Goal: Task Accomplishment & Management: Complete application form

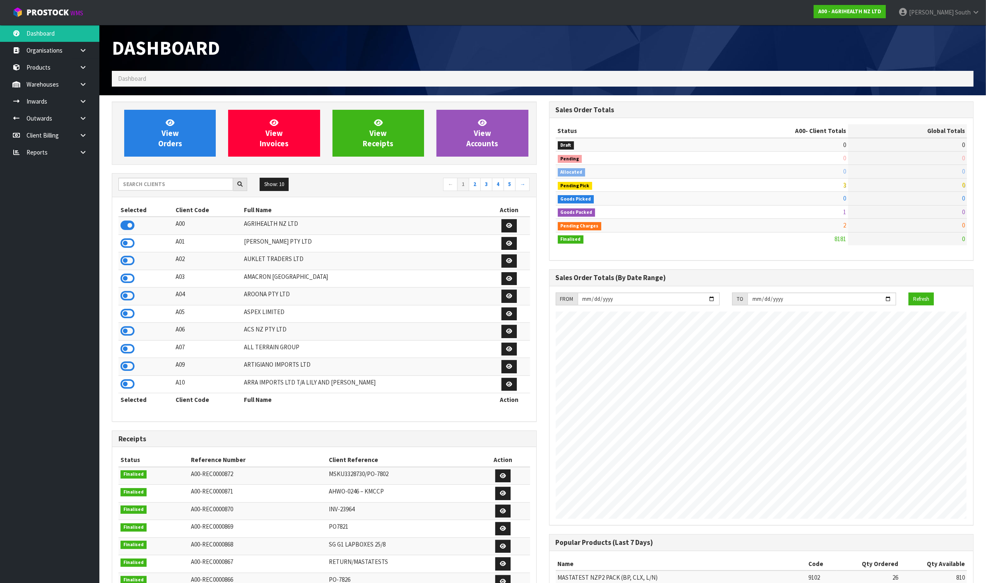
scroll to position [630, 437]
click at [178, 189] on input "text" at bounding box center [175, 184] width 115 height 13
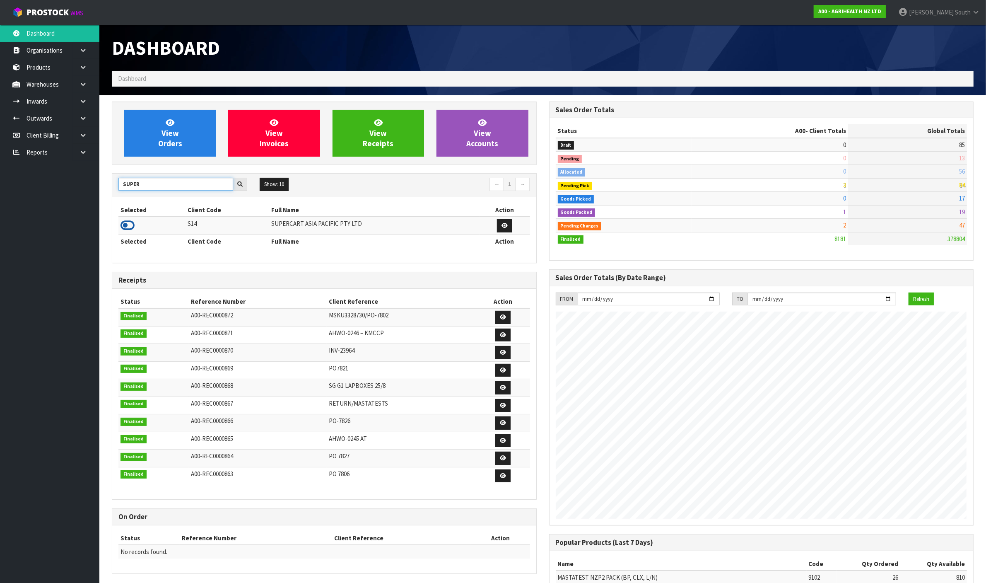
type input "SUPER"
click at [134, 225] on icon at bounding box center [127, 225] width 14 height 12
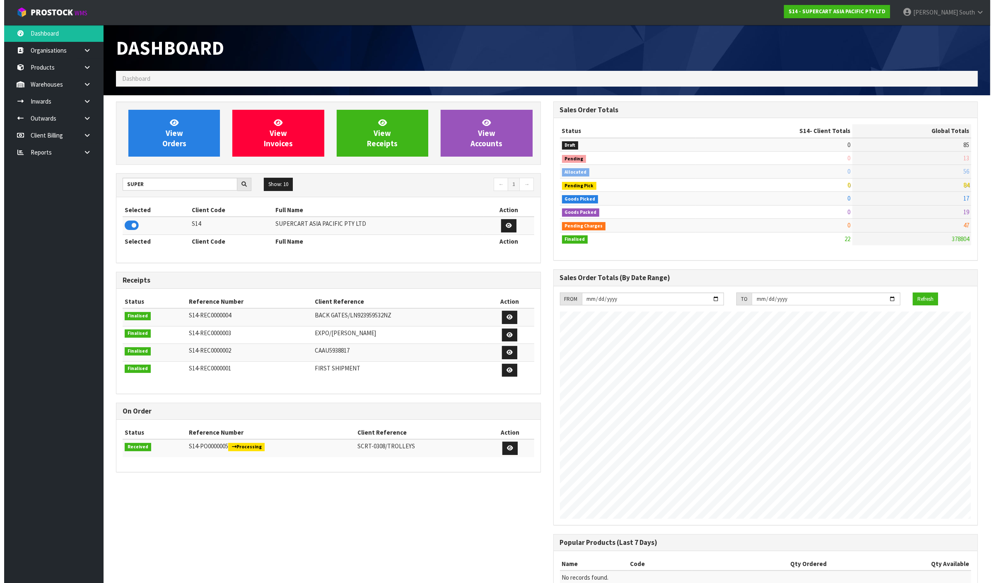
scroll to position [508, 437]
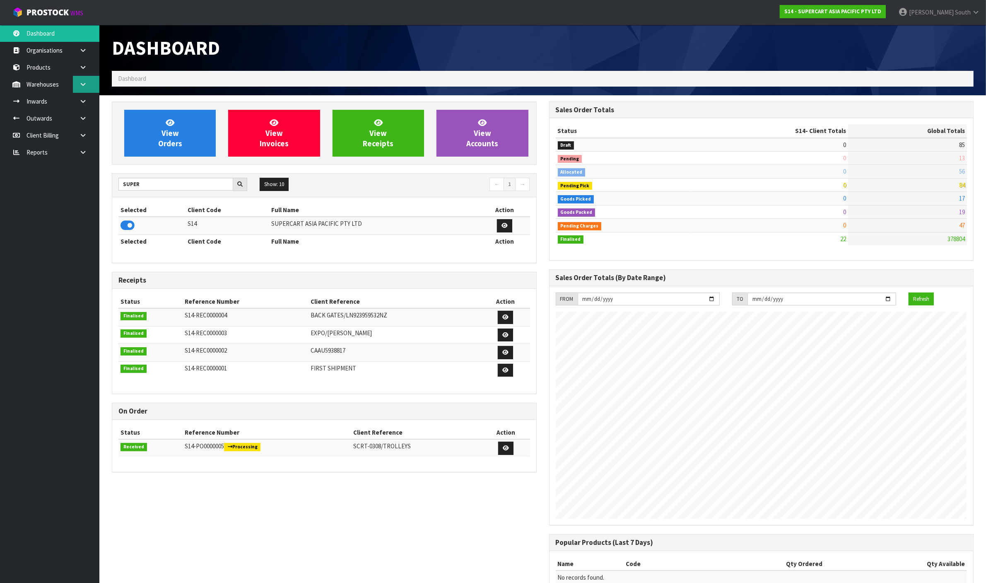
click at [82, 91] on link at bounding box center [86, 84] width 26 height 17
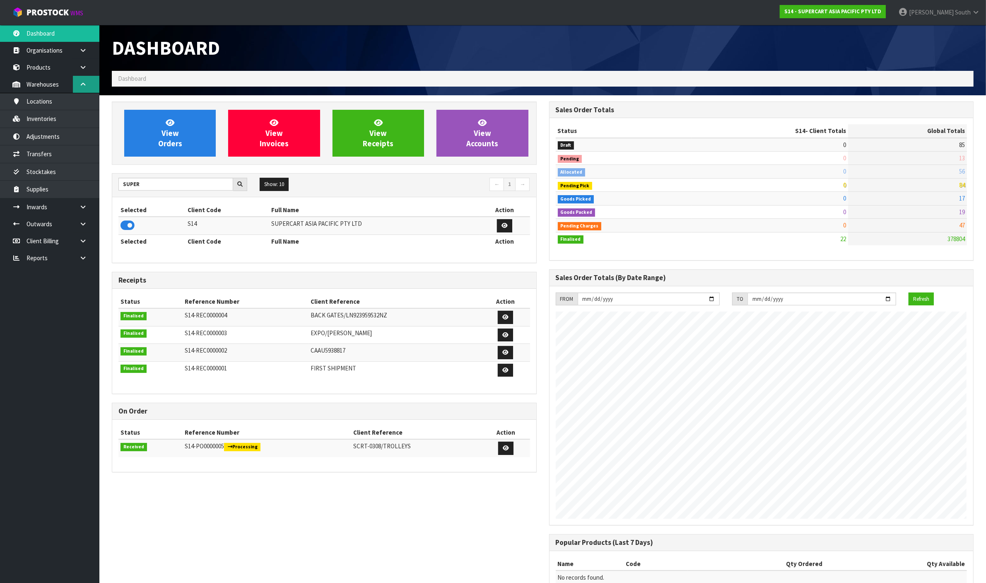
click at [82, 91] on link at bounding box center [86, 84] width 26 height 17
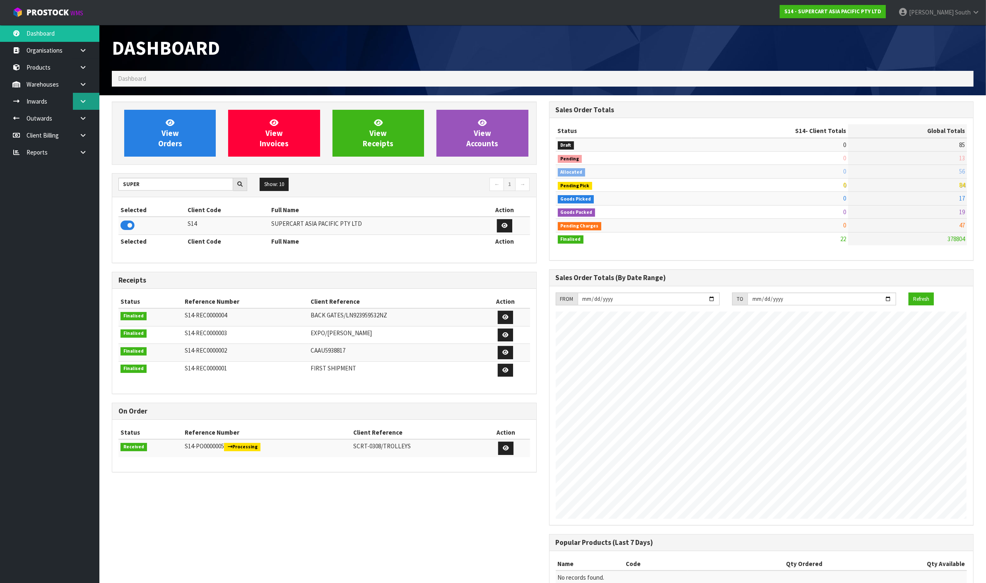
click at [85, 108] on link at bounding box center [86, 101] width 26 height 17
click at [41, 144] on link "Receipts" at bounding box center [49, 135] width 99 height 17
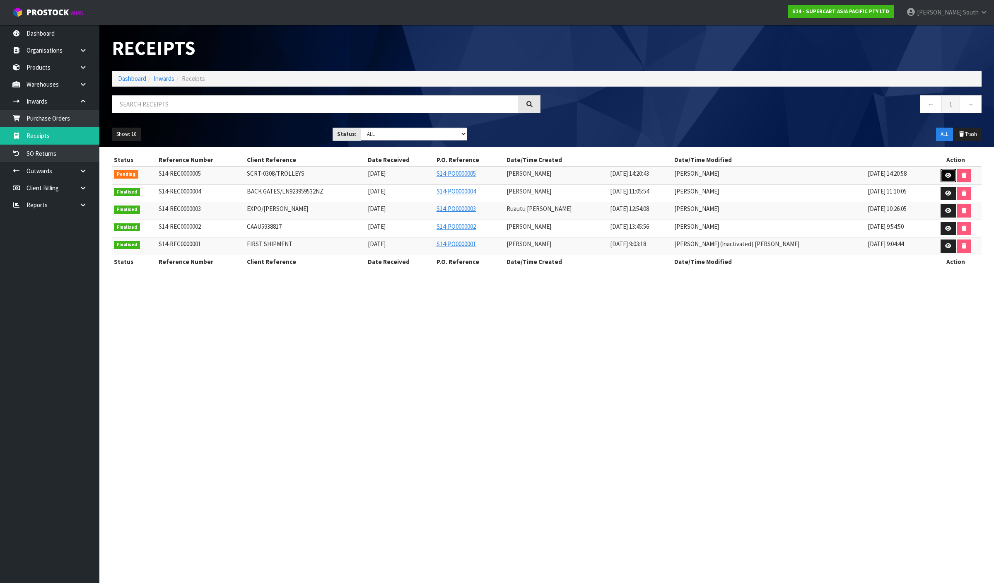
click at [946, 180] on link at bounding box center [947, 175] width 15 height 13
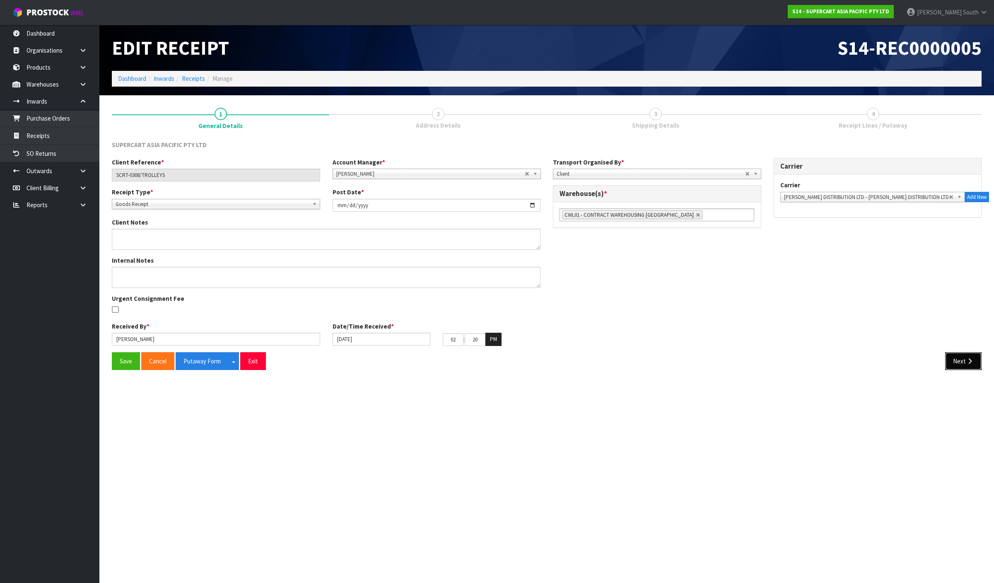
click at [951, 363] on button "Next" at bounding box center [963, 361] width 36 height 18
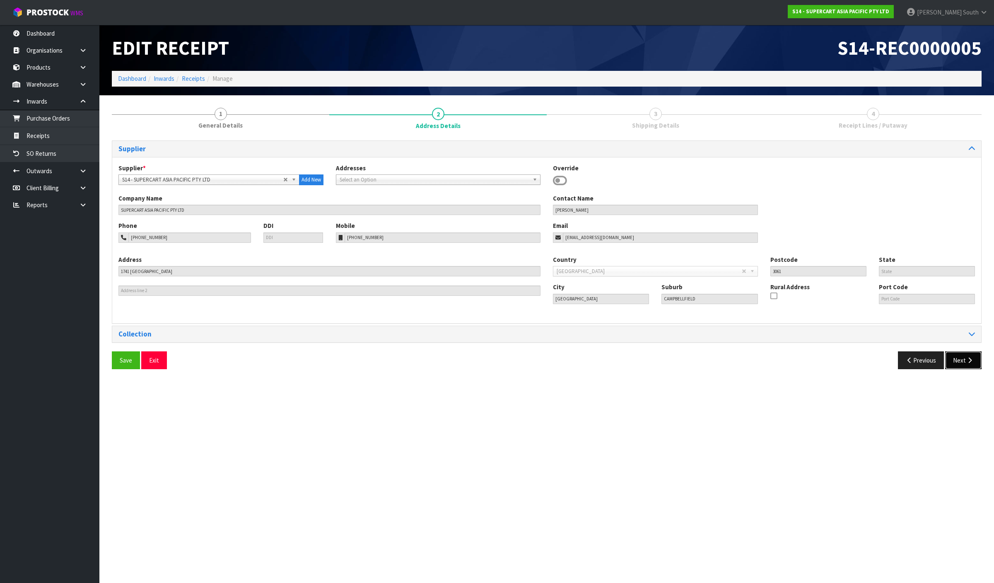
click at [951, 363] on button "Next" at bounding box center [963, 360] width 36 height 18
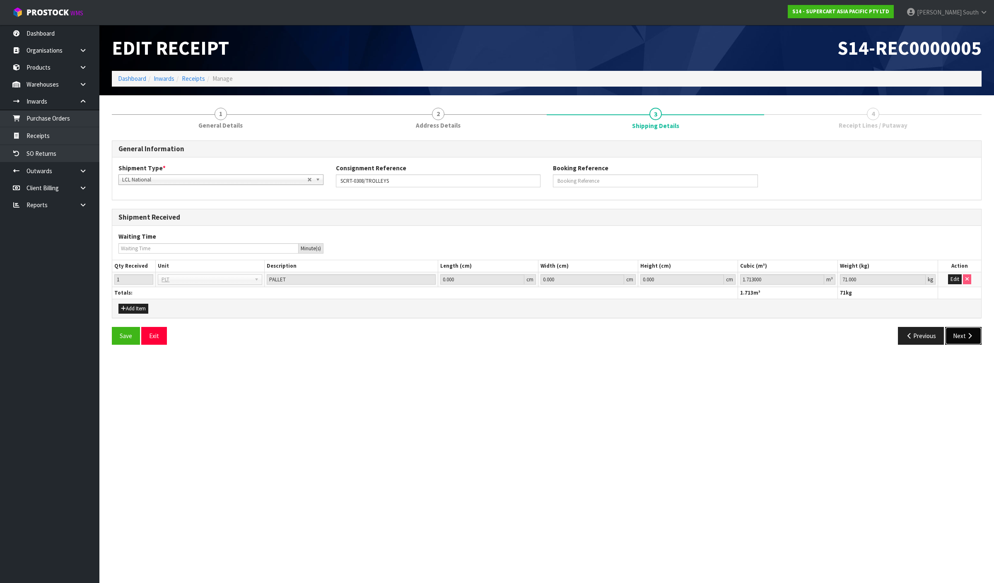
click at [957, 338] on button "Next" at bounding box center [963, 336] width 36 height 18
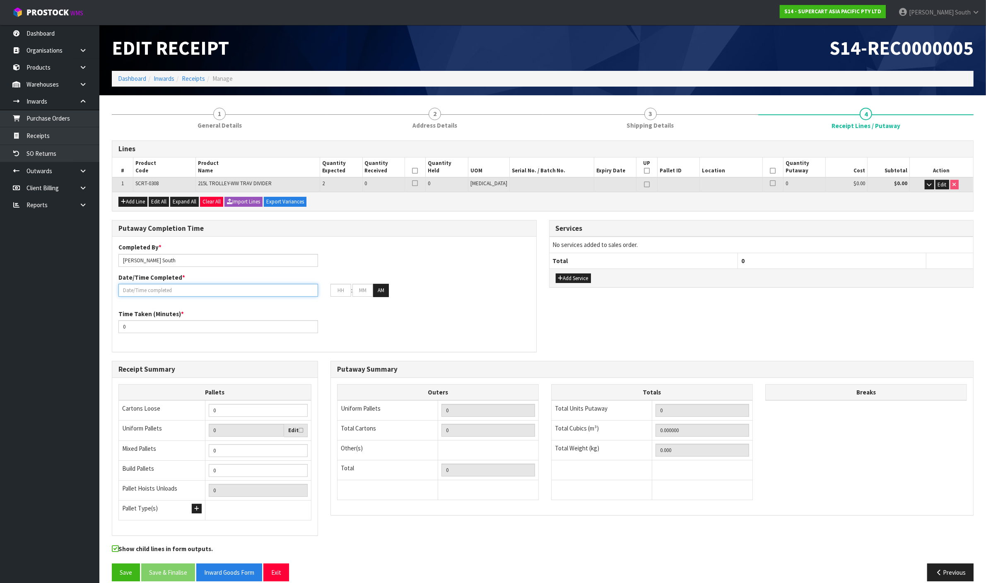
click at [193, 290] on input "text" at bounding box center [218, 290] width 200 height 13
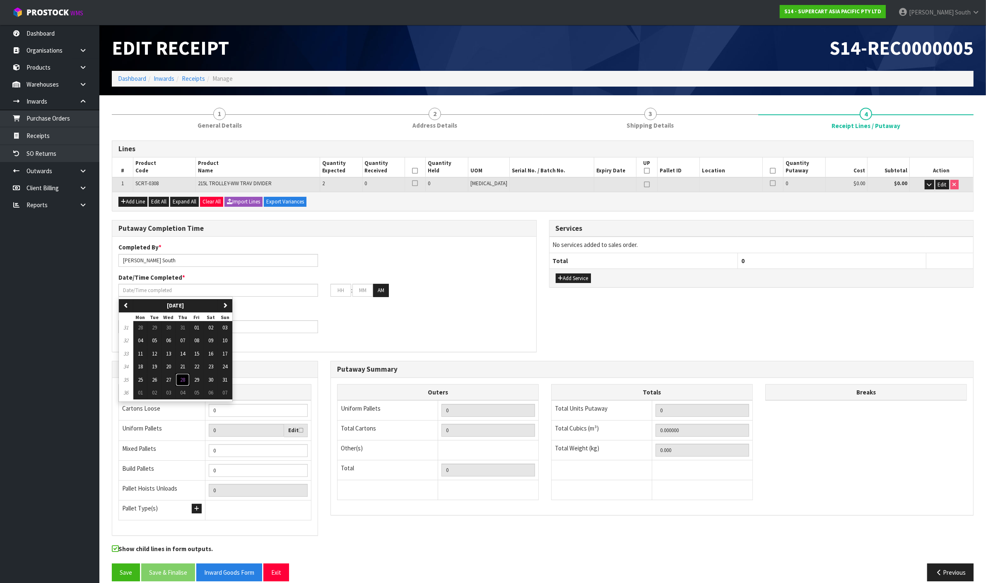
click at [188, 378] on button "28" at bounding box center [183, 379] width 14 height 13
type input "[DATE]"
type input "12"
type input "00"
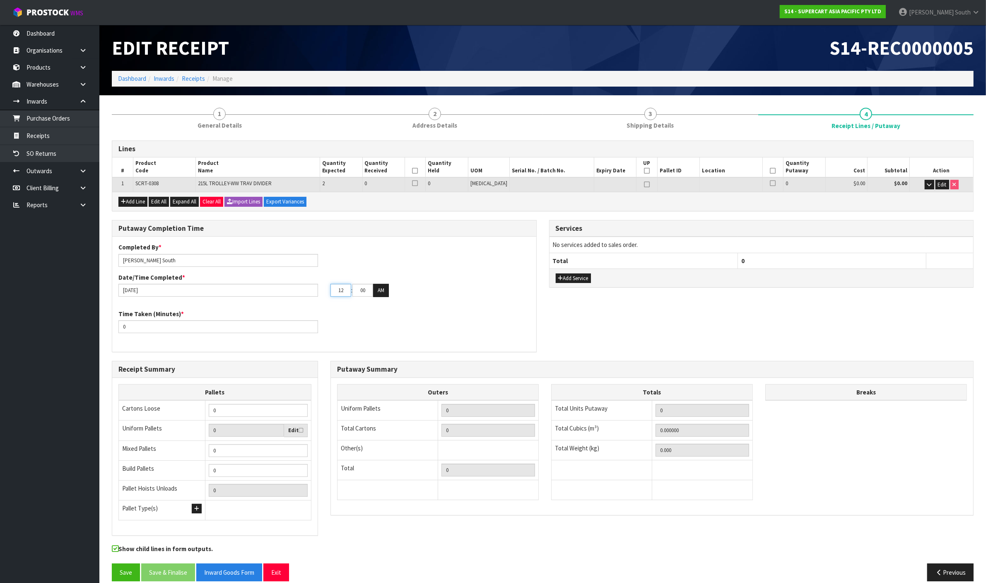
drag, startPoint x: 342, startPoint y: 290, endPoint x: 294, endPoint y: 299, distance: 48.8
click at [294, 299] on div "Completed By * [PERSON_NAME] Date/Time Completed * [DATE] 12 : 00 : 00 AM" at bounding box center [324, 273] width 424 height 60
type input "03"
drag, startPoint x: 359, startPoint y: 293, endPoint x: 389, endPoint y: 288, distance: 31.0
click at [389, 288] on tr "03 : 00 : 00 AM" at bounding box center [359, 290] width 58 height 13
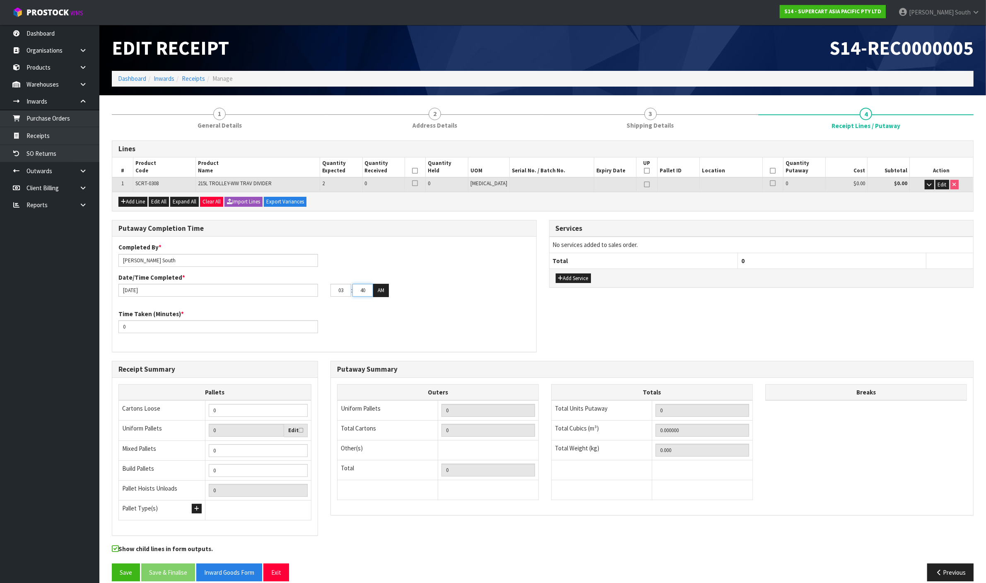
type input "40"
click at [399, 292] on div "03 : 40 : 00 AM" at bounding box center [430, 290] width 200 height 13
drag, startPoint x: 210, startPoint y: 328, endPoint x: 49, endPoint y: 332, distance: 161.1
click at [50, 332] on body "Toggle navigation ProStock WMS S14 - SUPERCART ASIA PACIFIC PTY LTD [PERSON_NAM…" at bounding box center [493, 291] width 986 height 583
type input "20"
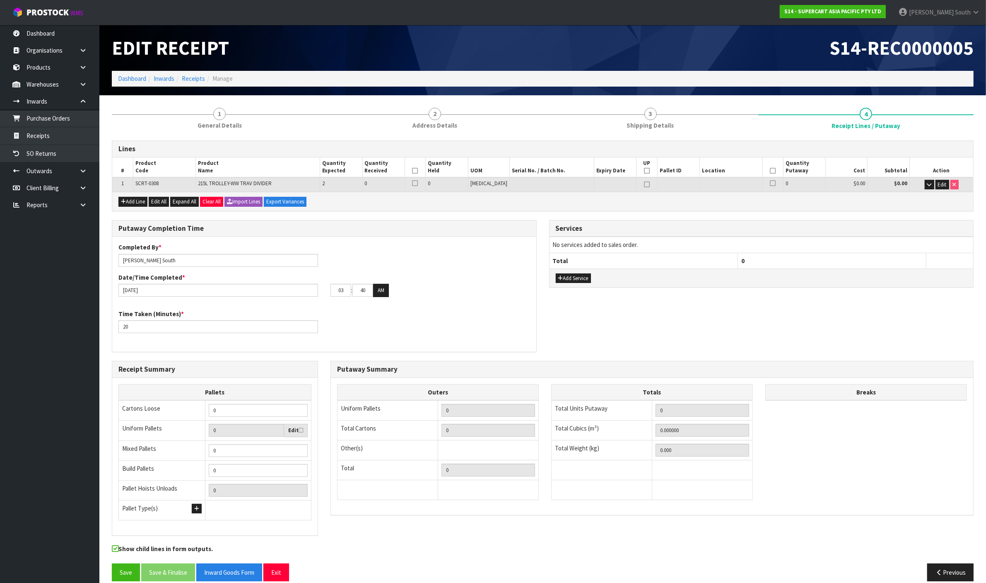
click at [425, 306] on div "Completed By * [PERSON_NAME] Date/Time Completed * [DATE] 03 : 40 : 00 AM Time …" at bounding box center [324, 294] width 424 height 103
click at [946, 185] on button "Edit" at bounding box center [942, 185] width 14 height 10
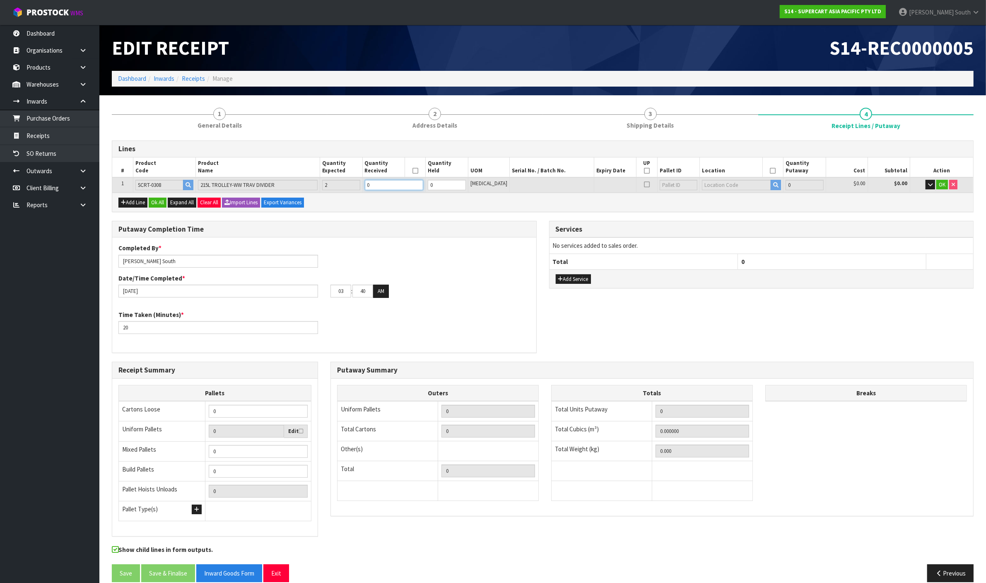
click at [240, 188] on tr "1 SCRT-0308 215L TROLLEY-WW TRAV DIVIDER 2 0 0 [MEDICAL_DATA] 0 $0.00 $0.00 OK" at bounding box center [542, 184] width 861 height 15
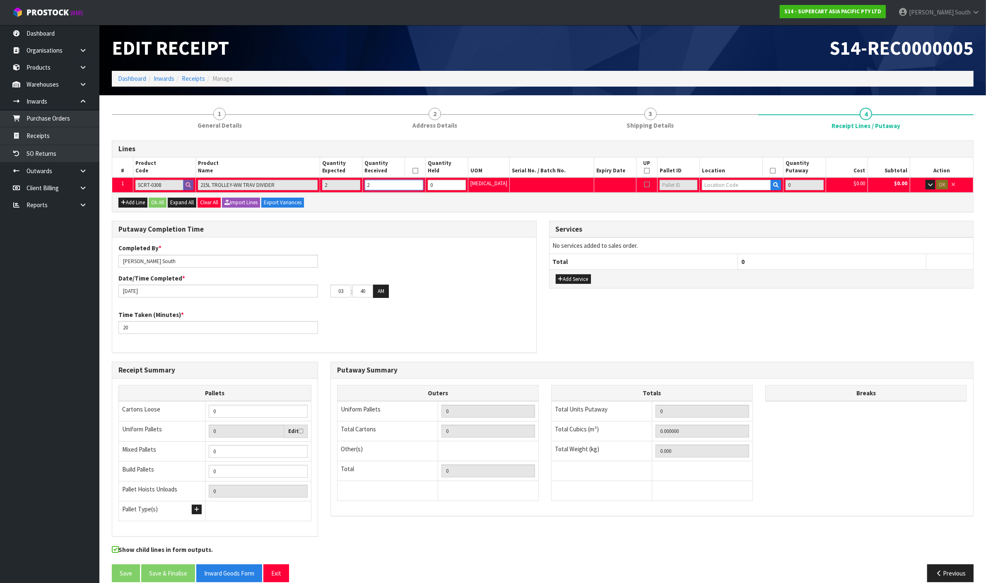
type input "2"
click at [708, 187] on input "text" at bounding box center [736, 185] width 69 height 10
click at [925, 187] on button "button" at bounding box center [930, 185] width 10 height 10
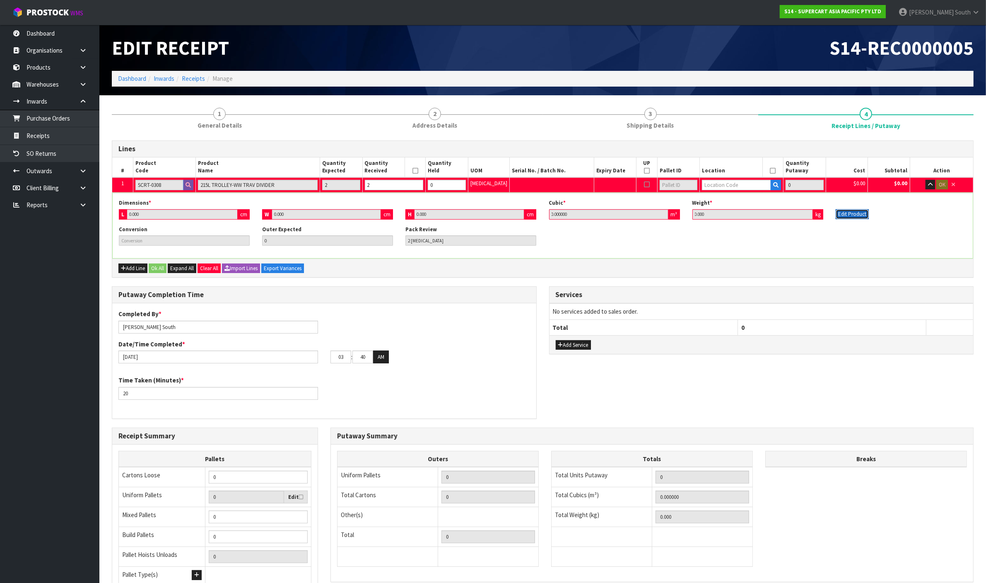
click at [840, 209] on button "Edit Product" at bounding box center [851, 214] width 33 height 10
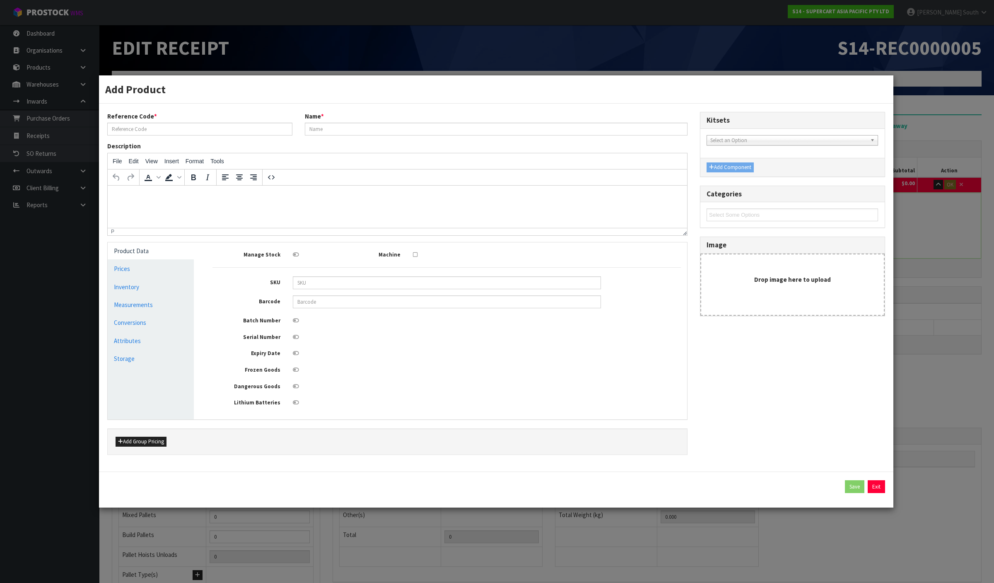
type input "SCRT-0308"
type input "215L TROLLEY-WW TRAV DIVIDER"
type input "0"
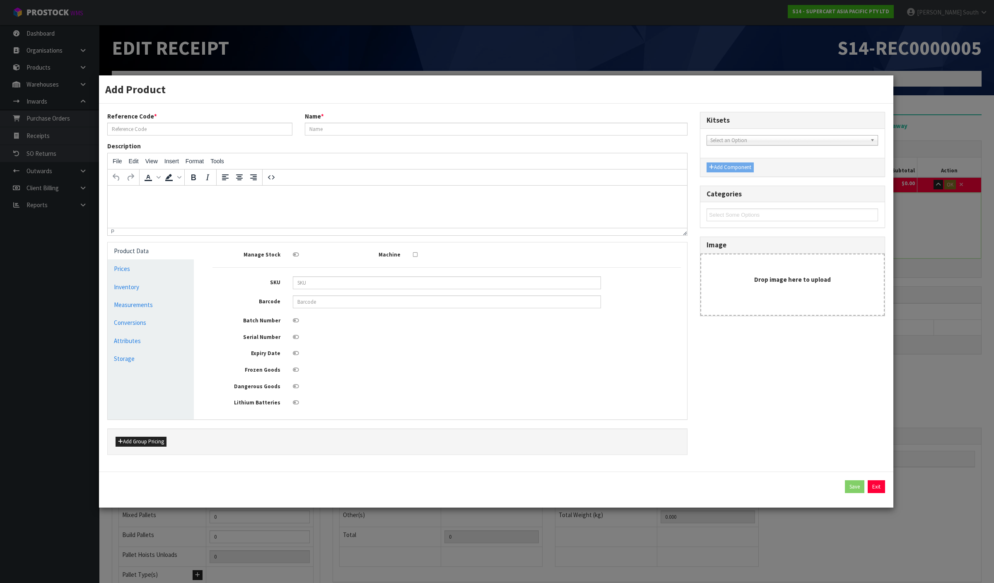
type input "0"
click at [172, 303] on link "Measurements" at bounding box center [151, 304] width 86 height 17
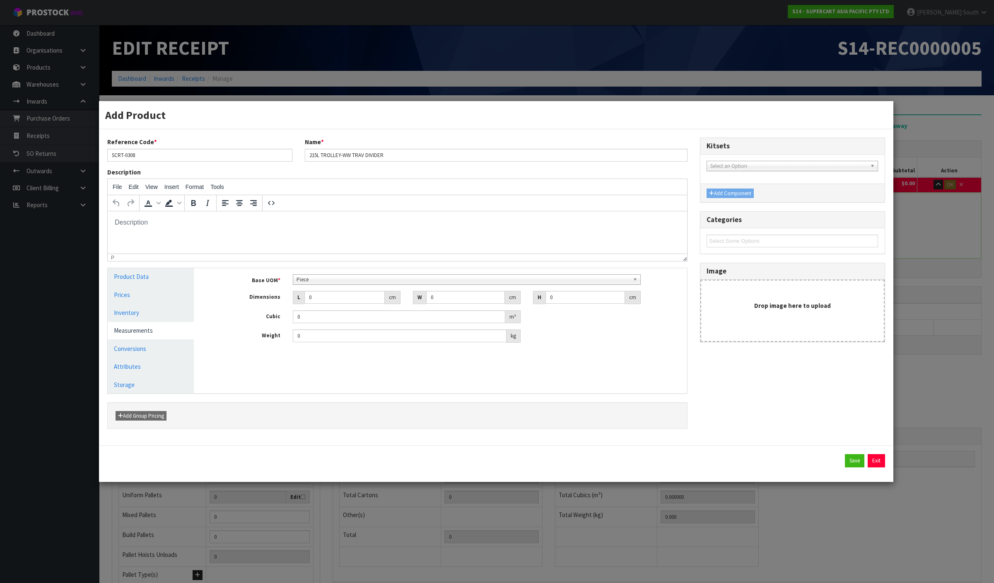
click at [346, 287] on div "Base UOM * Bag Bar Basket Bin Bottle Box Bundle Cabinet Cage Carton Case Coil C…" at bounding box center [446, 308] width 468 height 68
click at [344, 282] on span "Piece" at bounding box center [462, 279] width 333 height 10
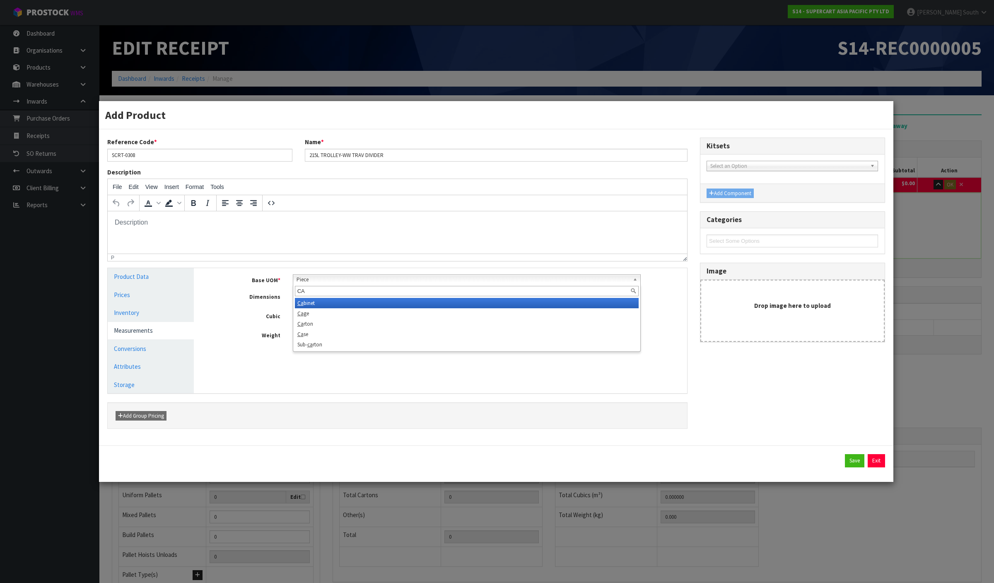
scroll to position [0, 0]
type input "C"
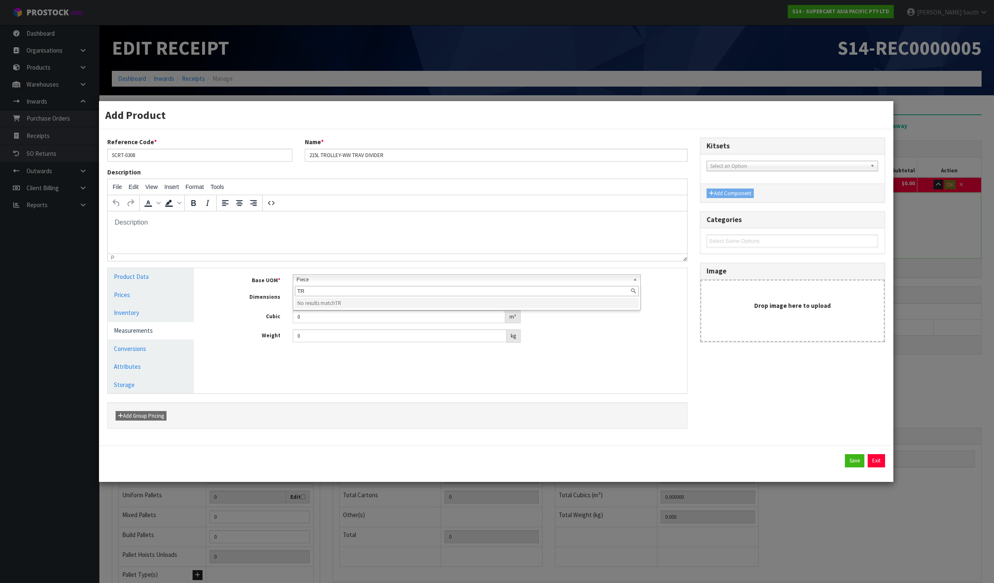
type input "T"
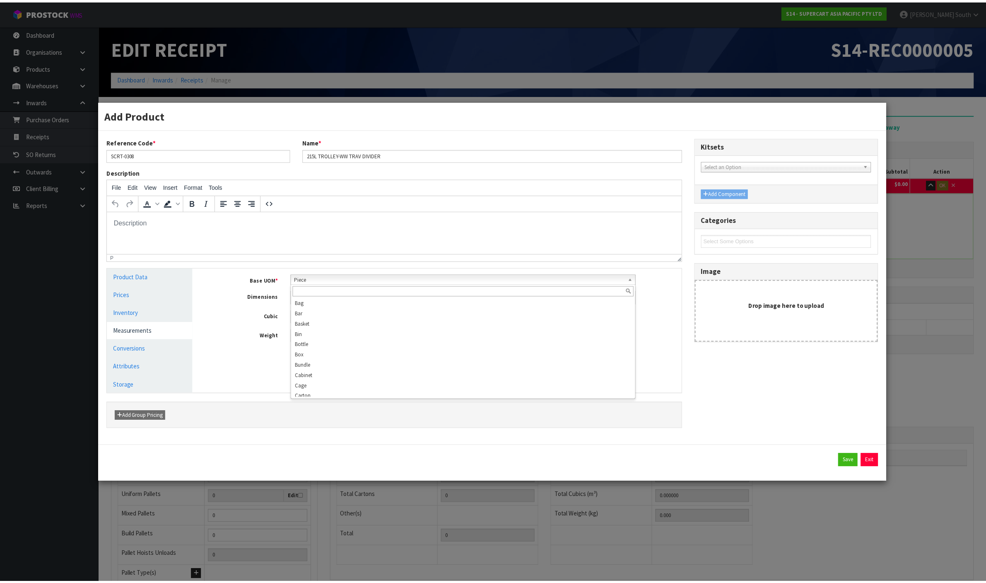
scroll to position [159, 0]
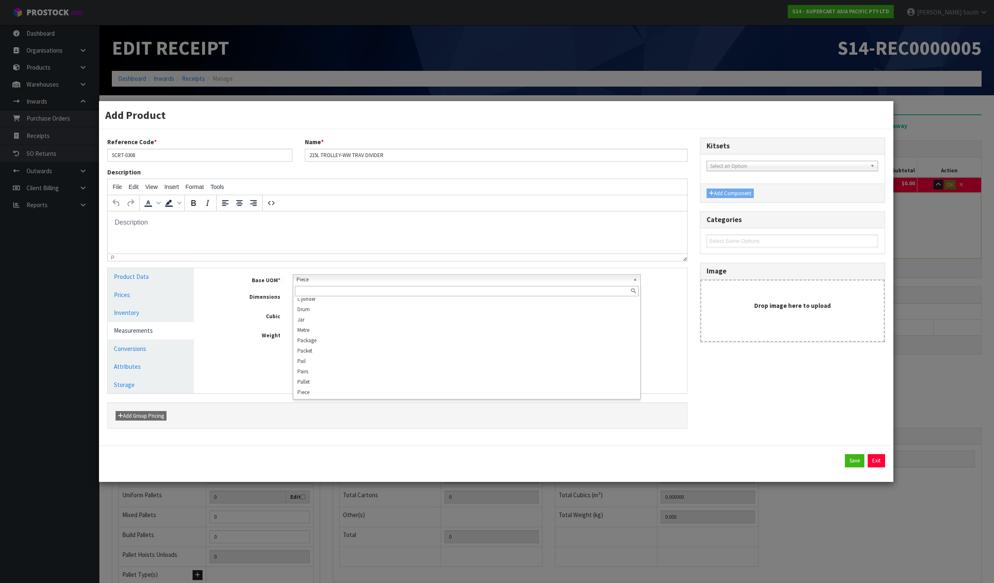
click at [250, 390] on div "Manage Stock Machine SKU Barcode Batch Number Serial Number Expiry Date Frozen …" at bounding box center [446, 330] width 493 height 125
drag, startPoint x: 320, startPoint y: 301, endPoint x: 150, endPoint y: 325, distance: 171.1
click at [150, 325] on div "Product Data Prices Inventory Measurements Conversions Attributes Storage Manag…" at bounding box center [397, 330] width 592 height 125
type input "1"
type input "0.000001"
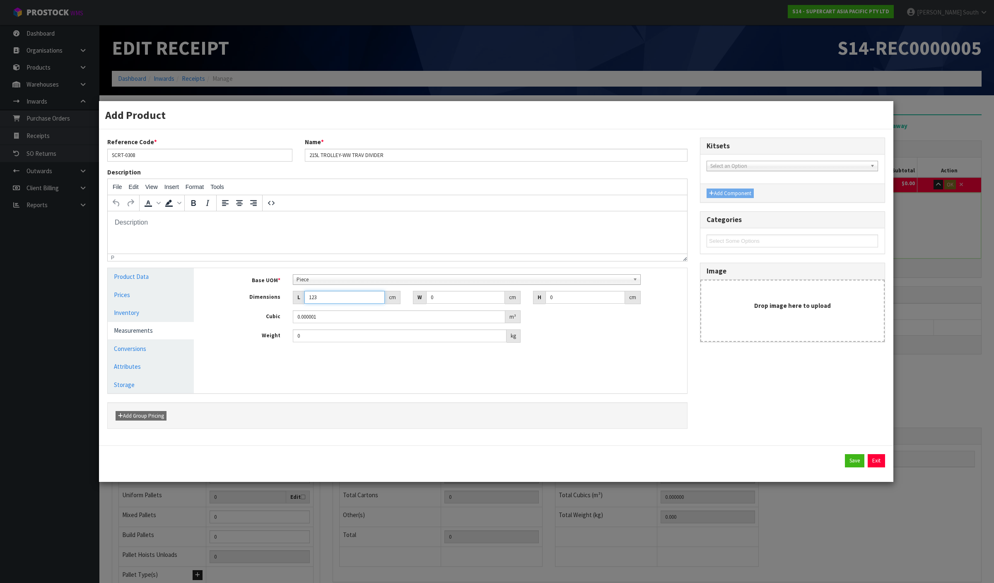
type input "123"
drag, startPoint x: 444, startPoint y: 293, endPoint x: 294, endPoint y: 295, distance: 149.5
click at [294, 295] on div "Dimensions L 123 cm W 0 cm H 0 cm" at bounding box center [446, 297] width 481 height 13
type input "2"
type input "5"
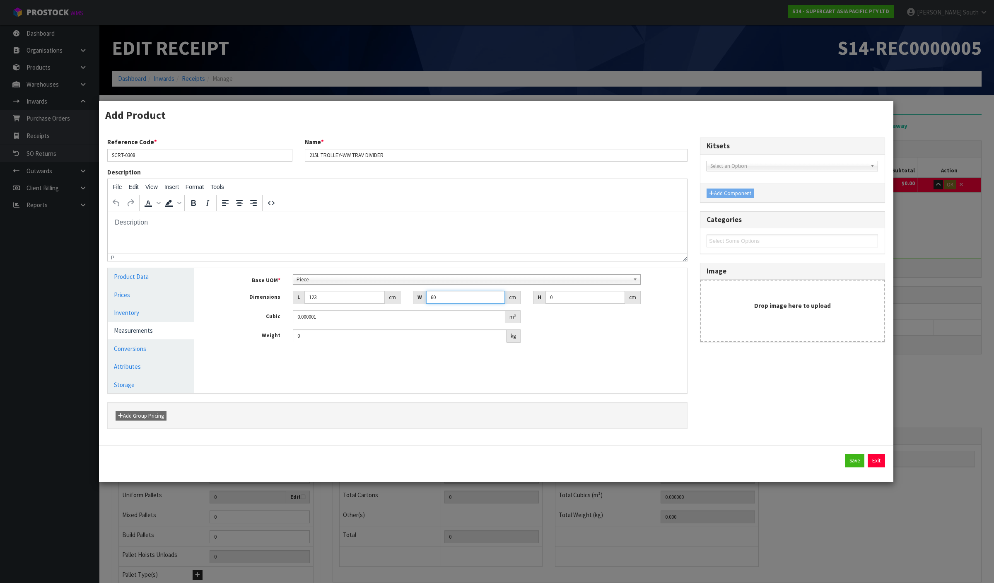
type input "60"
click at [569, 303] on div "Base UOM * Bag Bar Basket Bin Bottle Box Bundle Cabinet Cage Carton Case Coil C…" at bounding box center [446, 308] width 468 height 68
drag, startPoint x: 568, startPoint y: 301, endPoint x: 548, endPoint y: 301, distance: 20.3
click at [549, 301] on input "0" at bounding box center [584, 297] width 79 height 13
type input "1"
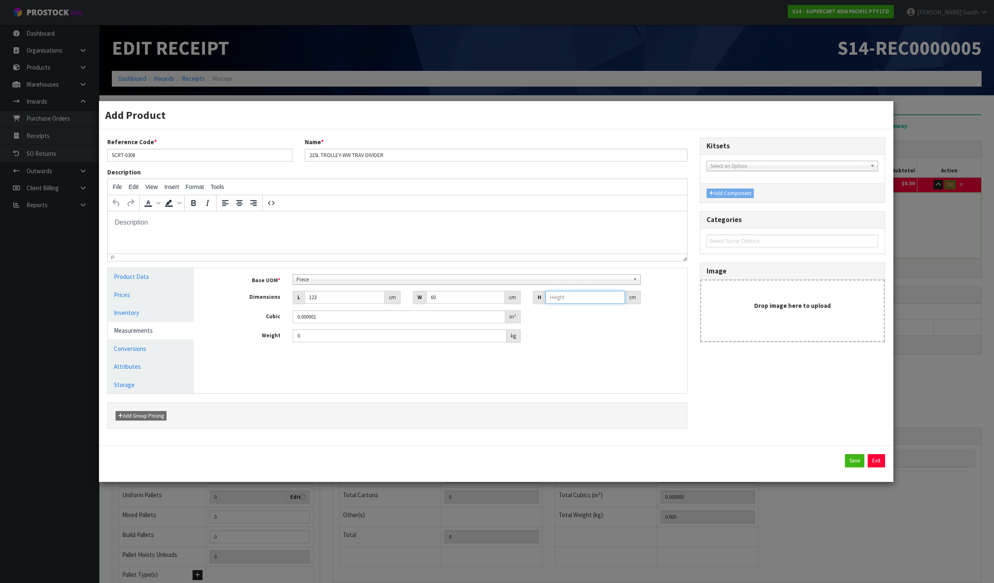
type input "0.00738"
type input "10"
type input "0.0738"
type input "106"
type input "0.78228"
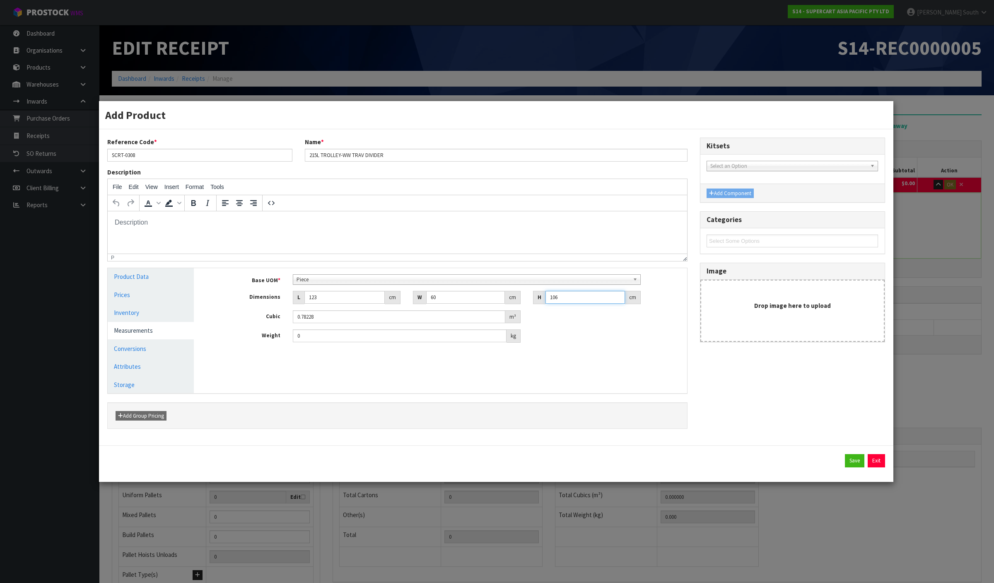
type input "106"
click at [579, 332] on div "Weight 0 kg" at bounding box center [446, 335] width 481 height 13
drag, startPoint x: 344, startPoint y: 340, endPoint x: 211, endPoint y: 345, distance: 133.4
click at [211, 345] on div "Base UOM * Bag Bar Basket Bin Bottle Box Bundle Cabinet Cage Carton Case Coil C…" at bounding box center [446, 311] width 481 height 87
type input "21"
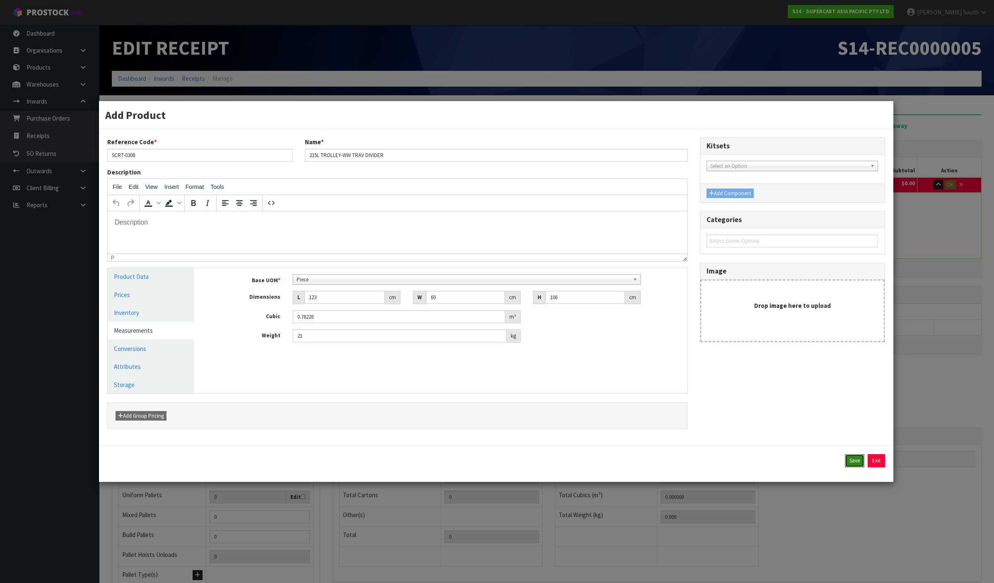
click at [862, 463] on button "Save" at bounding box center [854, 460] width 19 height 13
type input "1.56456"
type input "42"
type input "123"
type input "60"
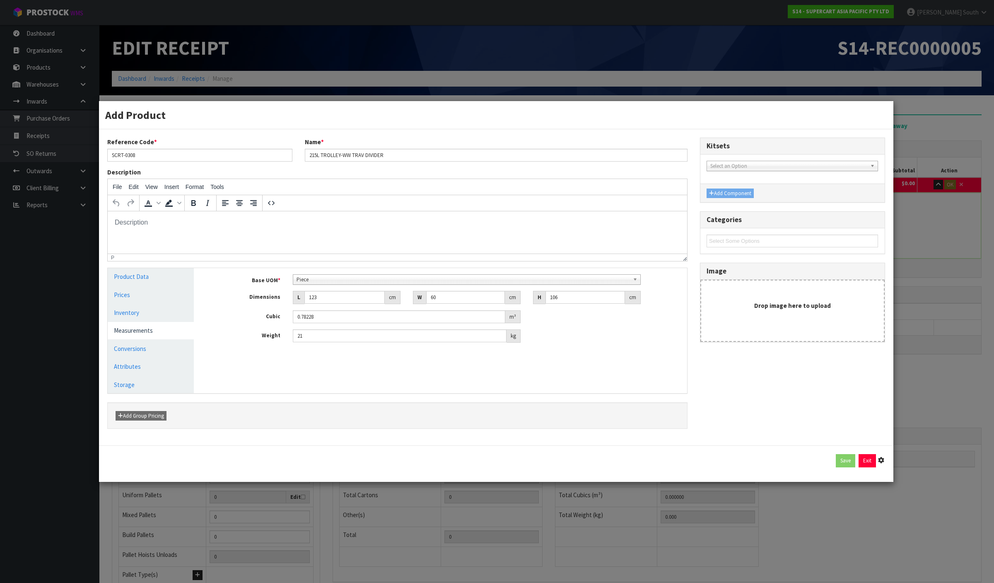
type input "106"
type input "0.78228"
type input "21"
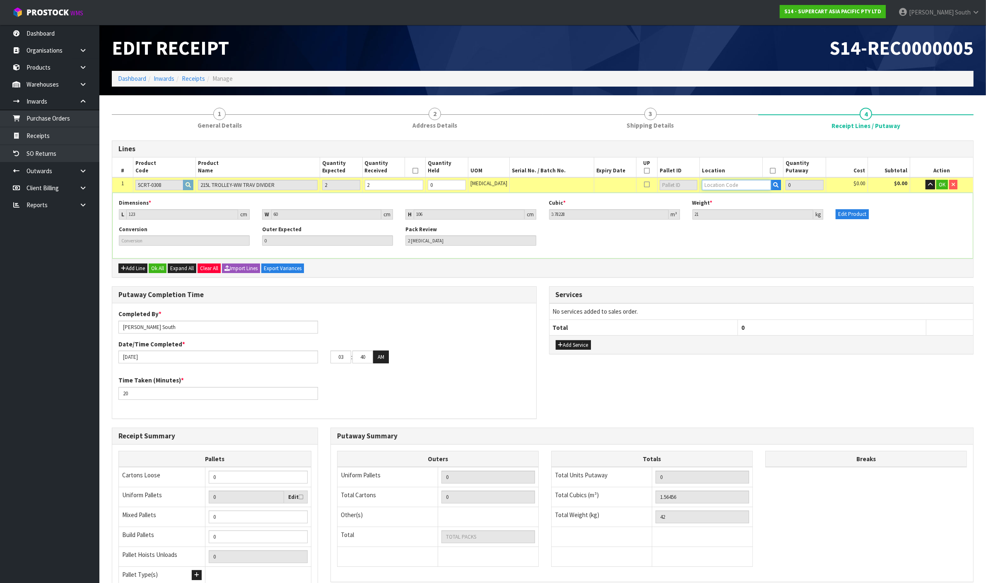
click at [716, 181] on input "text" at bounding box center [736, 185] width 69 height 10
type input "37-41-4-B"
click at [939, 188] on button "OK" at bounding box center [942, 185] width 12 height 10
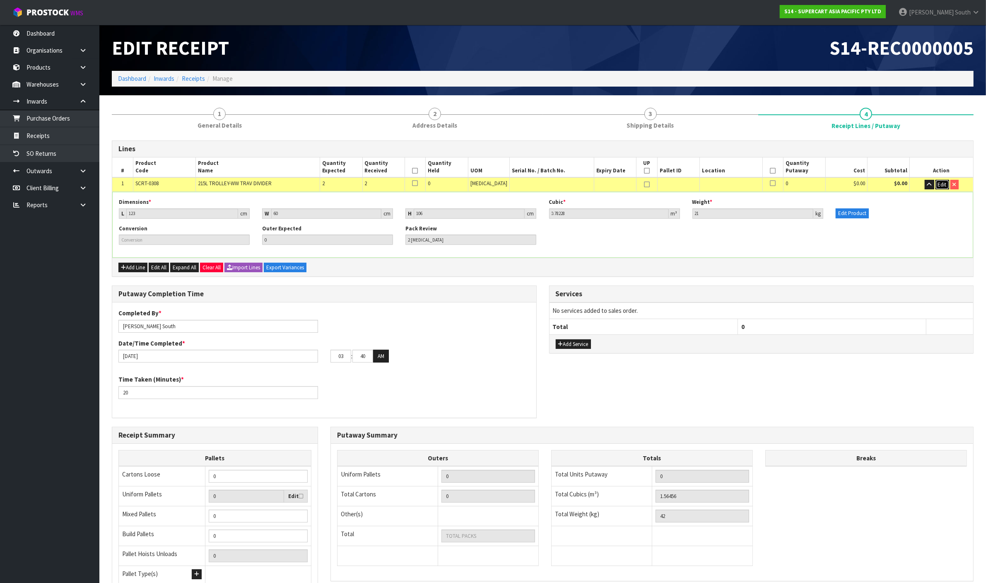
click at [936, 181] on button "Edit" at bounding box center [942, 185] width 14 height 10
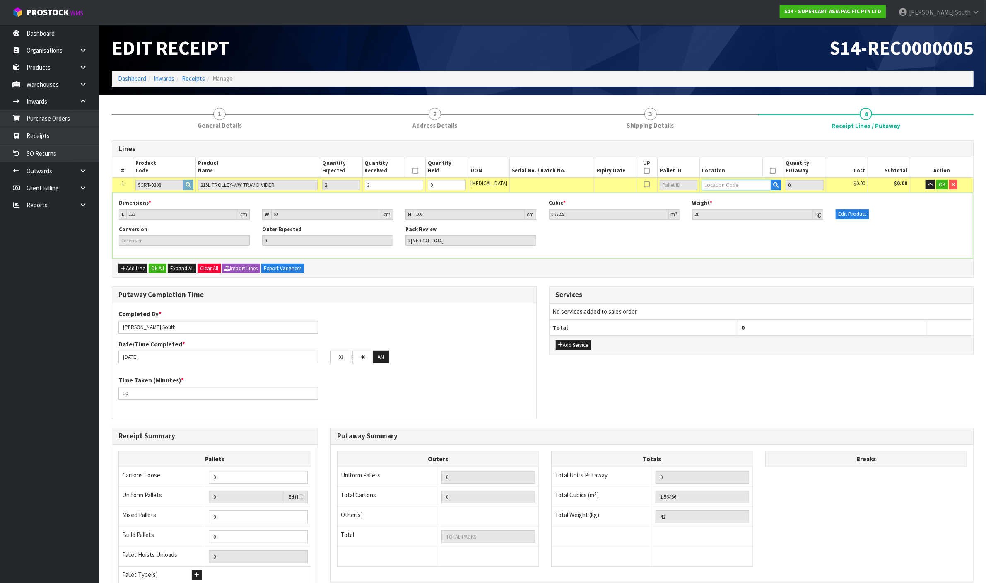
click at [721, 183] on input "text" at bounding box center [736, 185] width 69 height 10
type input "37-41-3"
click at [725, 194] on link "37-41-3 -B" at bounding box center [728, 198] width 65 height 11
type input "2"
type input "37-41-3-B"
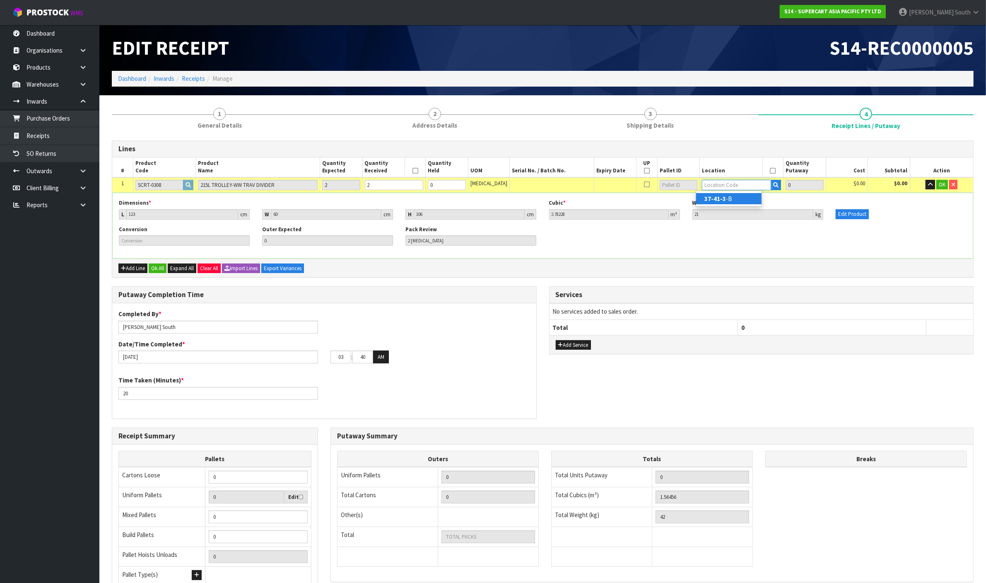
type input "2"
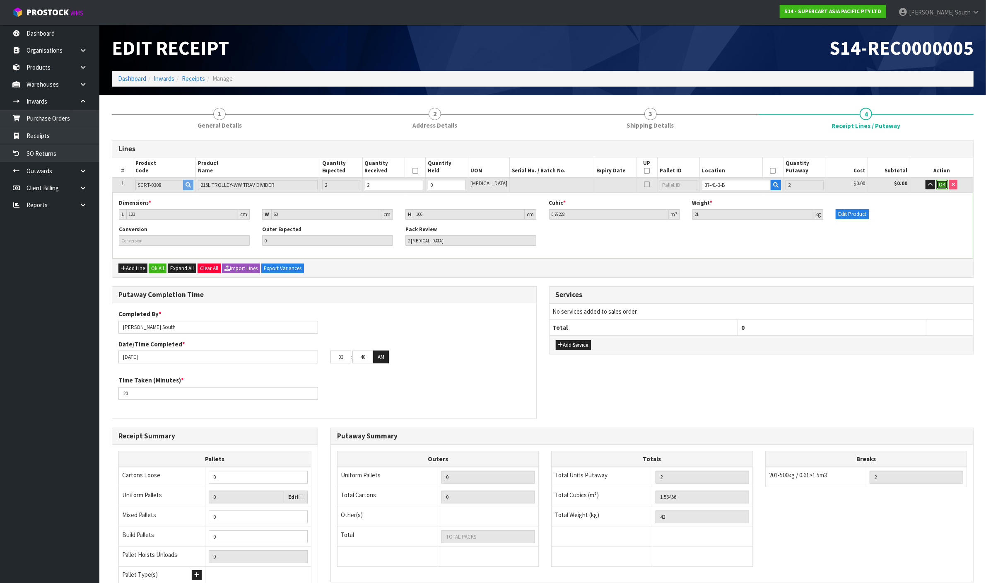
click at [945, 182] on button "OK" at bounding box center [942, 185] width 12 height 10
click at [770, 171] on icon at bounding box center [773, 171] width 6 height 0
click at [418, 171] on icon at bounding box center [415, 171] width 6 height 0
click at [644, 171] on icon at bounding box center [647, 171] width 6 height 0
type input "1"
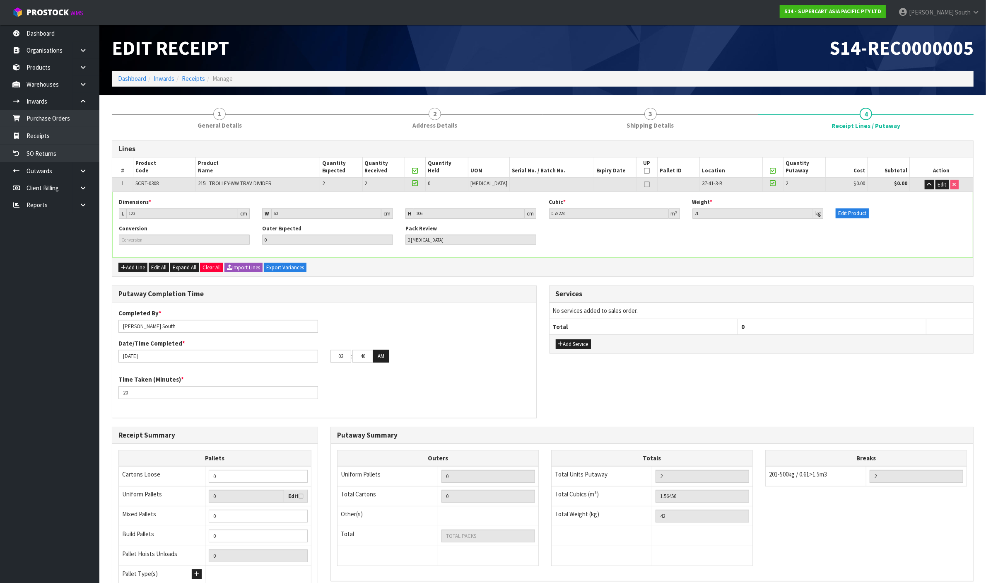
type input "1"
click at [403, 305] on div "Completed By * [PERSON_NAME] Date/Time Completed * [DATE] 03 : 40 : 00 AM Time …" at bounding box center [324, 359] width 424 height 115
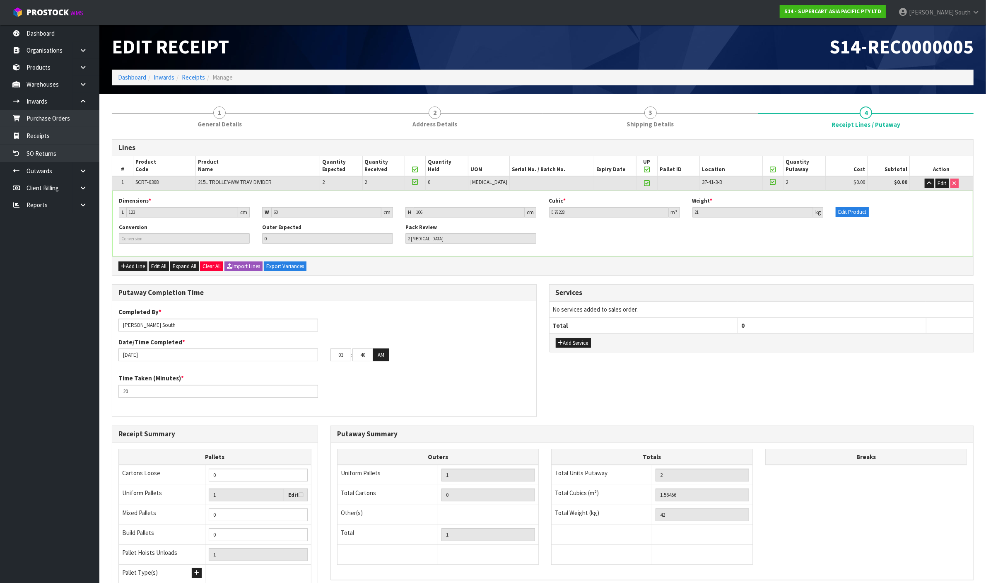
scroll to position [0, 0]
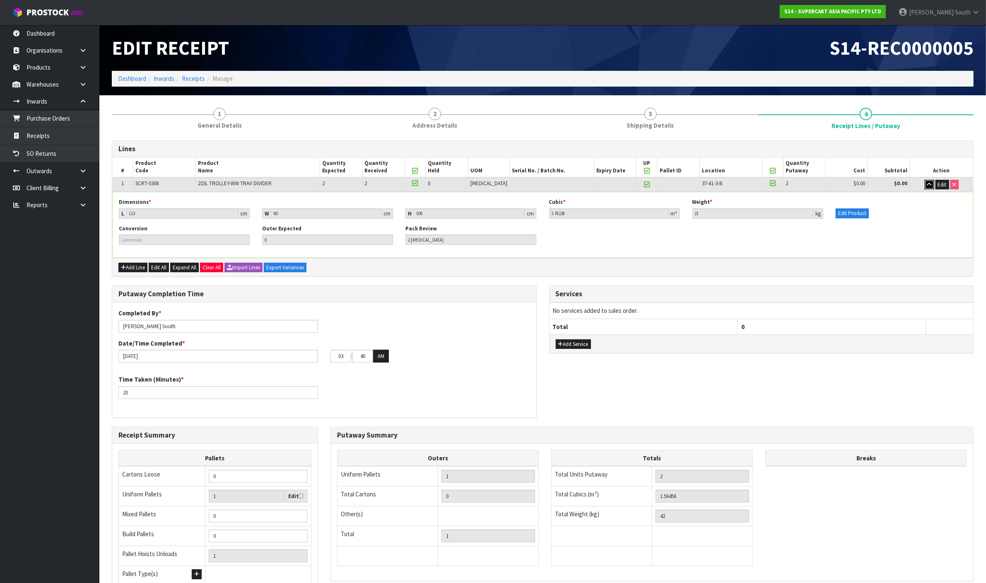
click at [931, 183] on button "button" at bounding box center [929, 185] width 10 height 10
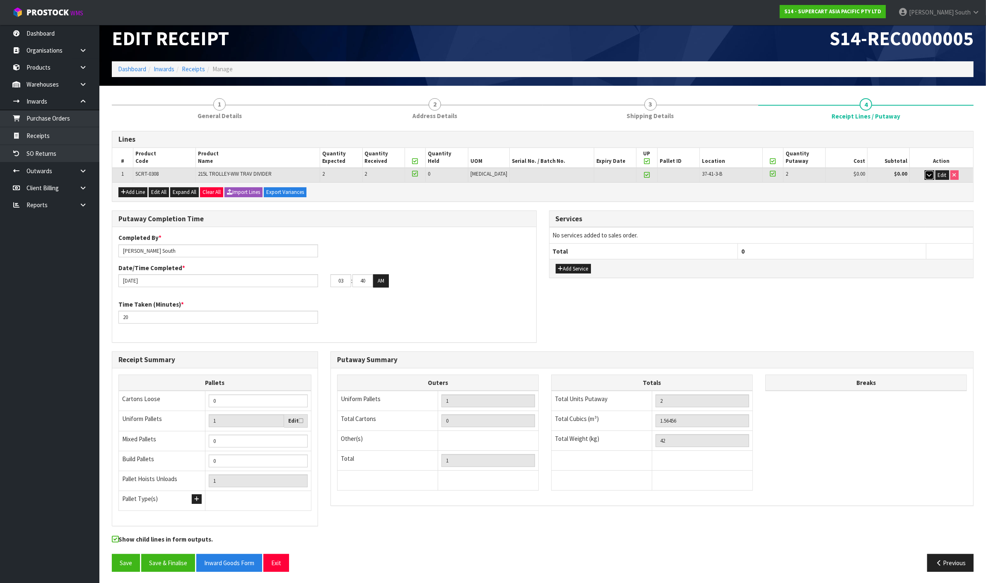
scroll to position [12, 0]
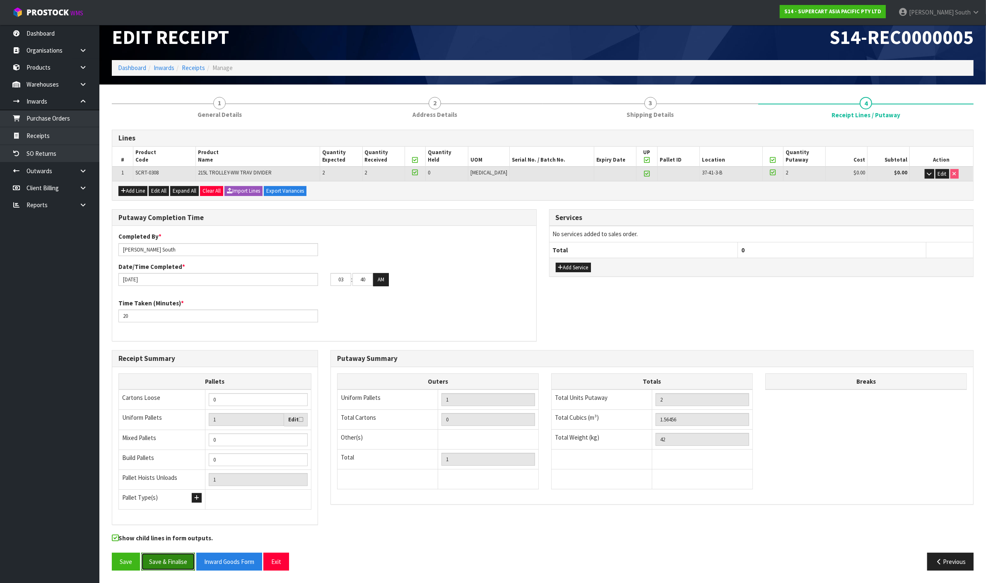
click at [174, 566] on button "Save & Finalise" at bounding box center [168, 561] width 54 height 18
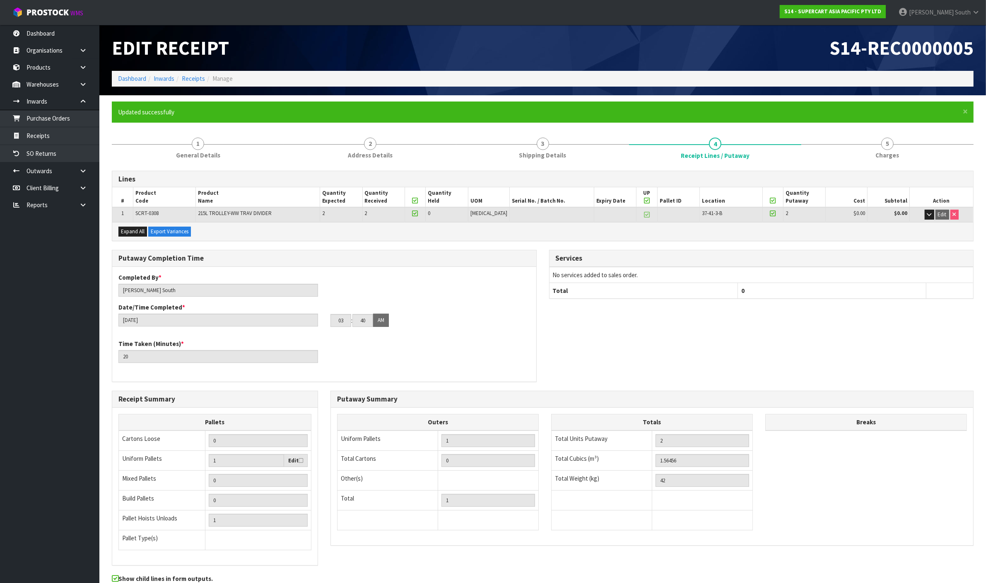
scroll to position [42, 0]
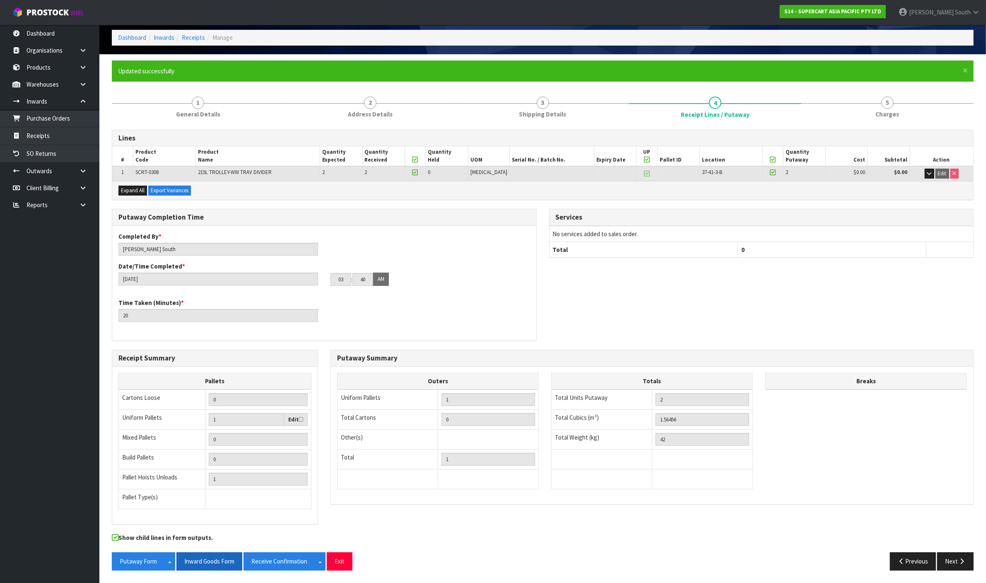
click at [230, 557] on button "Inward Goods Form" at bounding box center [209, 561] width 66 height 18
click at [839, 282] on div "Putaway Completion Time Completed By * [PERSON_NAME] Date/Time Completed * [DAT…" at bounding box center [543, 279] width 874 height 141
click at [944, 10] on span "[PERSON_NAME]" at bounding box center [931, 12] width 45 height 8
click at [951, 37] on link "Logout" at bounding box center [952, 32] width 65 height 11
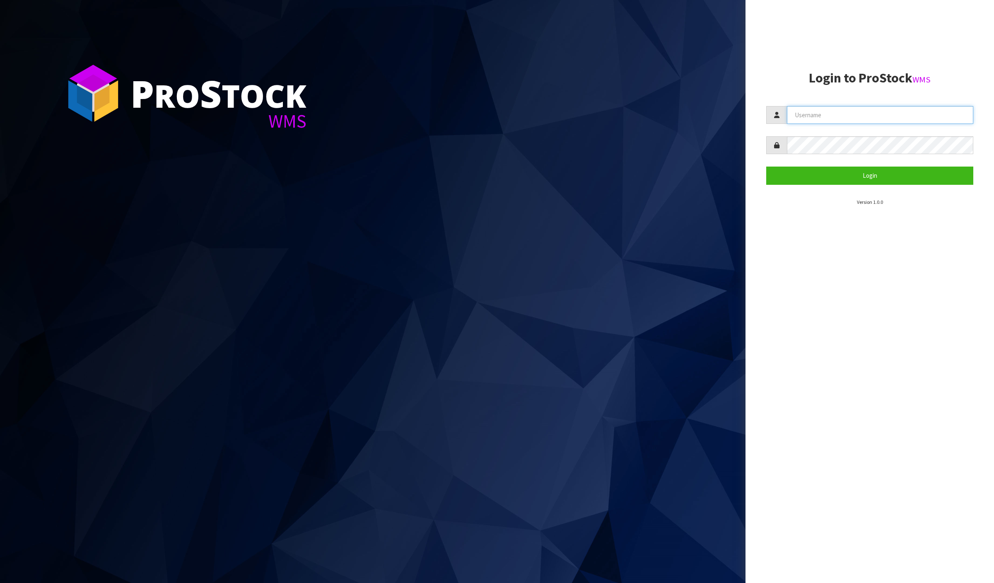
type input "[PERSON_NAME]"
click at [835, 189] on section "Login to ProStock WMS [PERSON_NAME] Login Version 1.0.0" at bounding box center [869, 138] width 207 height 135
click at [837, 185] on section "Login to ProStock WMS [PERSON_NAME] Login Version 1.0.0" at bounding box center [869, 138] width 207 height 135
click at [837, 181] on button "Login" at bounding box center [869, 175] width 207 height 18
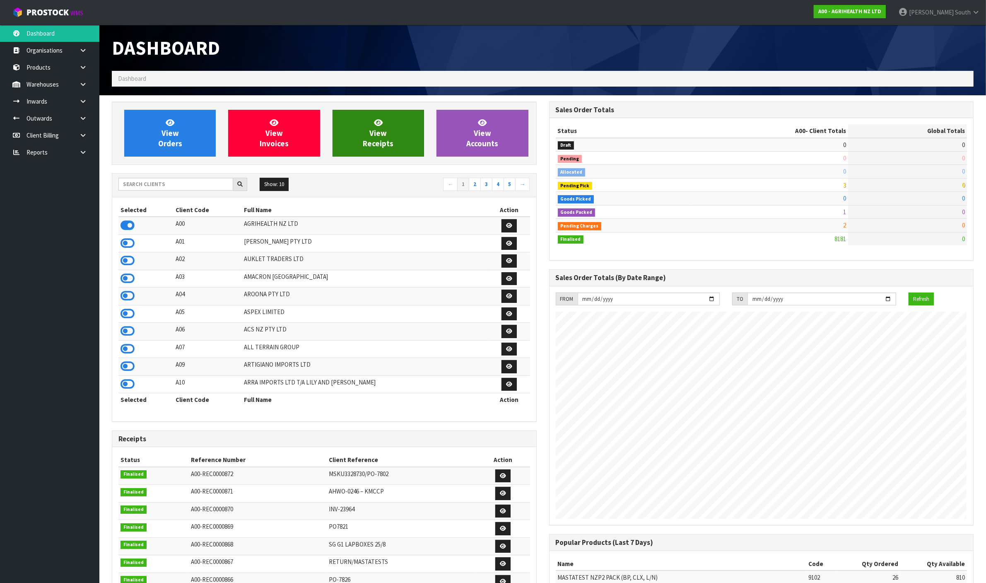
scroll to position [630, 437]
click at [197, 185] on input "text" at bounding box center [175, 184] width 115 height 13
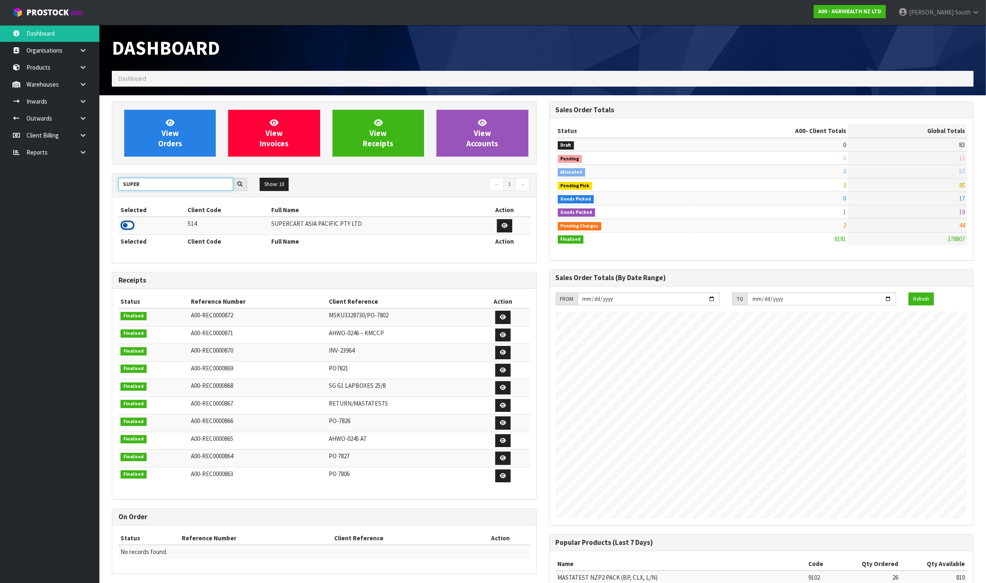
type input "SUPER"
click at [131, 226] on icon at bounding box center [127, 225] width 14 height 12
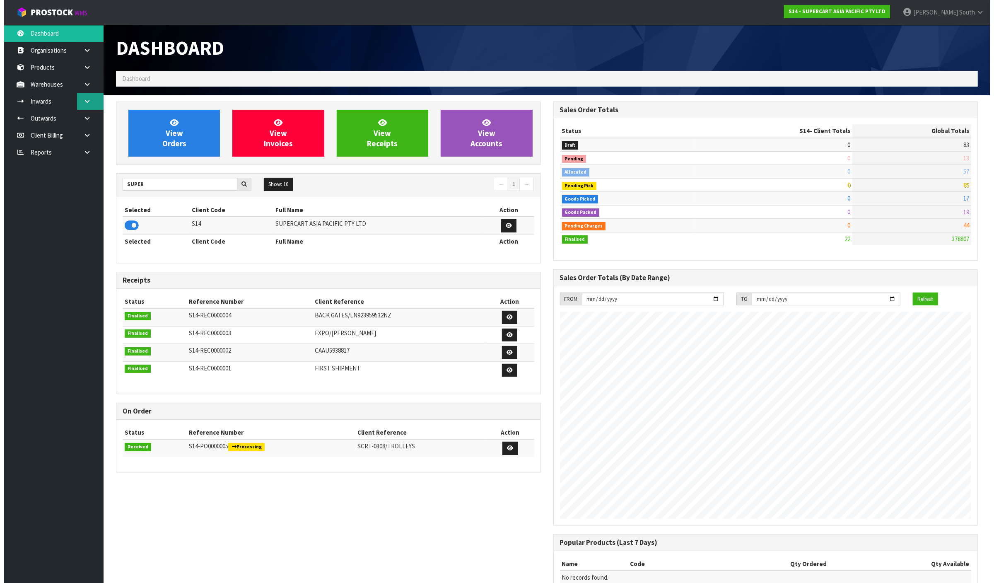
scroll to position [508, 437]
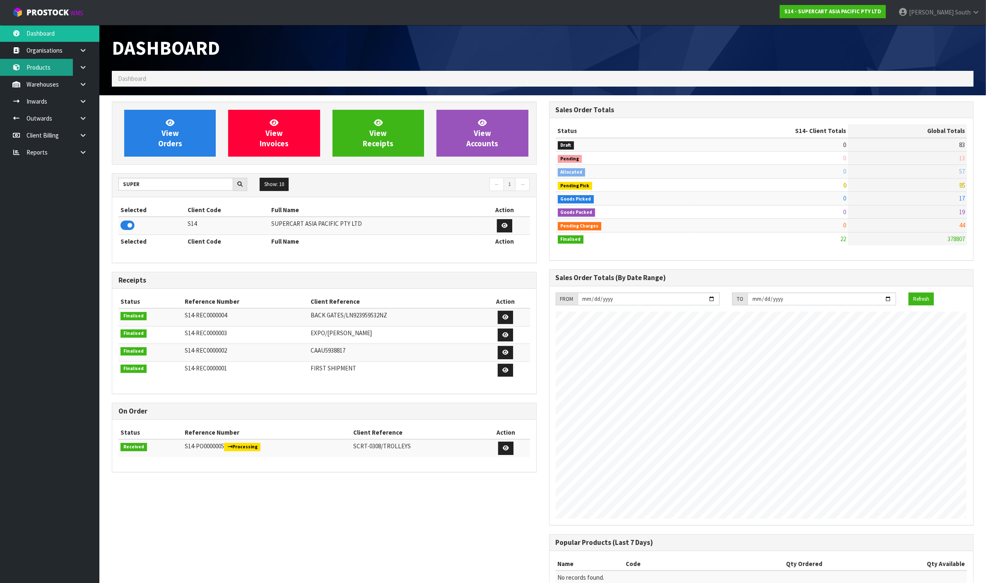
click at [36, 72] on link "Products" at bounding box center [49, 67] width 99 height 17
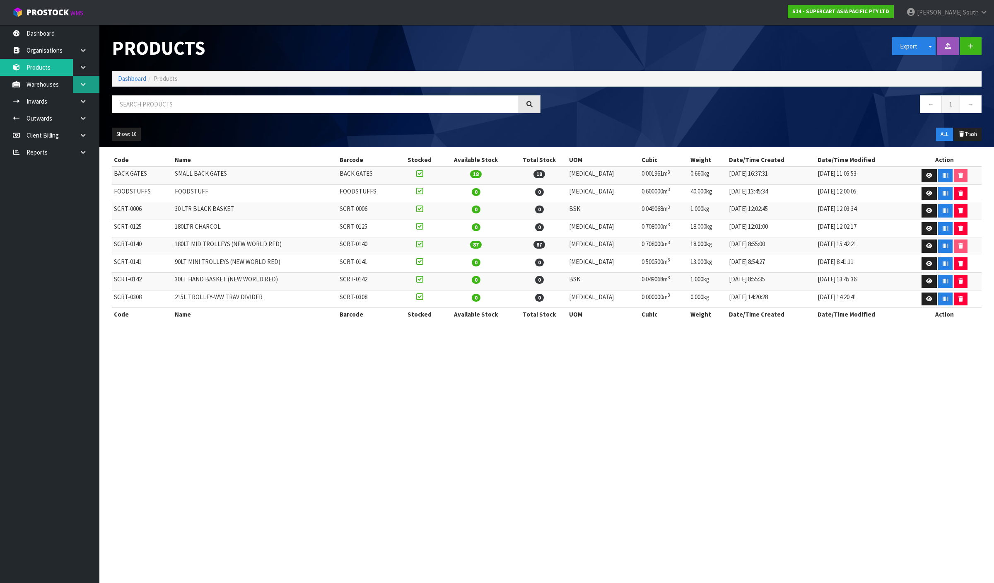
click at [82, 91] on link at bounding box center [86, 84] width 26 height 17
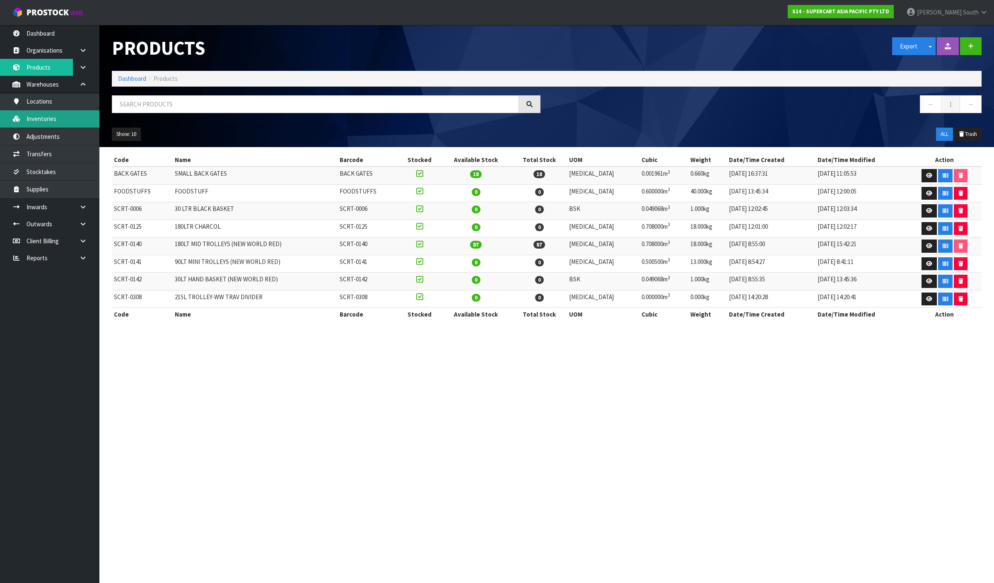
click at [81, 114] on link "Inventories" at bounding box center [49, 118] width 99 height 17
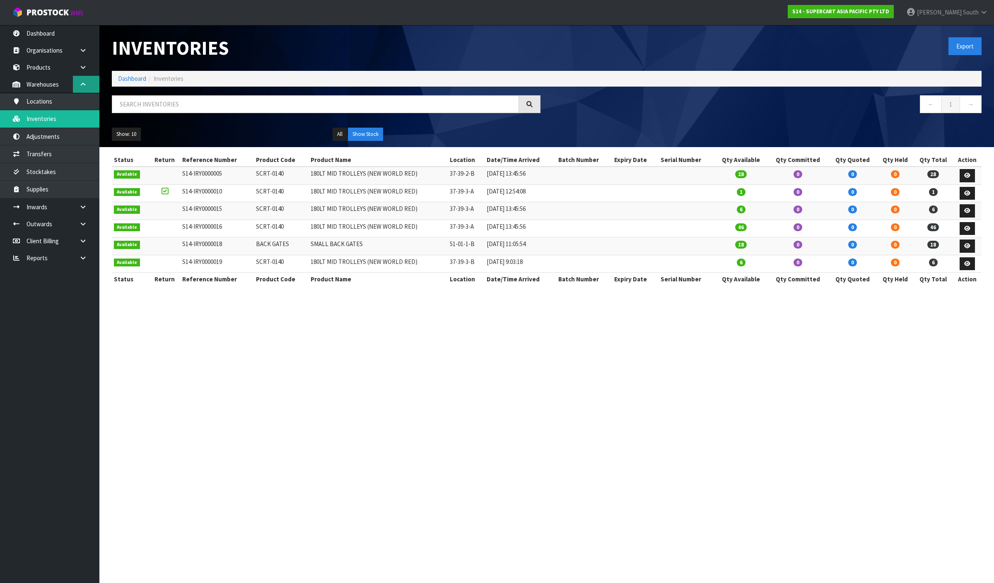
click at [82, 77] on link at bounding box center [86, 84] width 26 height 17
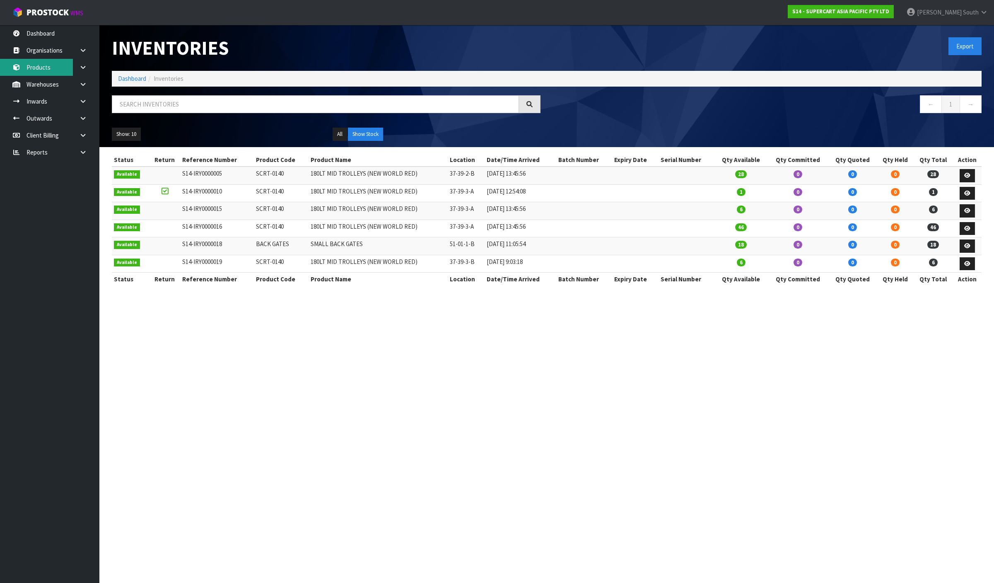
click at [61, 69] on link "Products" at bounding box center [49, 67] width 99 height 17
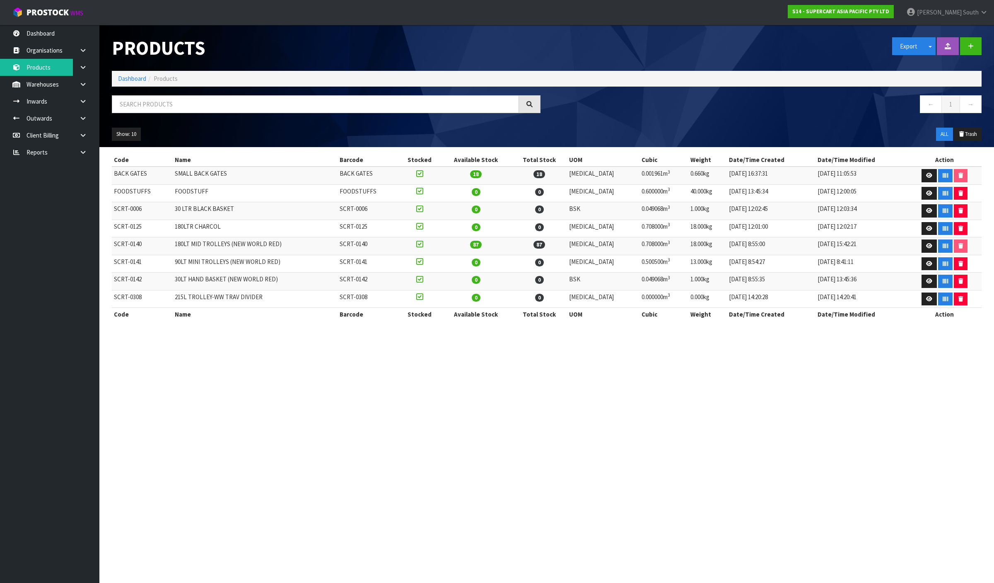
click at [628, 460] on section "Products Export Split button! SOH Summary Measurements Dangerous Goods Import P…" at bounding box center [497, 291] width 994 height 583
click at [942, 15] on span "[PERSON_NAME]" at bounding box center [939, 12] width 45 height 8
click at [941, 28] on link "Logout" at bounding box center [960, 32] width 65 height 11
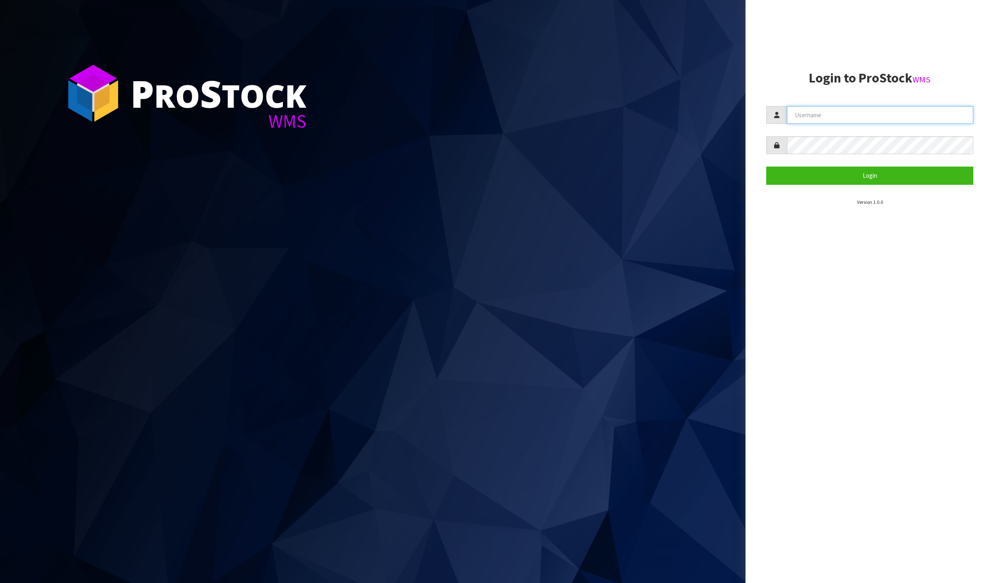
type input "[PERSON_NAME]"
click at [895, 186] on section "Login to ProStock WMS [PERSON_NAME] Login Version 1.0.0" at bounding box center [869, 138] width 207 height 135
click at [894, 183] on button "Login" at bounding box center [869, 175] width 207 height 18
click at [892, 182] on button "Login" at bounding box center [869, 175] width 207 height 18
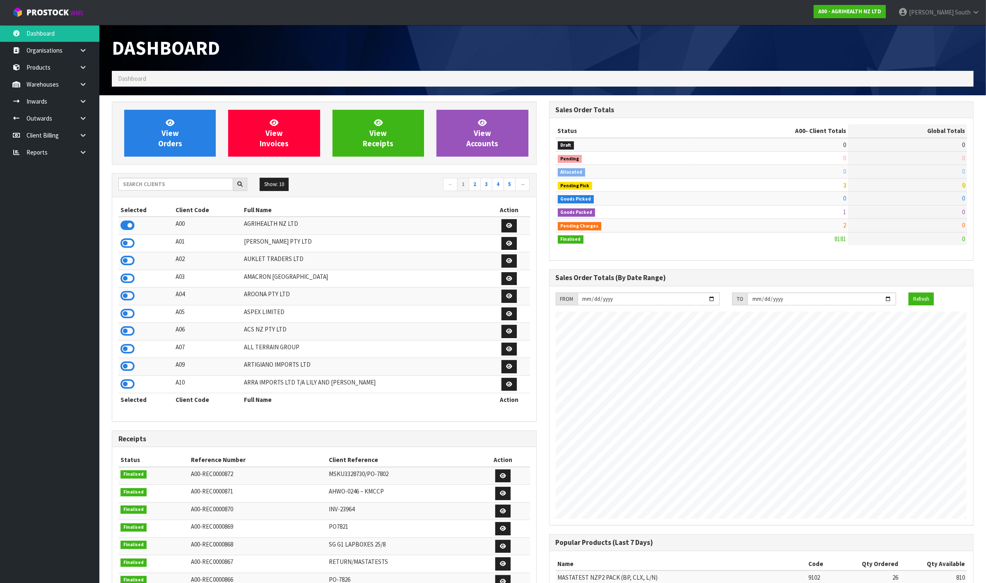
scroll to position [630, 437]
click at [184, 190] on input "text" at bounding box center [175, 184] width 115 height 13
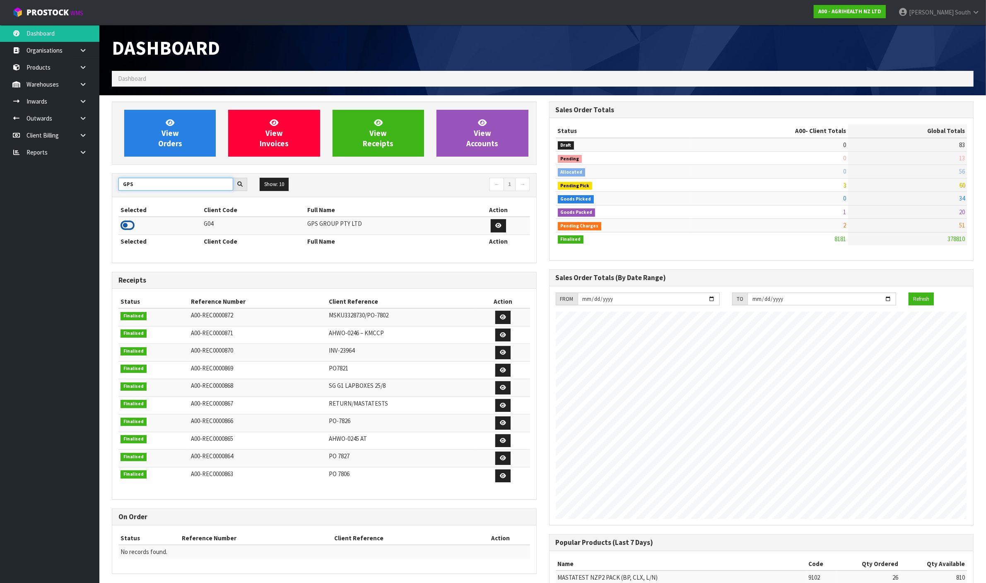
type input "GPS"
click at [129, 226] on icon at bounding box center [127, 225] width 14 height 12
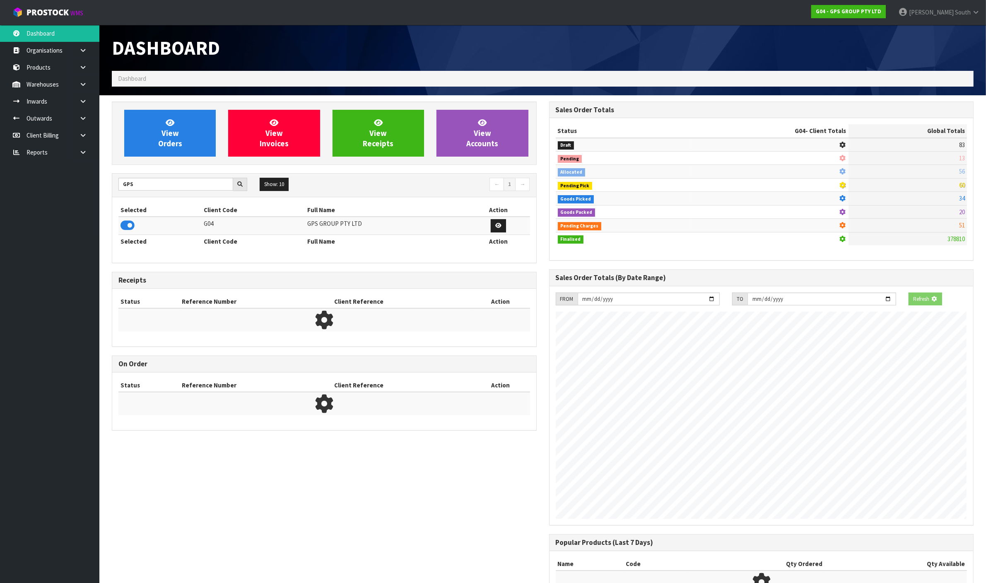
scroll to position [413496, 413566]
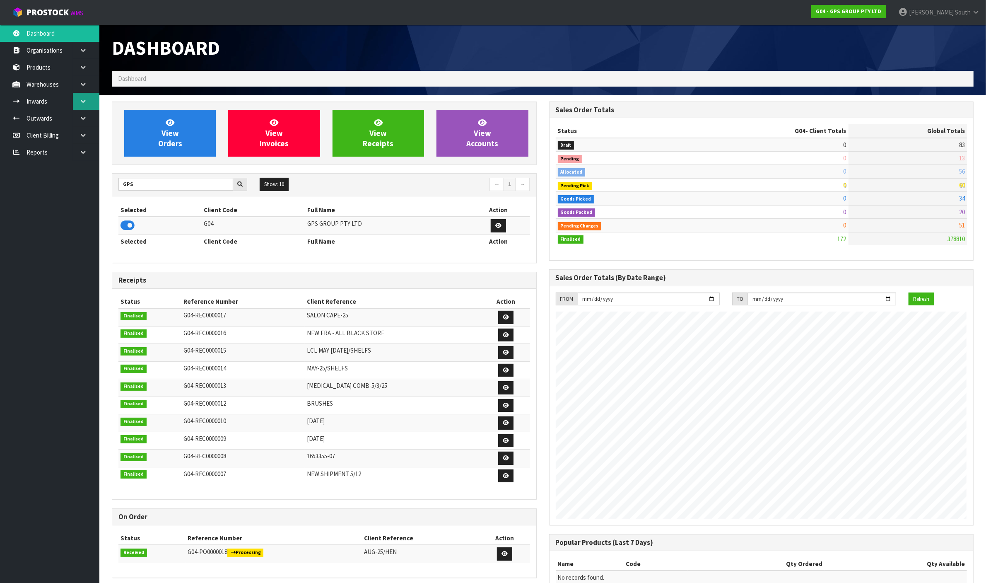
click at [86, 103] on icon at bounding box center [83, 101] width 8 height 6
click at [89, 94] on link at bounding box center [86, 101] width 26 height 17
click at [88, 84] on link at bounding box center [86, 84] width 26 height 17
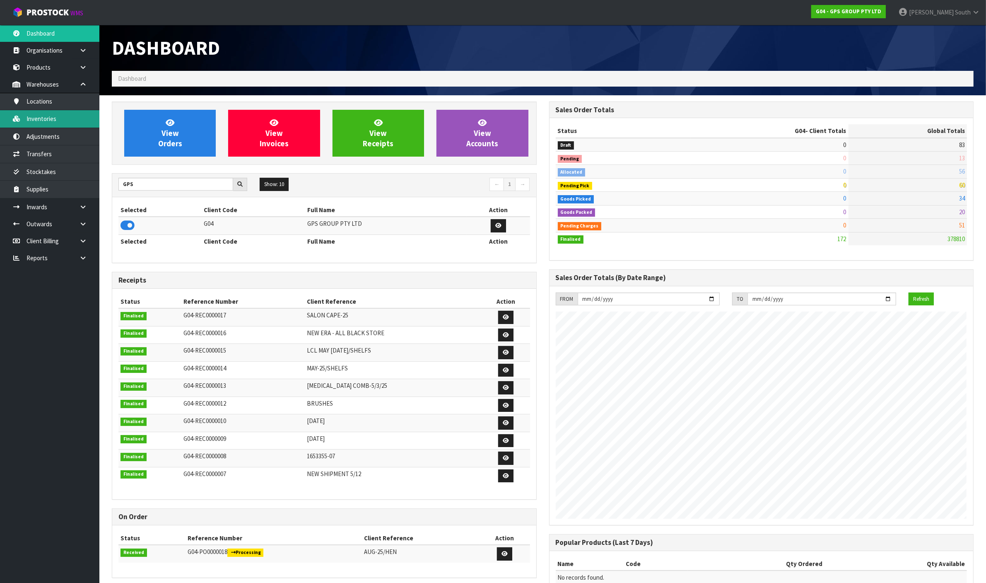
click at [84, 124] on link "Inventories" at bounding box center [49, 118] width 99 height 17
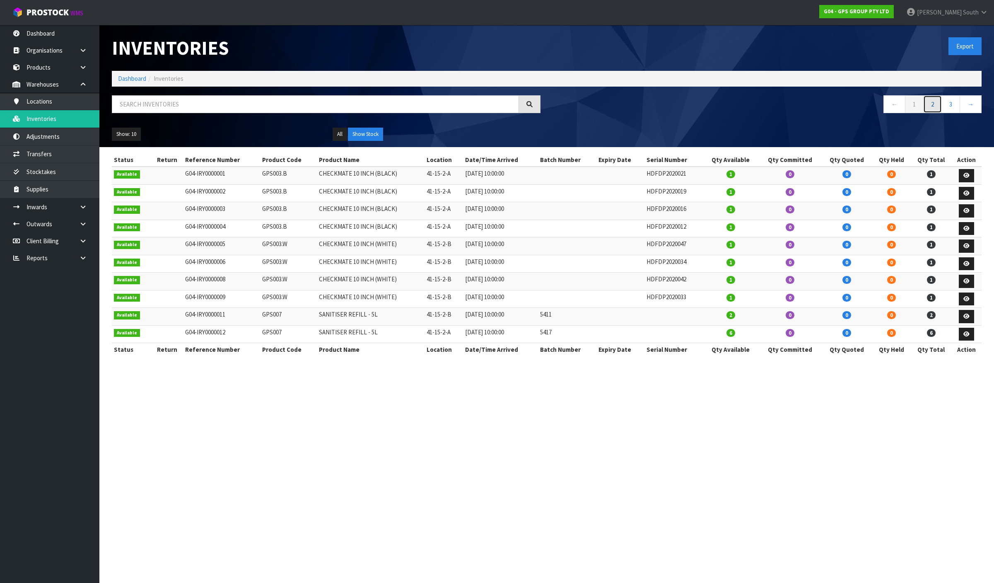
click at [932, 101] on link "2" at bounding box center [932, 104] width 19 height 18
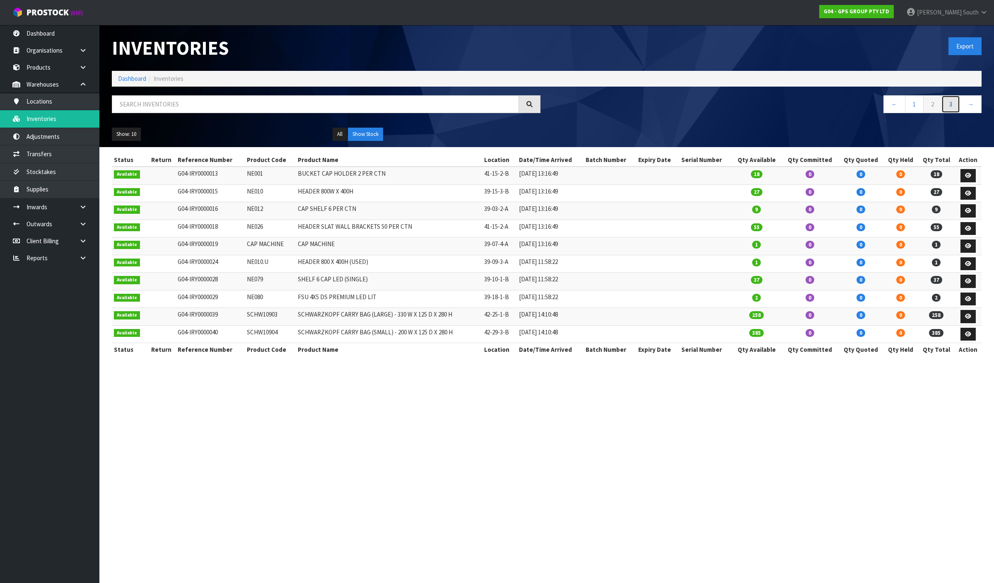
click at [958, 106] on link "3" at bounding box center [950, 104] width 19 height 18
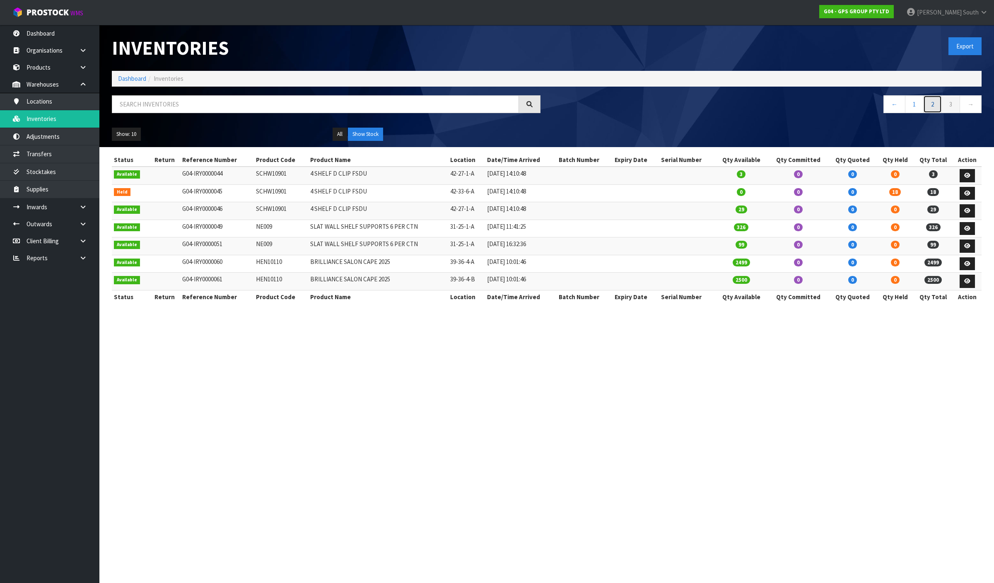
click at [934, 104] on link "2" at bounding box center [932, 104] width 19 height 18
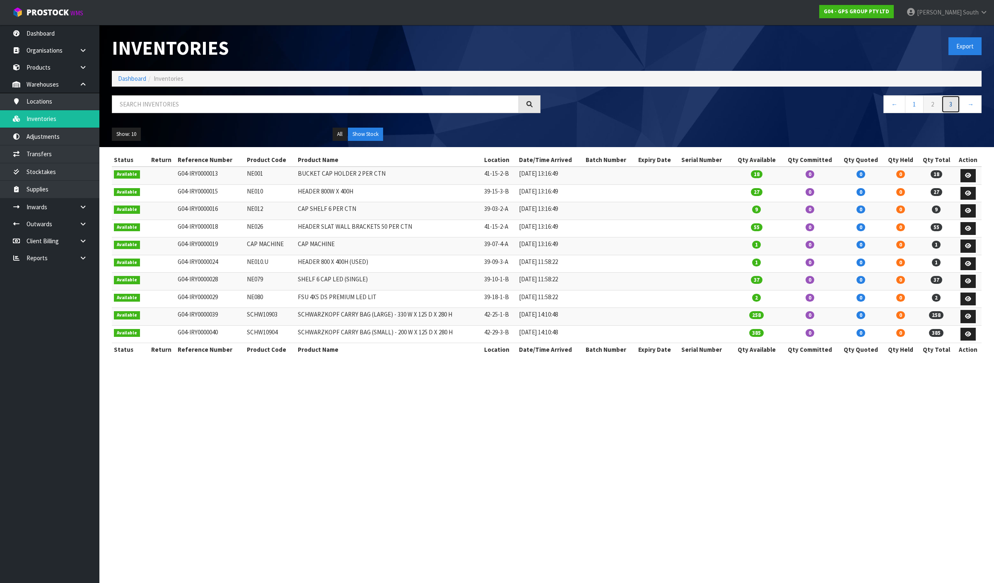
click at [950, 108] on link "3" at bounding box center [950, 104] width 19 height 18
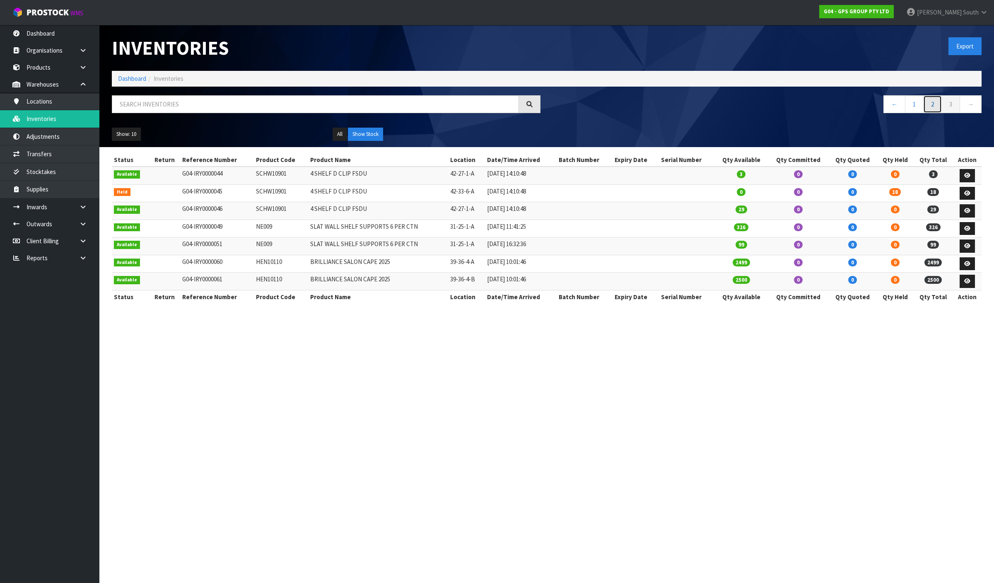
click at [936, 108] on link "2" at bounding box center [932, 104] width 19 height 18
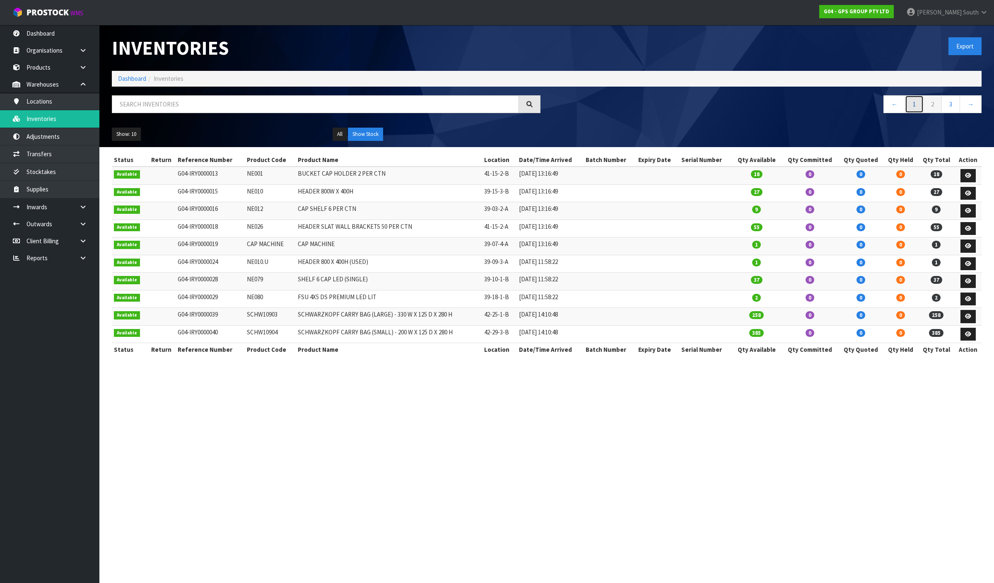
click at [922, 106] on link "1" at bounding box center [914, 104] width 19 height 18
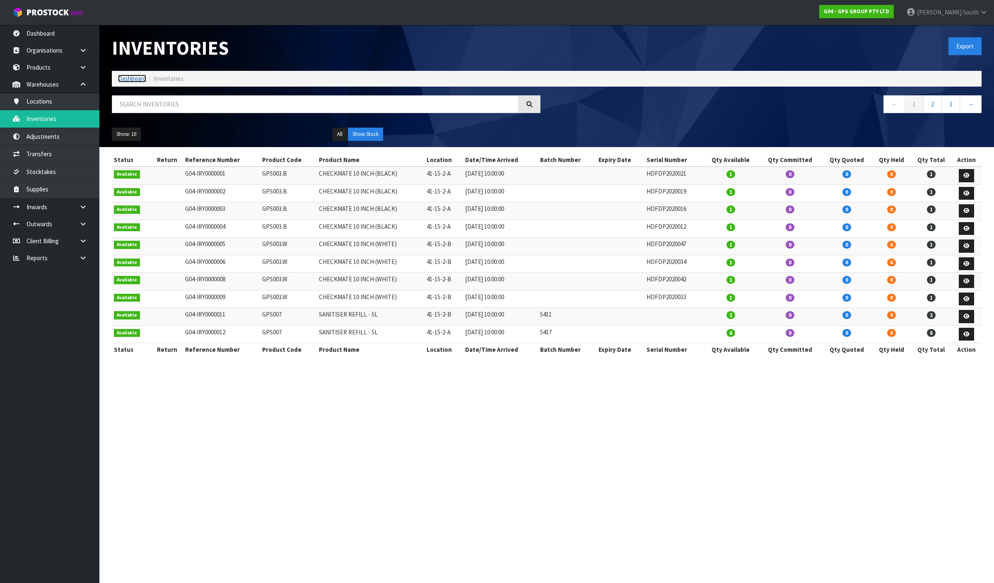
click at [140, 80] on link "Dashboard" at bounding box center [132, 79] width 28 height 8
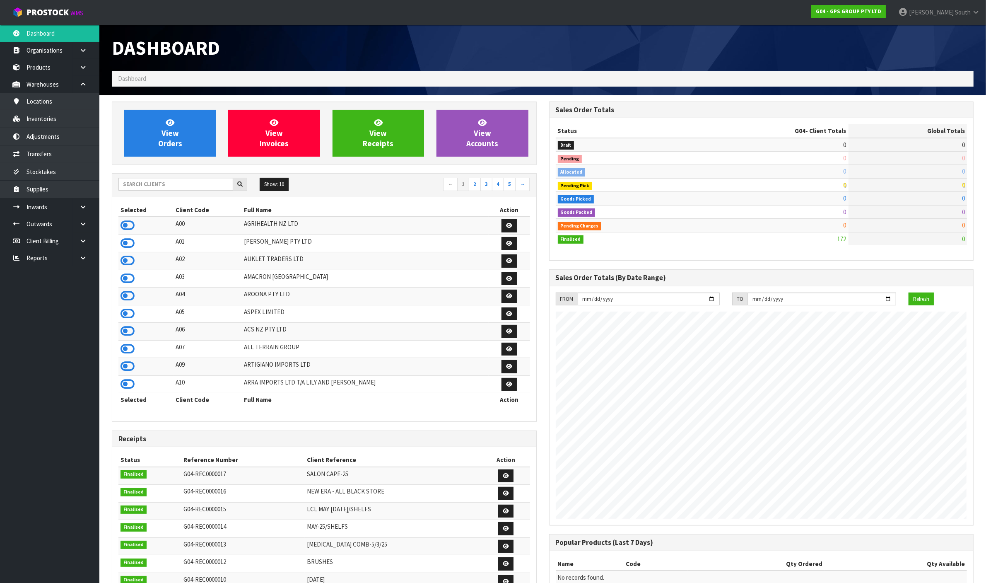
scroll to position [508, 437]
click at [186, 197] on div "Show: 10 5 10 25 50 ← 1 2 3 4 5 →" at bounding box center [324, 184] width 424 height 23
click at [182, 187] on input "text" at bounding box center [175, 184] width 115 height 13
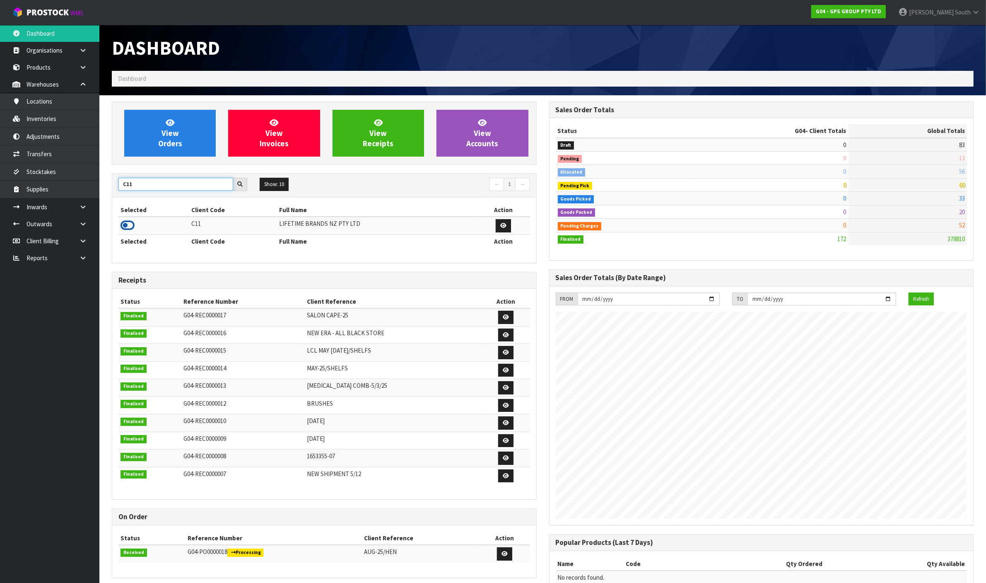
type input "C11"
click at [128, 224] on icon at bounding box center [127, 225] width 14 height 12
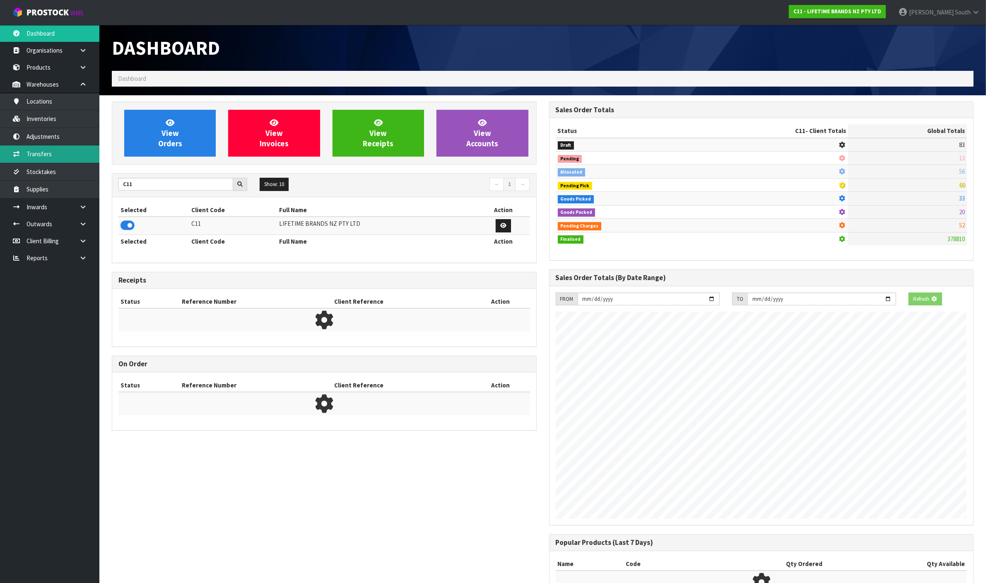
scroll to position [630, 437]
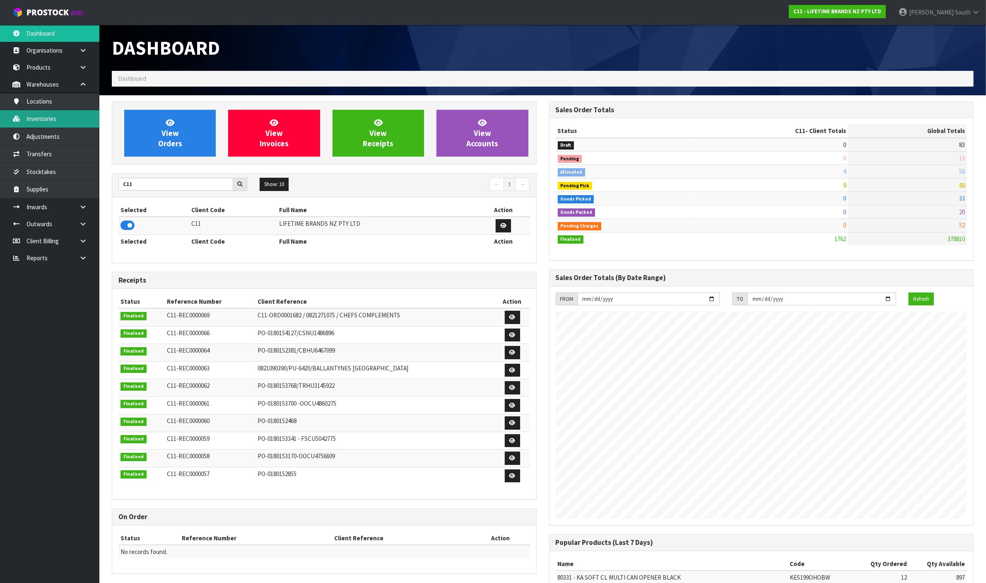
click at [67, 121] on link "Inventories" at bounding box center [49, 118] width 99 height 17
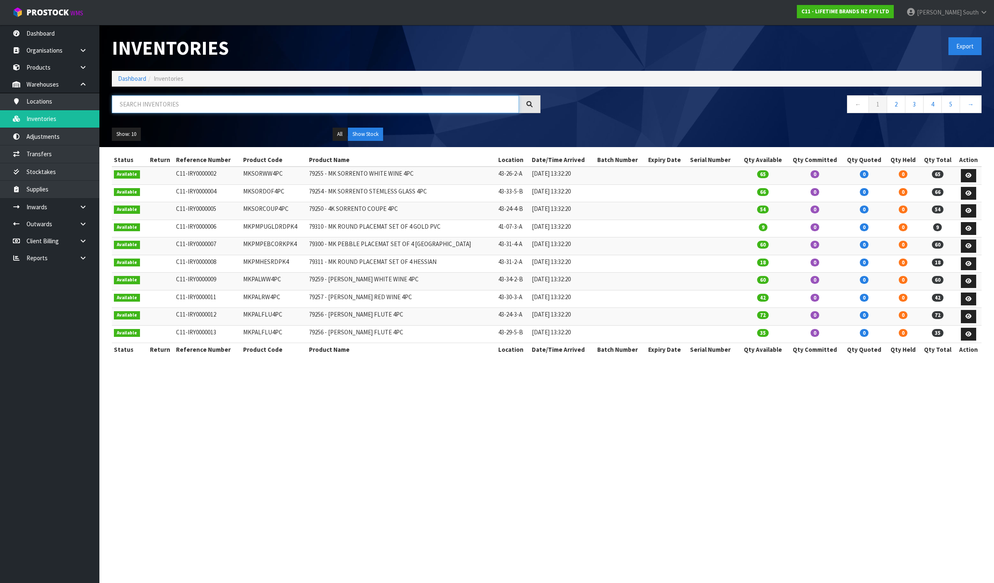
click at [126, 101] on input "text" at bounding box center [315, 104] width 407 height 18
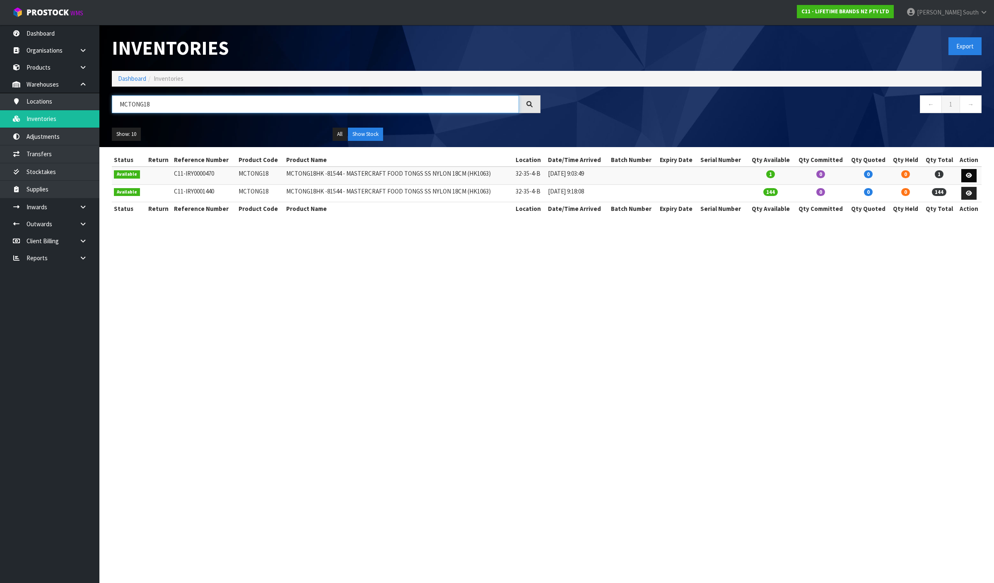
type input "MCTONG18"
click at [970, 173] on icon at bounding box center [968, 175] width 6 height 5
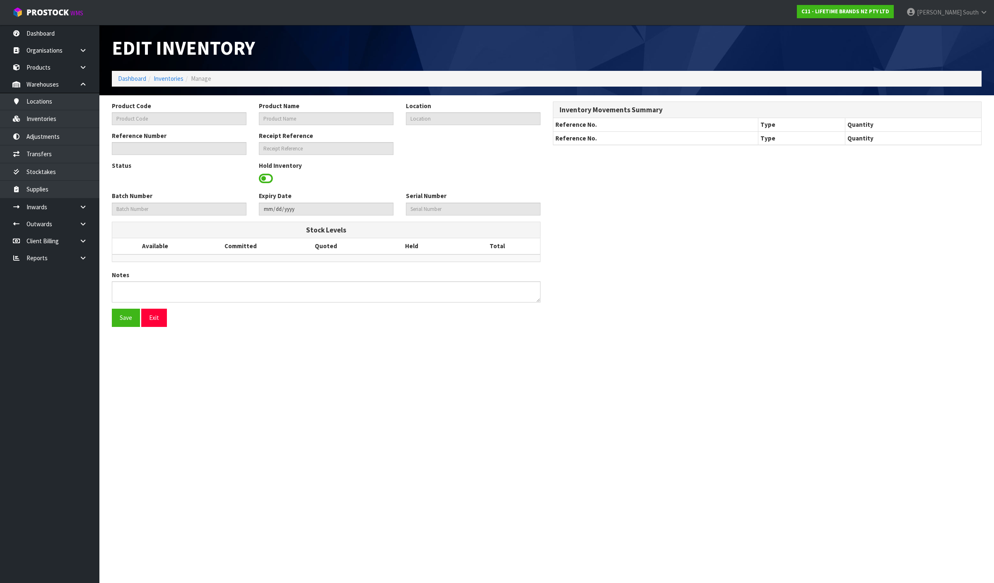
type input "MCTONG18"
type input "MCTONG18HK -81544 - MASTERCRAFT FOOD TONGS SS NYLON 18CM (HK1063)"
type input "32-35-4-B"
type input "C11-IRY0000470"
type input "C11-REC0000008"
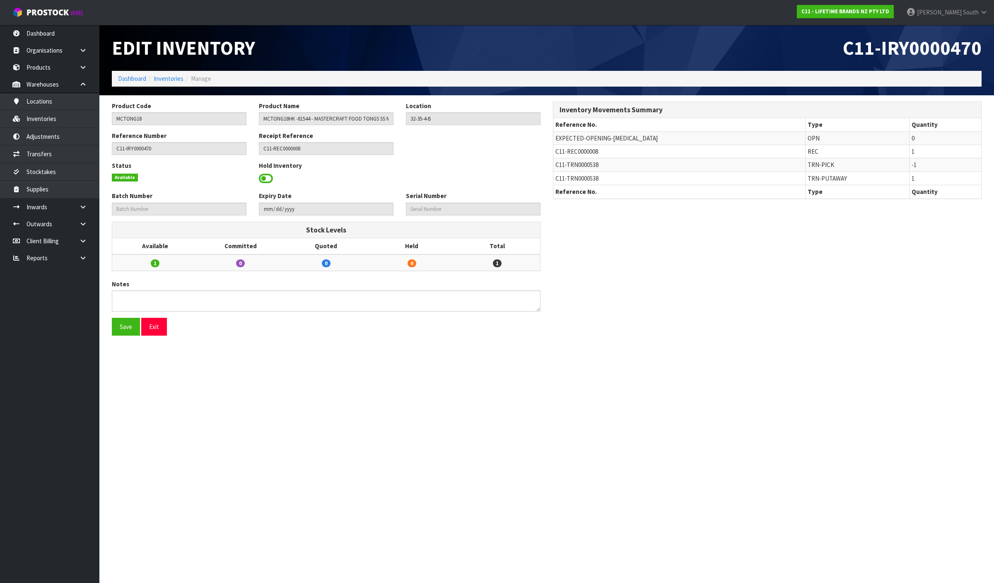
click at [579, 168] on span "C11-TRN0000538" at bounding box center [576, 165] width 43 height 8
copy tr "C11-TRN0000538"
click at [49, 150] on link "Transfers" at bounding box center [49, 153] width 99 height 17
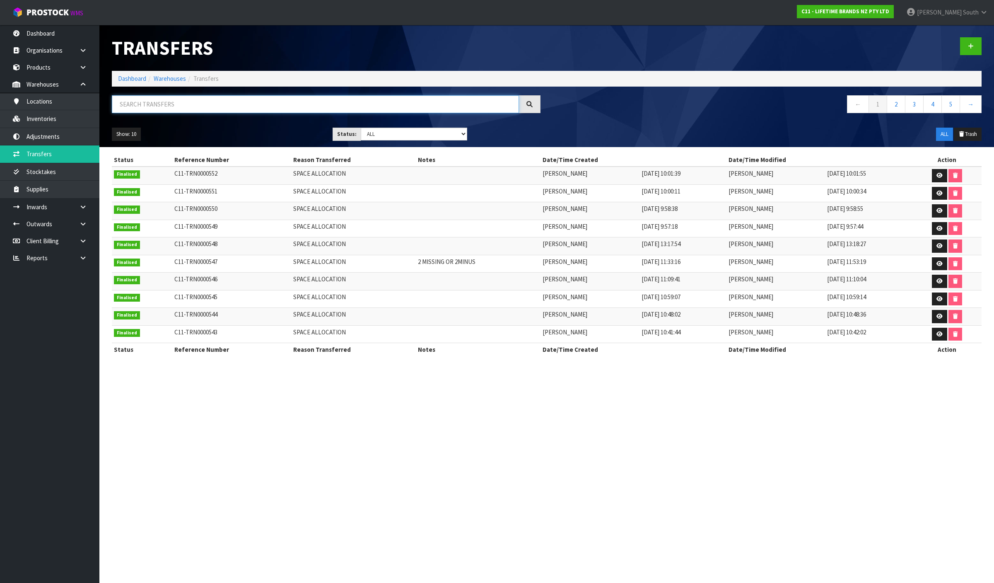
click at [159, 95] on input "text" at bounding box center [315, 104] width 407 height 18
paste input "C11-TRN0000538"
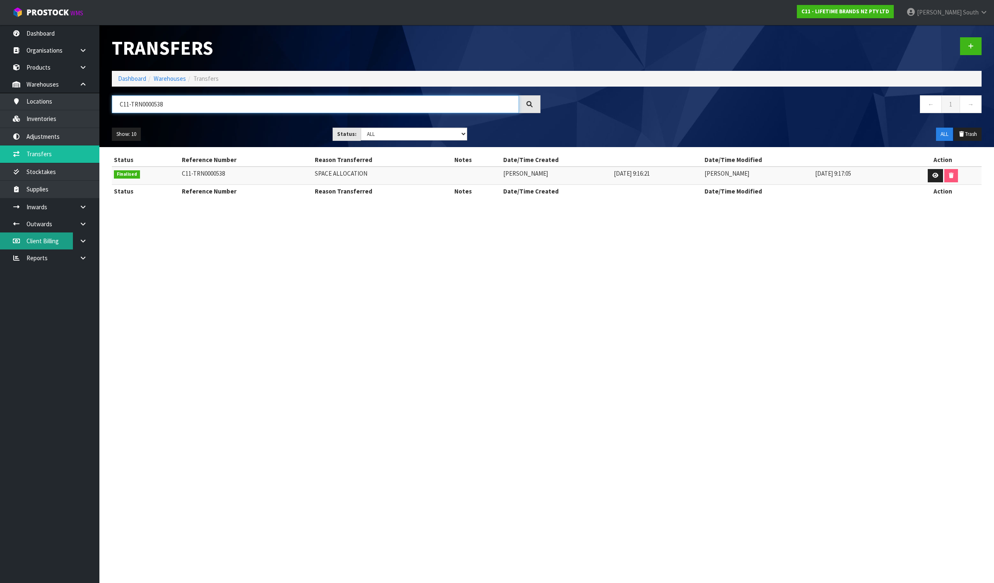
type input "C11-TRN0000538"
click at [118, 79] on link "Dashboard" at bounding box center [132, 79] width 28 height 8
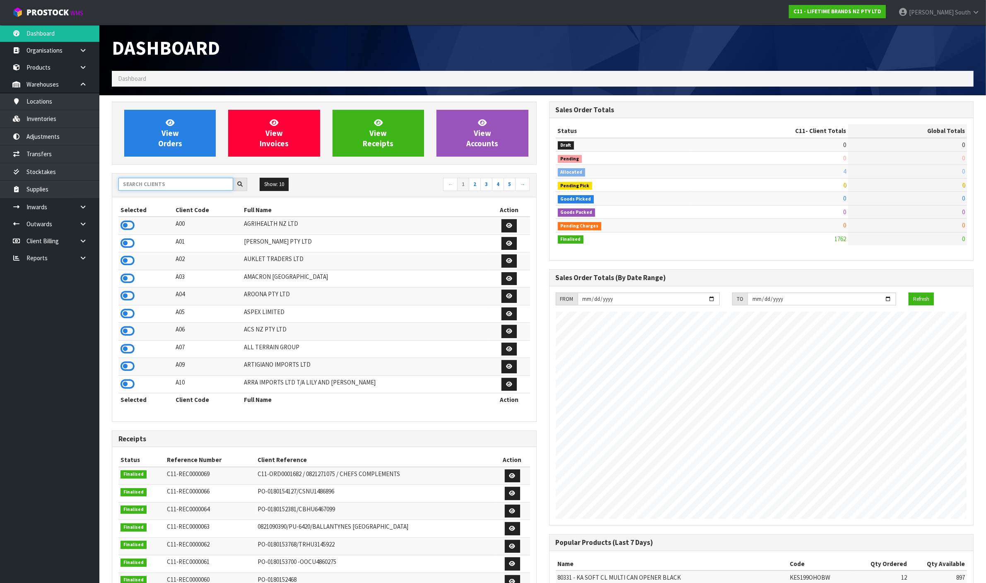
scroll to position [630, 437]
click at [166, 186] on input "text" at bounding box center [175, 184] width 115 height 13
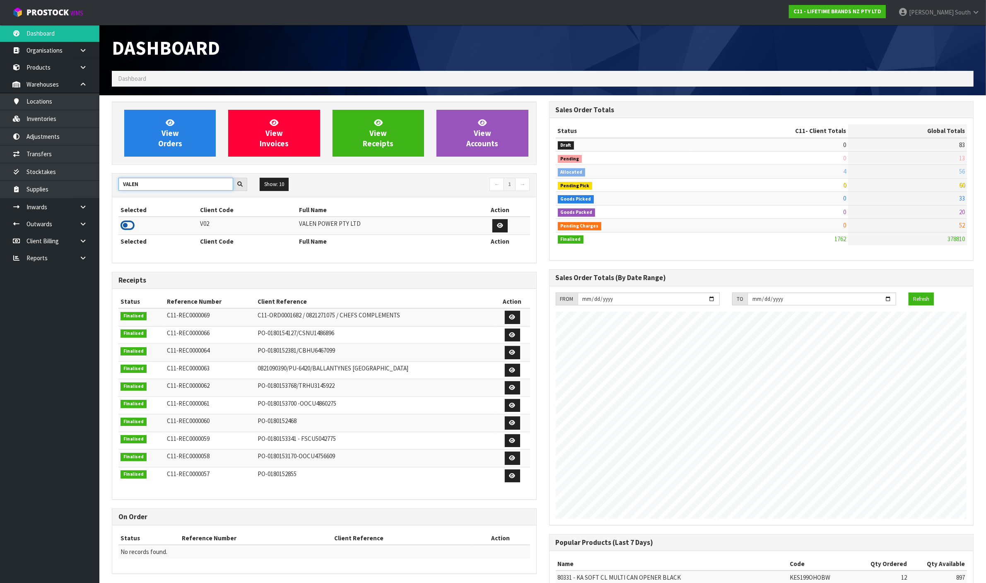
type input "VALEN"
click at [126, 226] on icon at bounding box center [127, 225] width 14 height 12
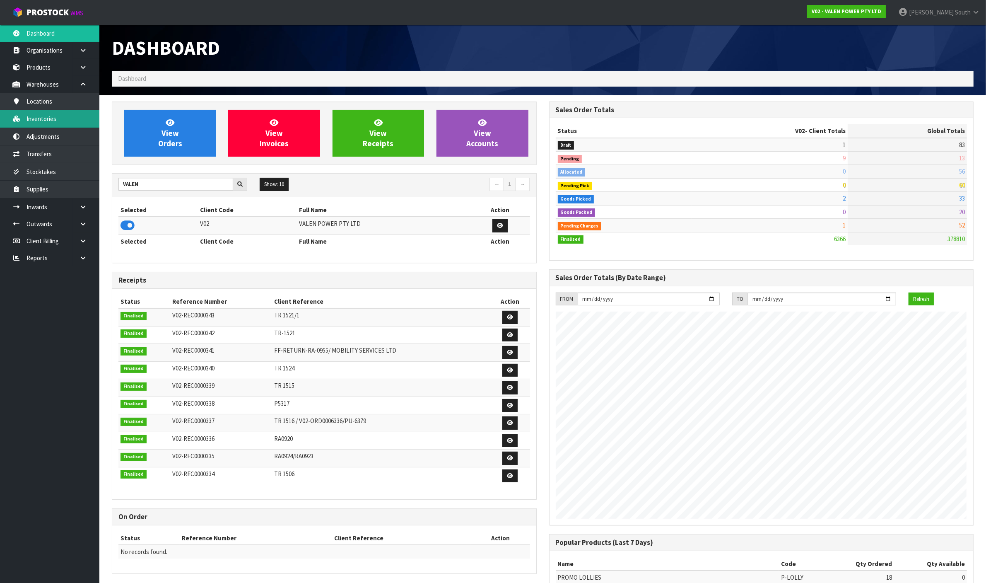
click at [51, 127] on link "Inventories" at bounding box center [49, 118] width 99 height 17
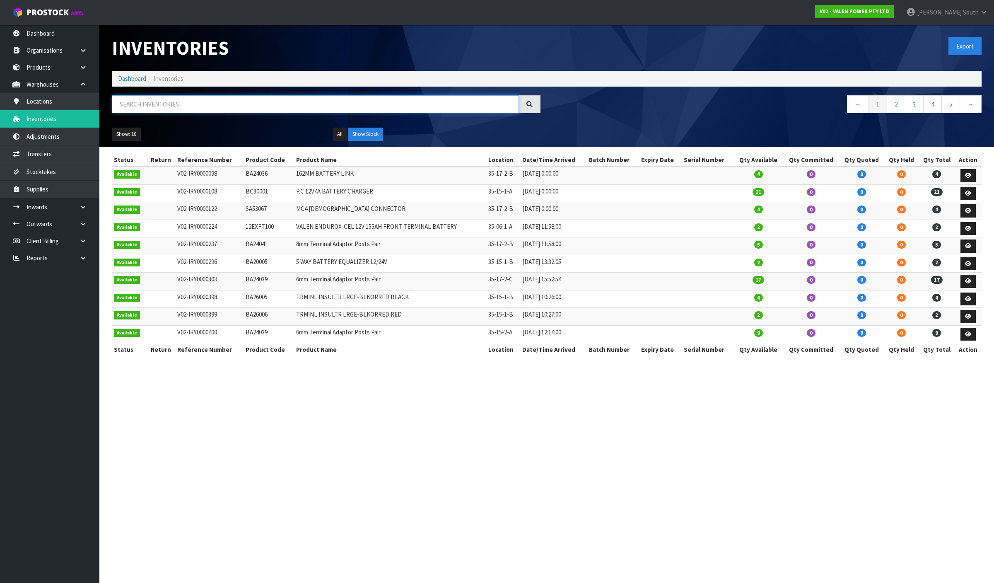
click at [230, 104] on input "text" at bounding box center [315, 104] width 407 height 18
paste input "12VF50"
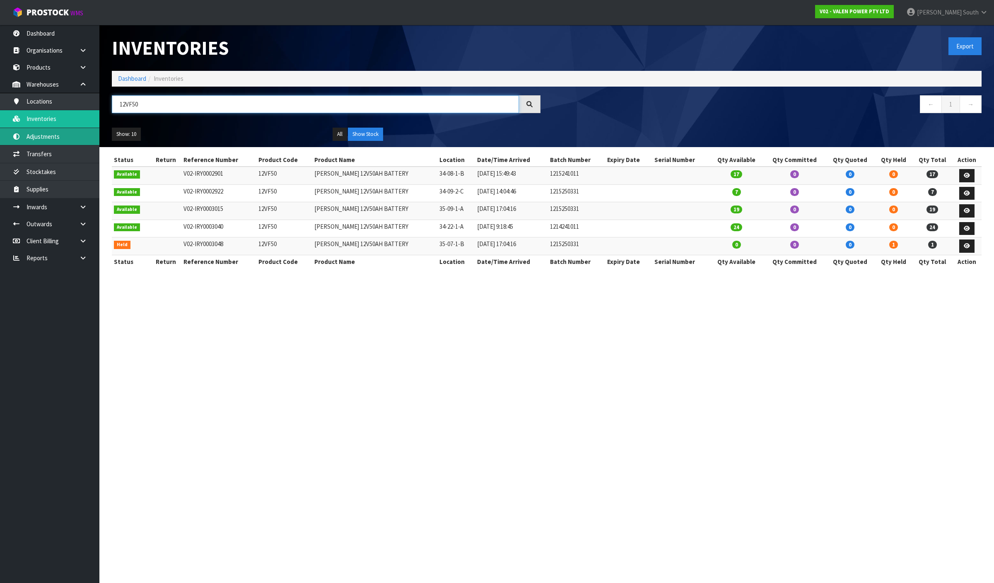
type input "12VF50"
click at [51, 131] on link "Adjustments" at bounding box center [49, 136] width 99 height 17
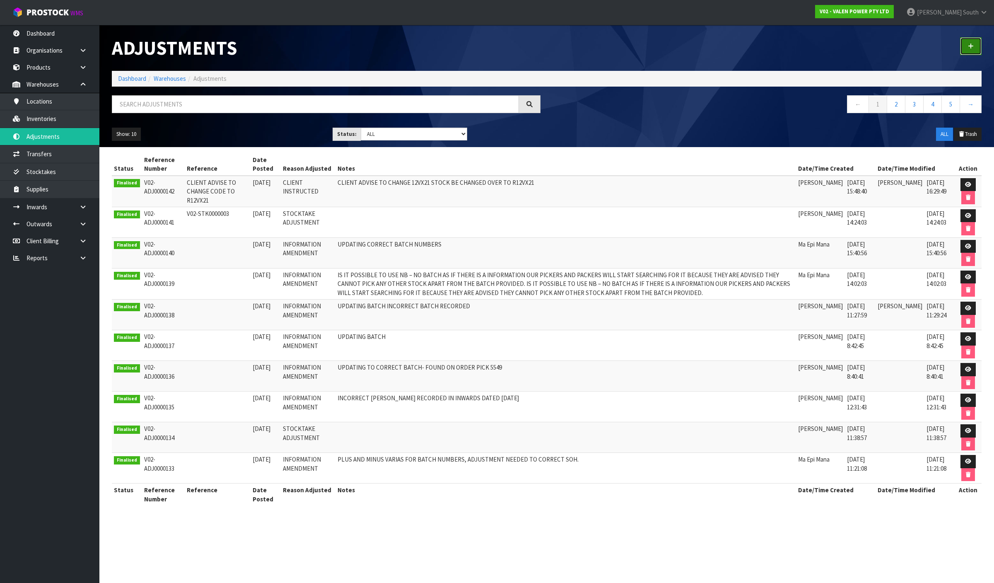
click at [974, 45] on link at bounding box center [971, 46] width 22 height 18
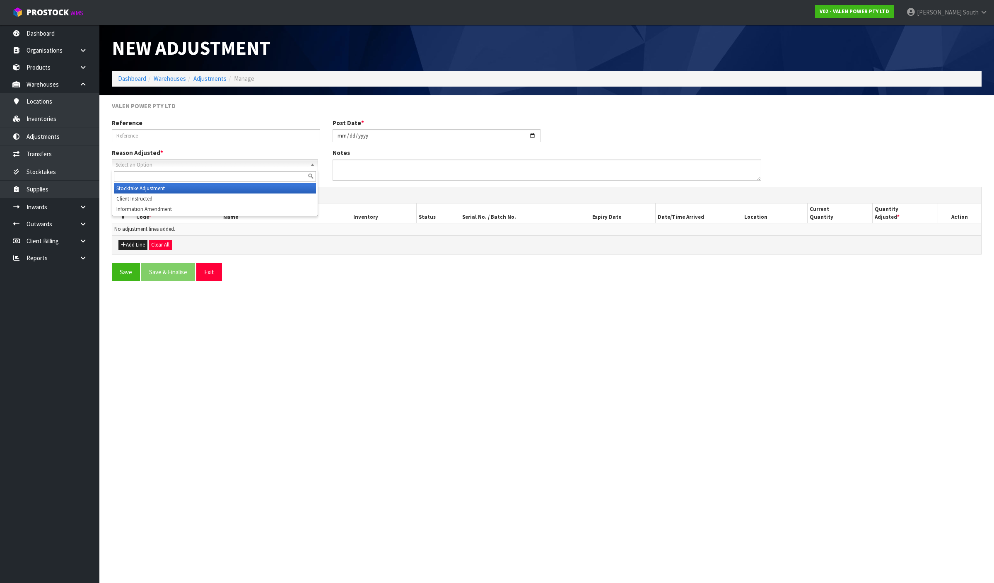
click at [280, 166] on span "Select an Option" at bounding box center [211, 165] width 191 height 10
click at [249, 139] on input "text" at bounding box center [216, 135] width 208 height 13
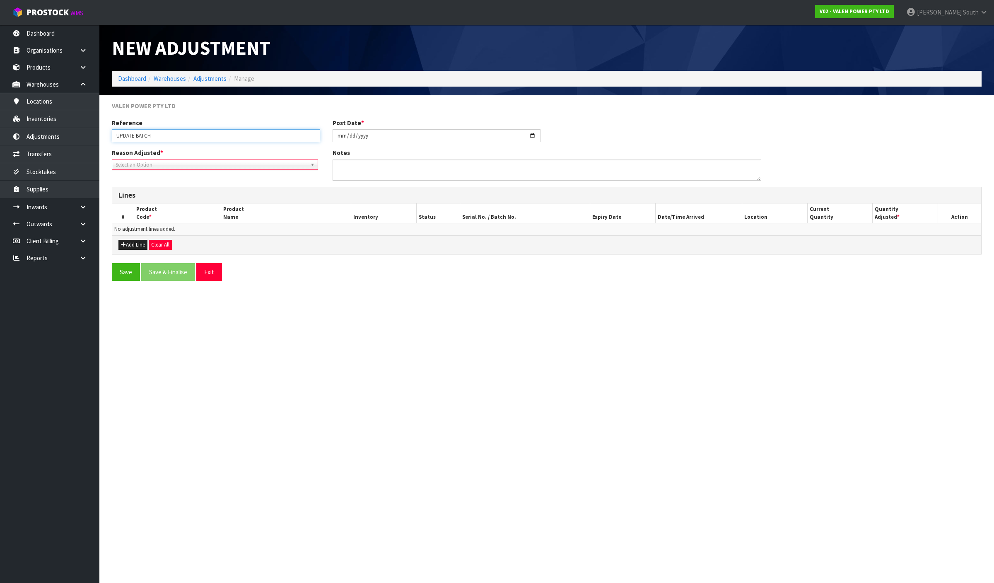
type input "UPDATE BATCH"
click at [380, 176] on textarea at bounding box center [546, 169] width 428 height 21
type textarea "INWARD RECORD WRONG BATCH"
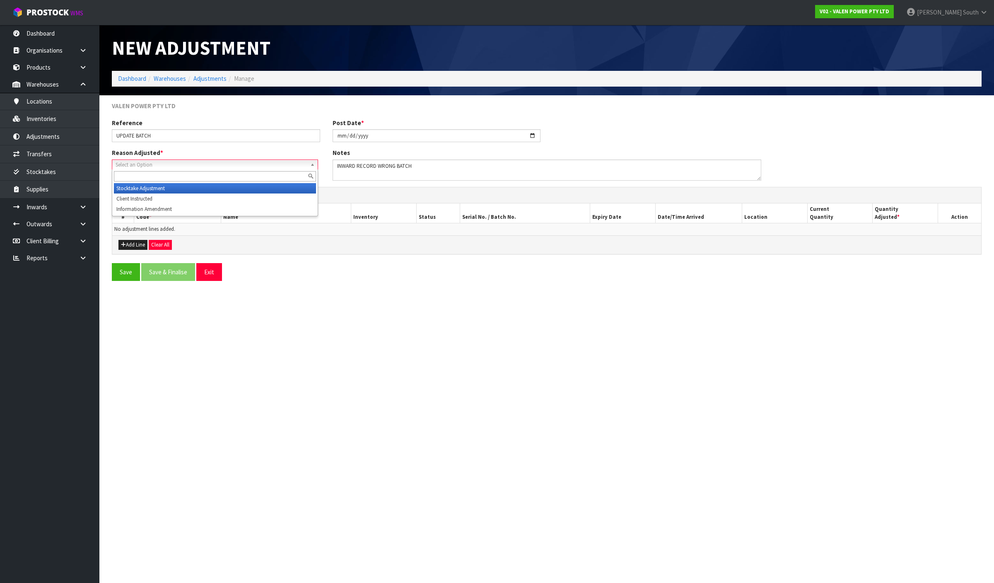
click at [194, 166] on span "Select an Option" at bounding box center [211, 165] width 191 height 10
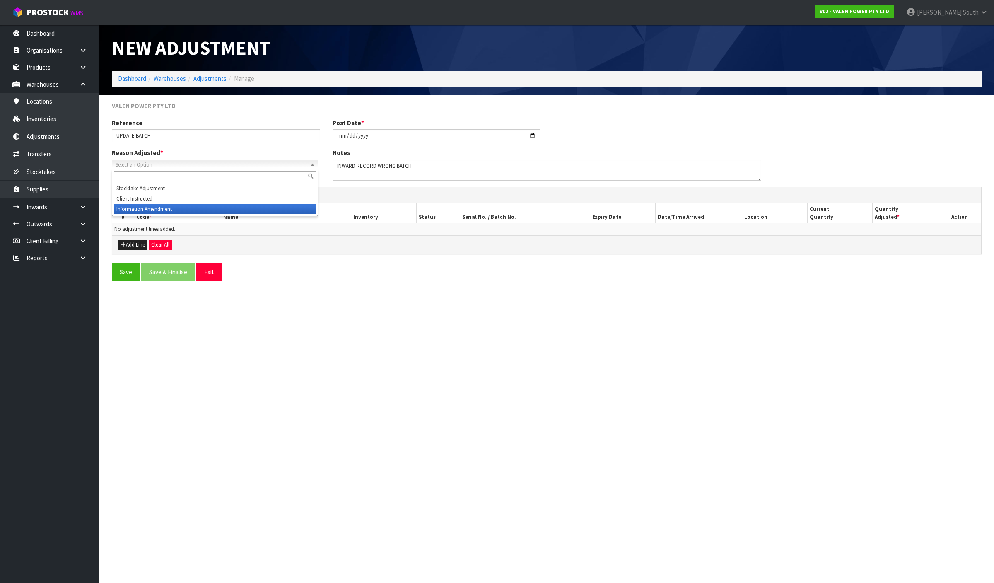
click at [190, 208] on li "Information Amendment" at bounding box center [215, 209] width 202 height 10
click at [146, 247] on button "Add Line" at bounding box center [132, 245] width 29 height 10
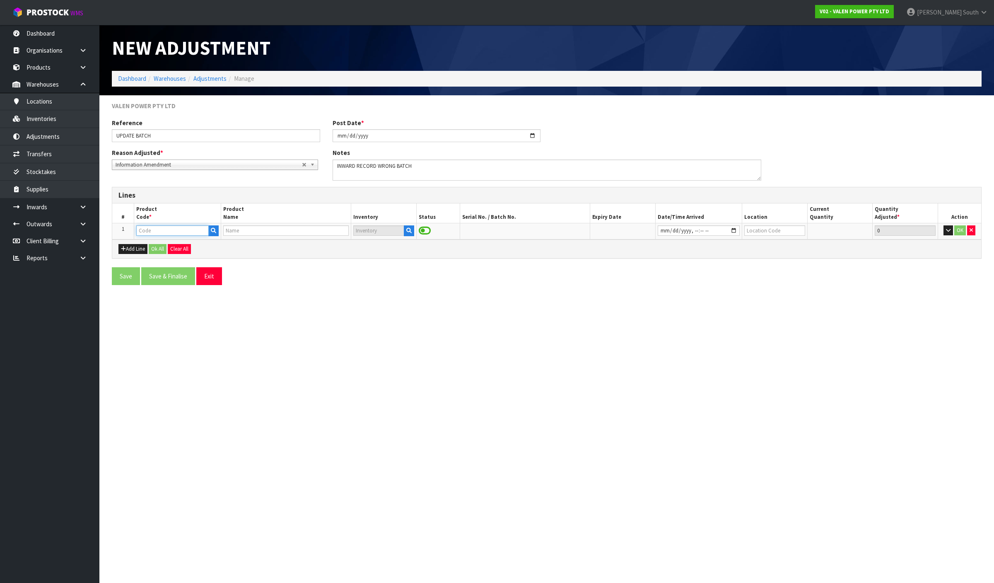
click at [150, 233] on input "text" at bounding box center [172, 230] width 72 height 10
type input "12VF50"
type input "VALEN FORTE 12V50AH BATTERY"
type input "12VF50"
click at [411, 230] on icon "button" at bounding box center [408, 230] width 5 height 5
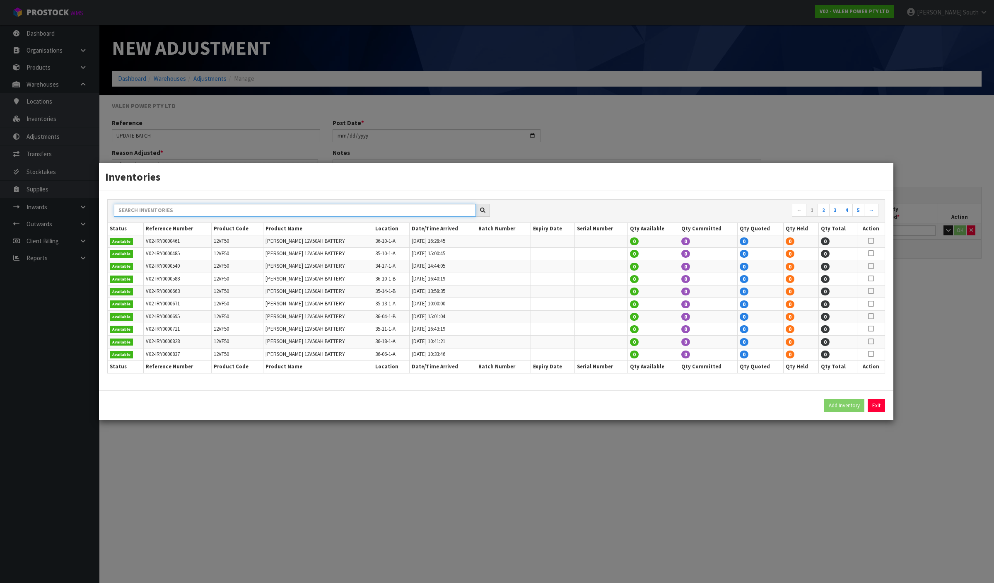
click at [425, 214] on input "text" at bounding box center [295, 210] width 362 height 13
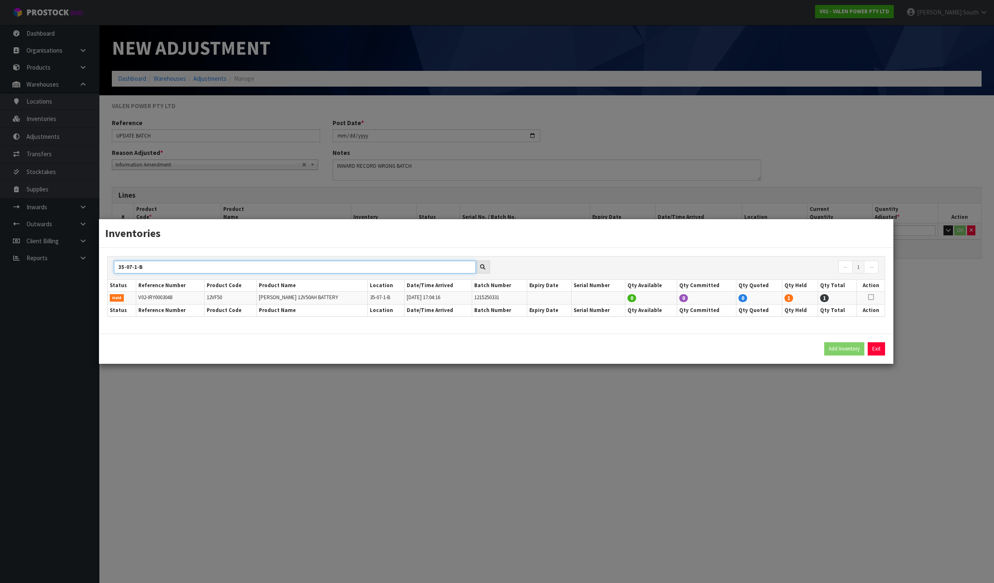
type input "35-07-1-B"
click at [870, 297] on icon at bounding box center [871, 297] width 6 height 0
click at [836, 350] on button "Add Inventory" at bounding box center [844, 348] width 40 height 13
type input "V02-IRY0003048"
type input "2025-08-07T17:04:16"
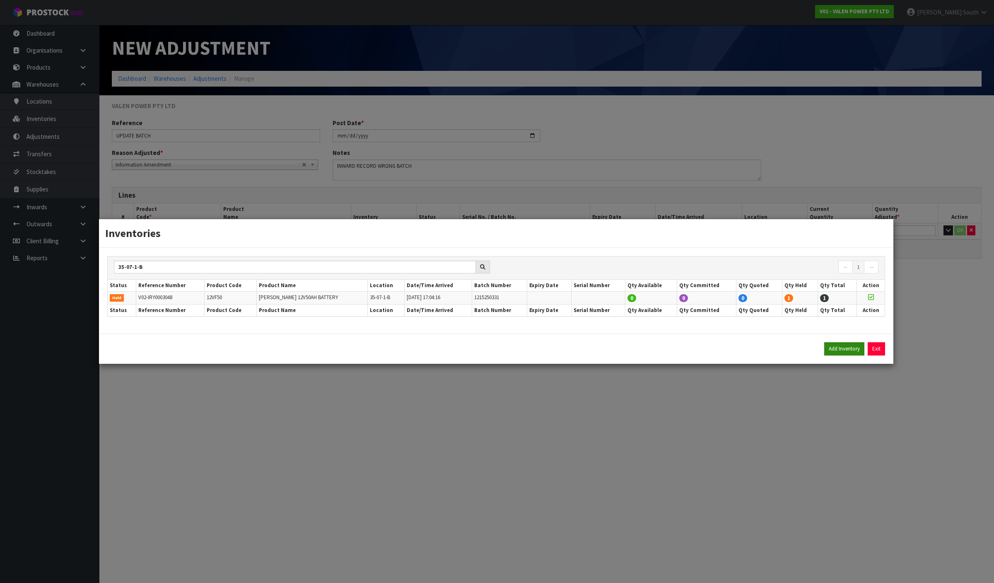
type input "35-07-1-B"
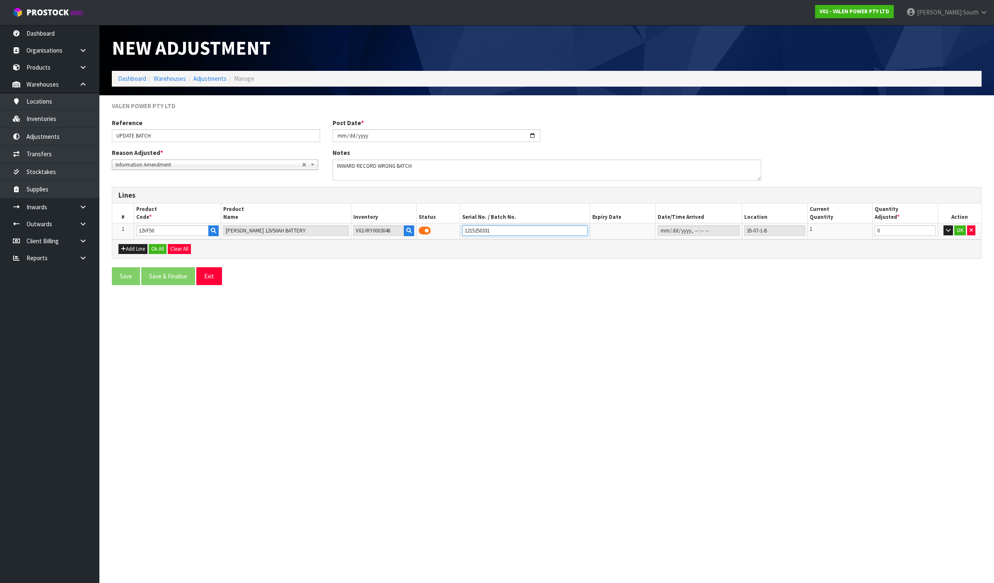
drag, startPoint x: 508, startPoint y: 234, endPoint x: 449, endPoint y: 234, distance: 58.4
click at [449, 234] on tr "1 12VF50 VALEN FORTE 12V50AH BATTERY V02-IRY0003048 1215250331 35-07-1-B 1 0 OK" at bounding box center [546, 231] width 869 height 16
type input "1215240927"
click at [960, 233] on button "OK" at bounding box center [960, 230] width 12 height 10
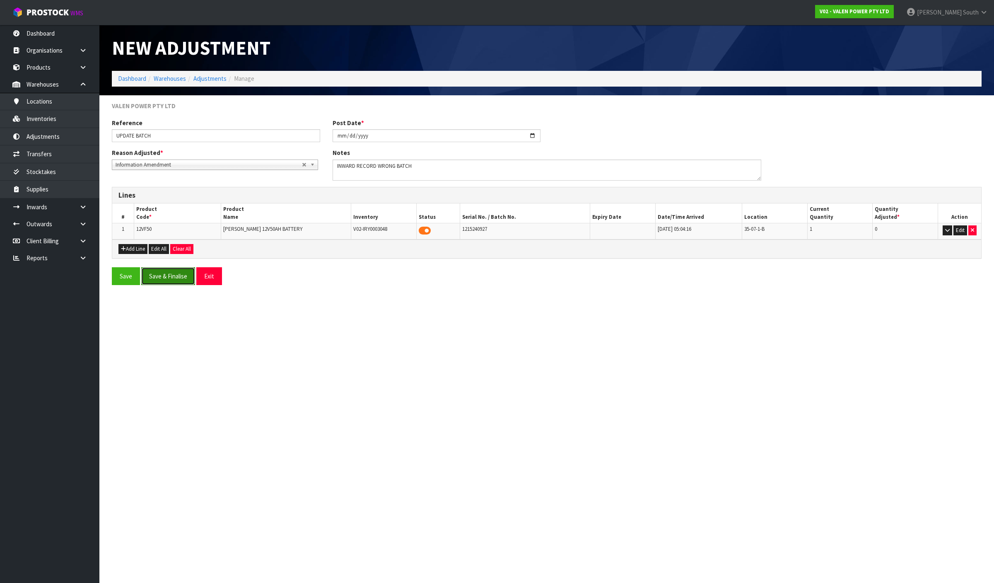
click at [171, 276] on button "Save & Finalise" at bounding box center [168, 276] width 54 height 18
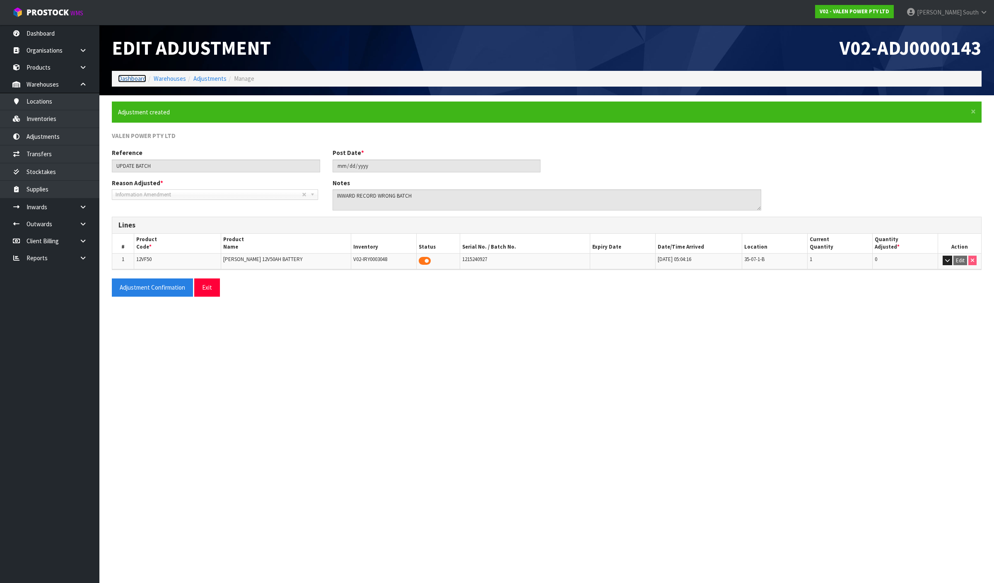
click at [140, 82] on link "Dashboard" at bounding box center [132, 79] width 28 height 8
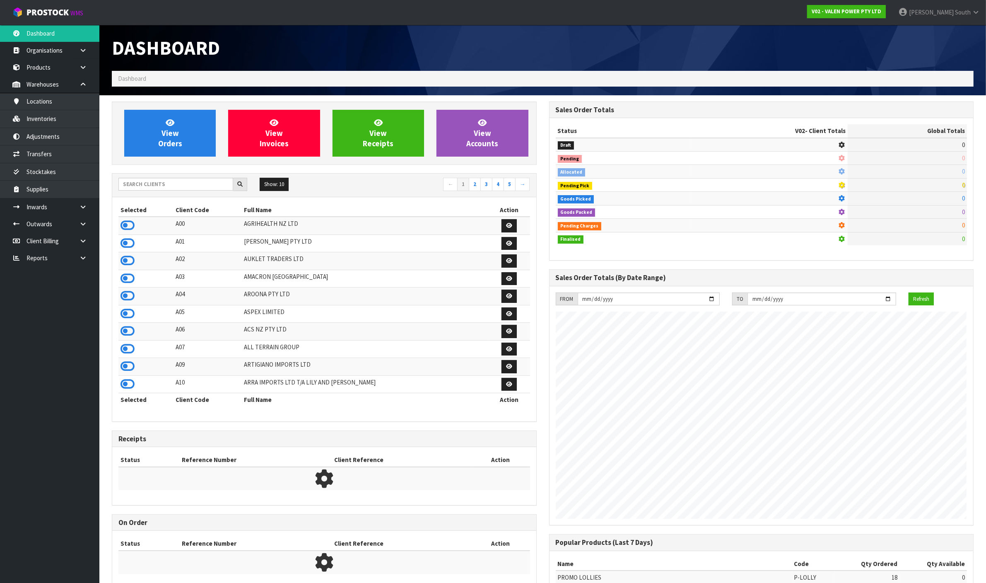
scroll to position [630, 437]
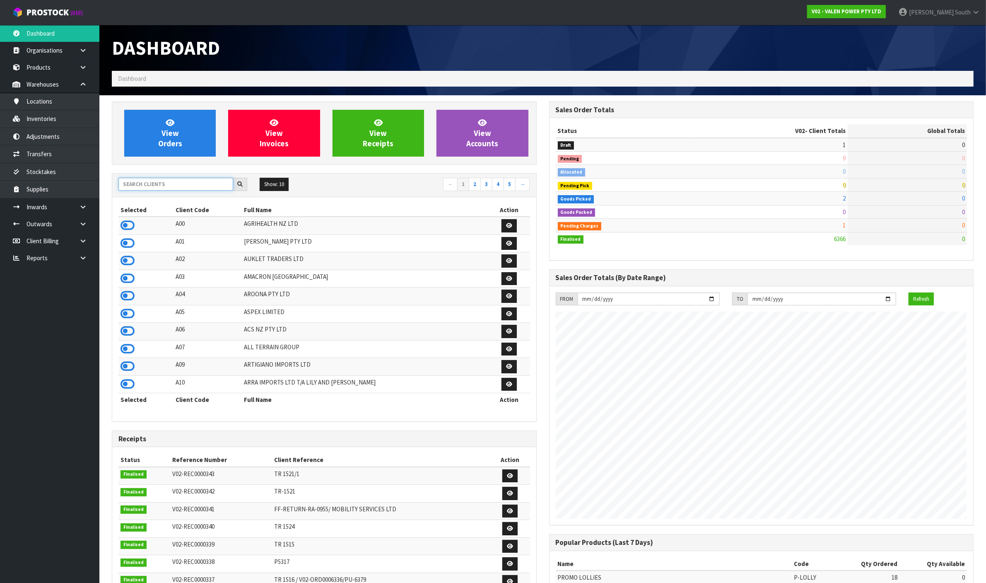
click at [161, 190] on input "text" at bounding box center [175, 184] width 115 height 13
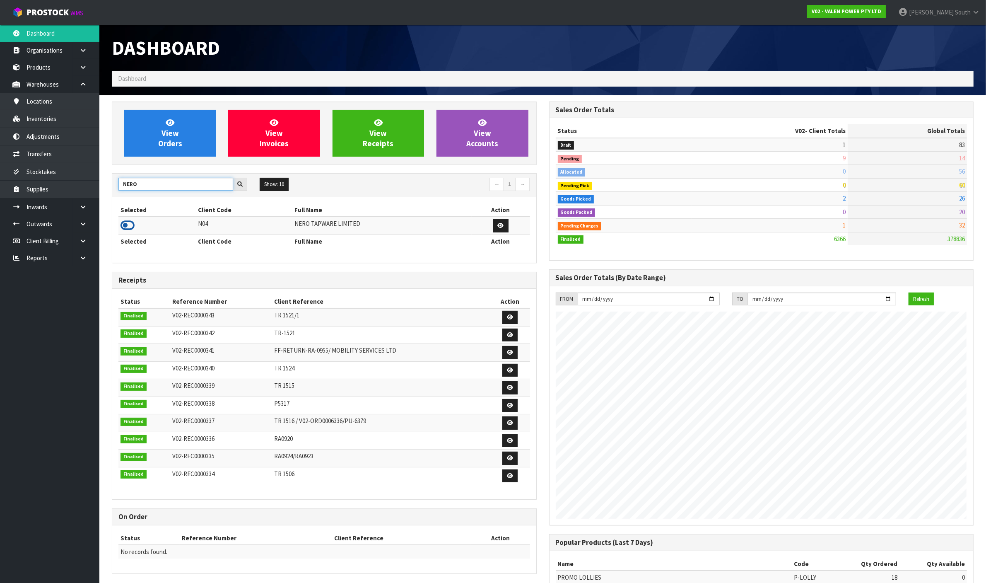
type input "NERO"
click at [129, 226] on icon at bounding box center [127, 225] width 14 height 12
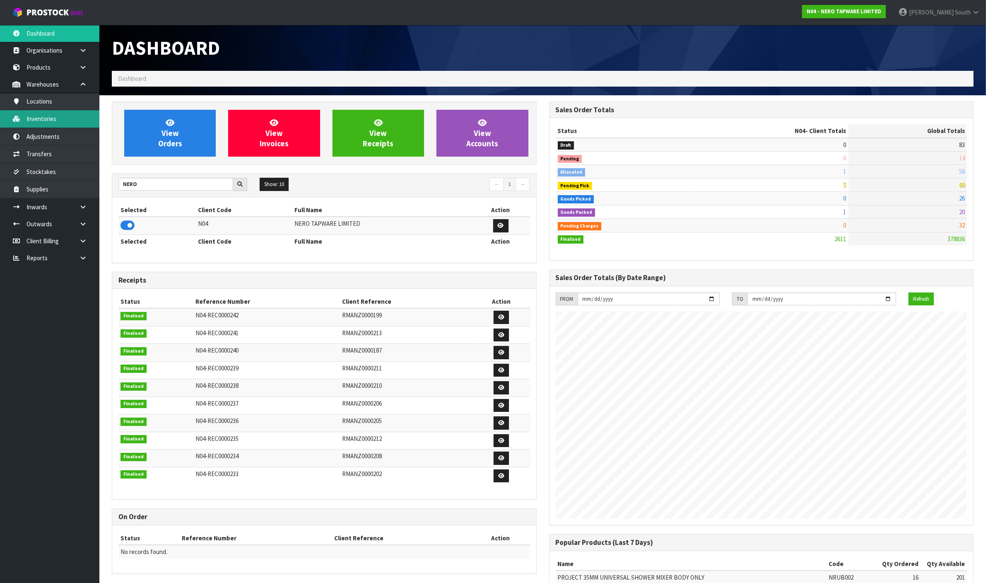
click at [79, 124] on link "Inventories" at bounding box center [49, 118] width 99 height 17
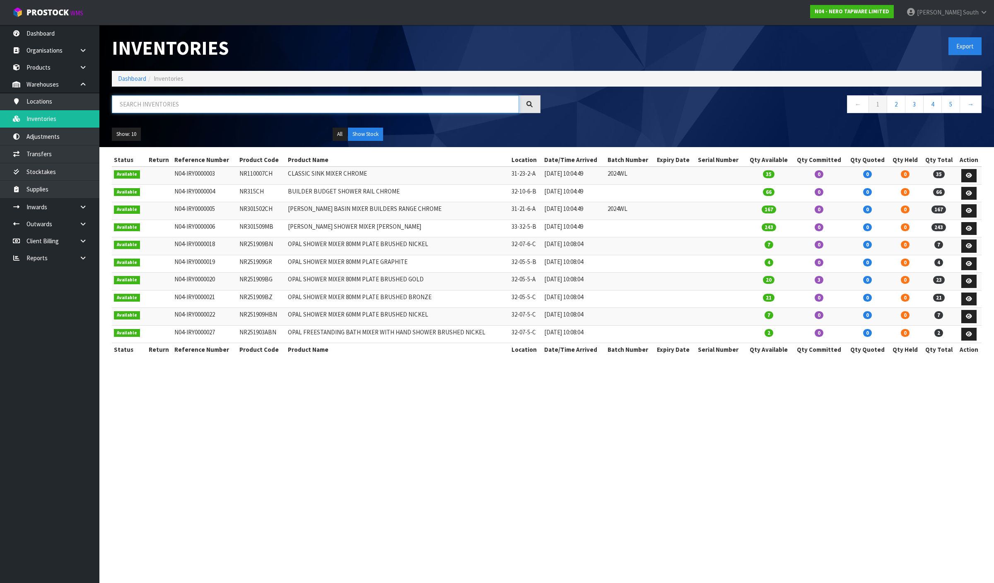
click at [180, 107] on input "text" at bounding box center [315, 104] width 407 height 18
paste input "NR110009CH"
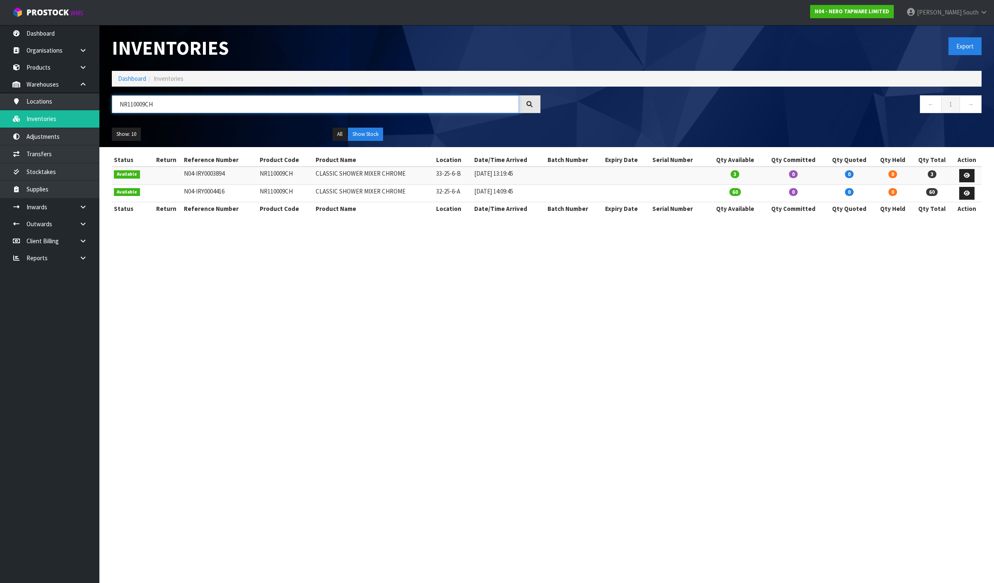
type input "NR110009CH"
click at [280, 168] on td "NR110009CH" at bounding box center [286, 175] width 56 height 18
copy td "NR110009CH"
click at [63, 157] on link "Transfers" at bounding box center [49, 153] width 99 height 17
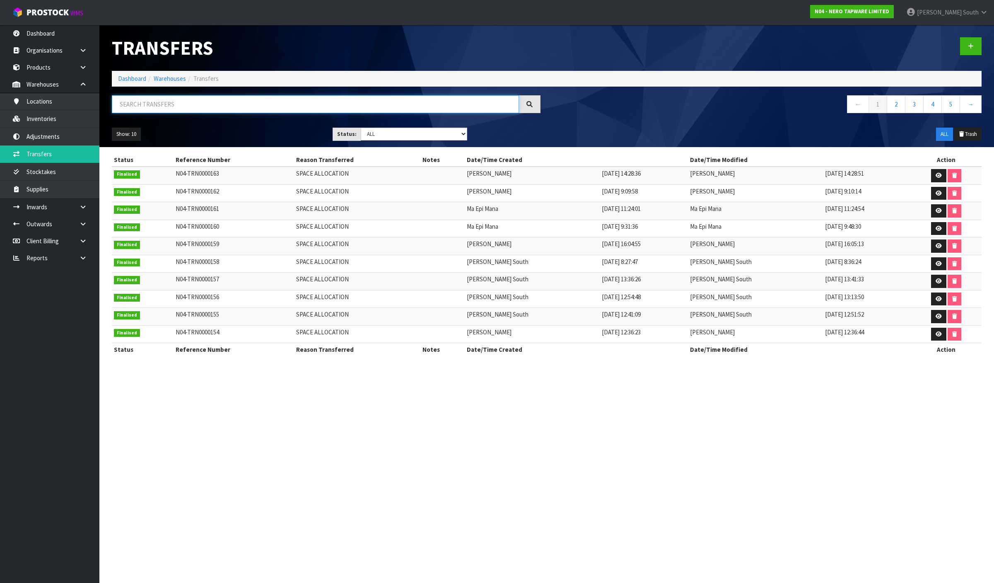
click at [147, 109] on input "text" at bounding box center [315, 104] width 407 height 18
paste input "NR110009CH"
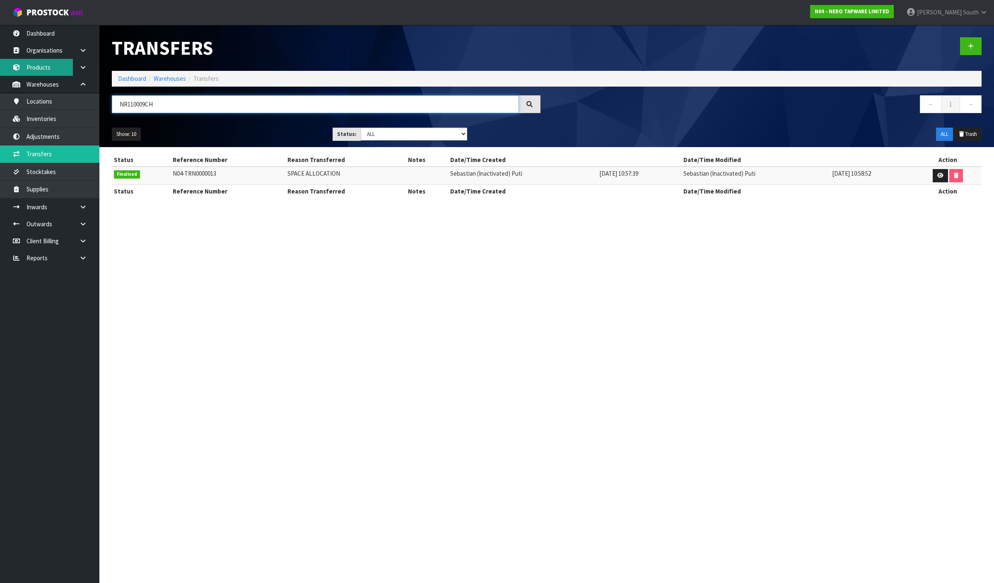
type input "NR110009CH"
click at [48, 74] on link "Products" at bounding box center [49, 67] width 99 height 17
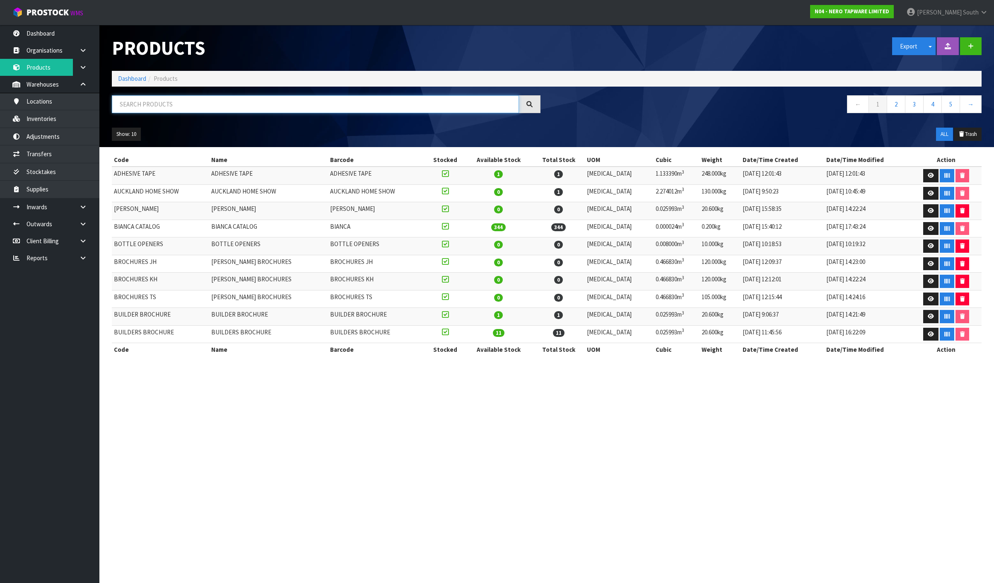
click at [204, 107] on input "text" at bounding box center [315, 104] width 407 height 18
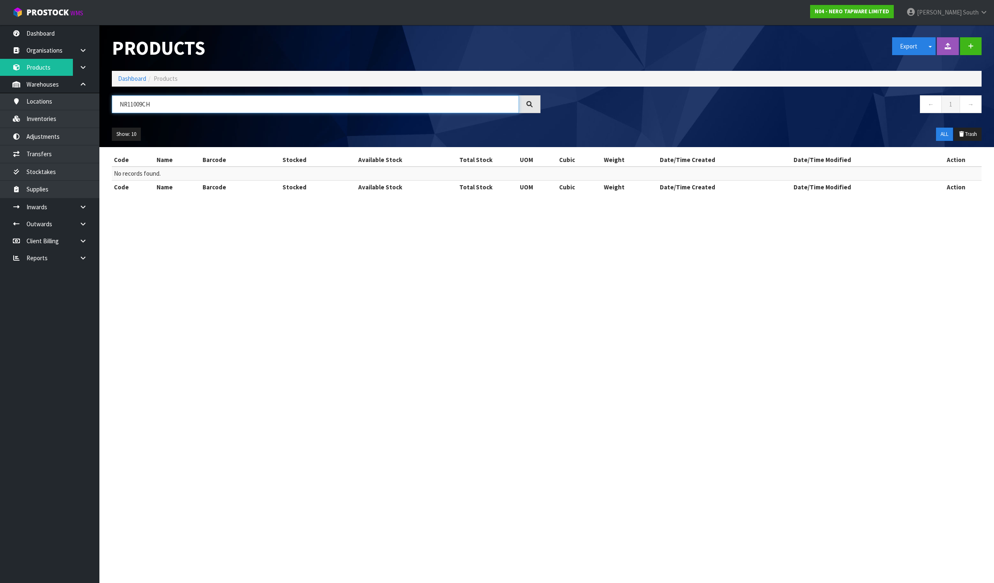
click at [140, 108] on input "NR11009CH" at bounding box center [315, 104] width 407 height 18
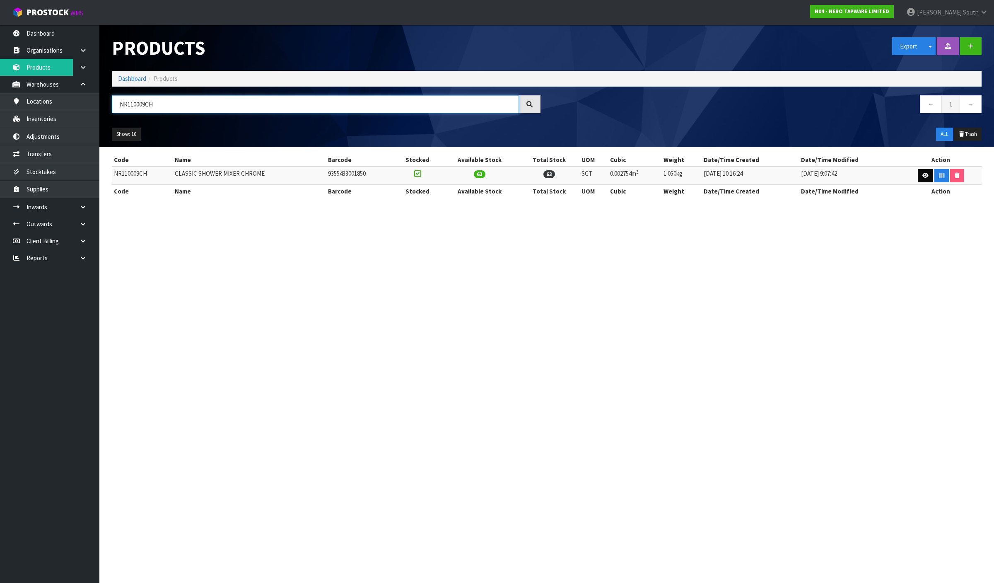
type input "NR110009CH"
click at [928, 176] on link at bounding box center [924, 175] width 15 height 13
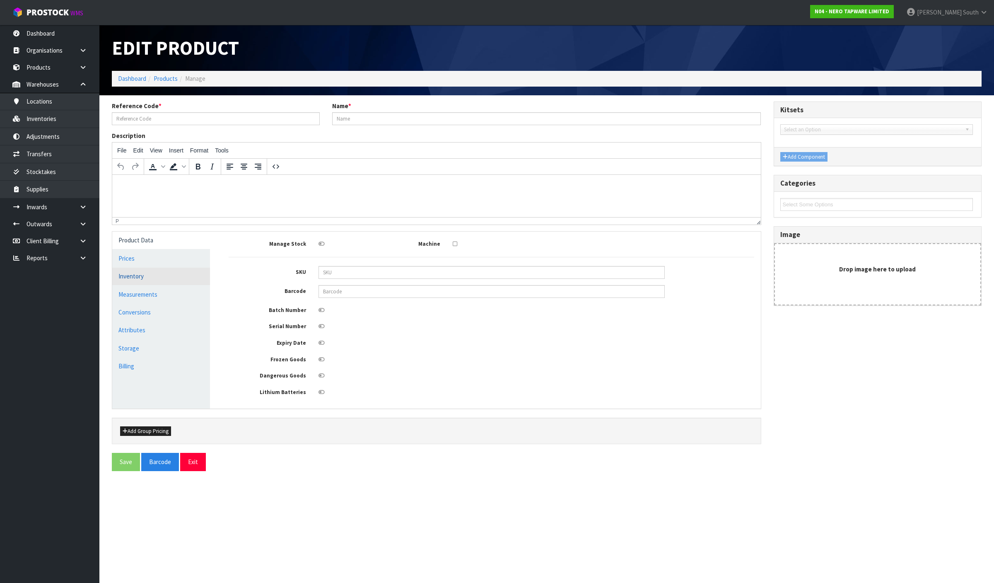
type input "NR110009CH"
type input "CLASSIC SHOWER MIXER CHROME"
type input "9355433001850"
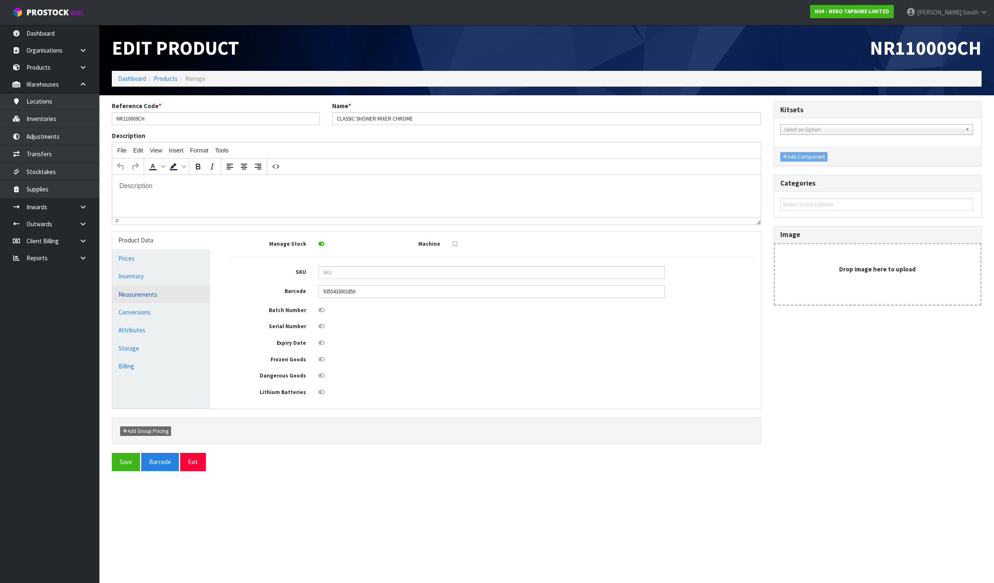
click at [183, 296] on link "Measurements" at bounding box center [161, 294] width 98 height 17
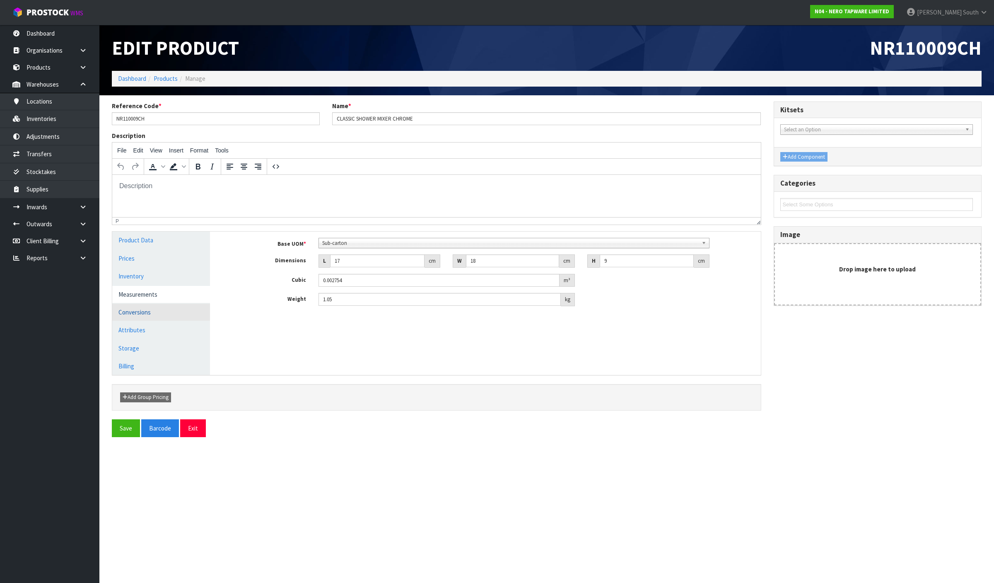
click at [169, 319] on link "Conversions" at bounding box center [161, 311] width 98 height 17
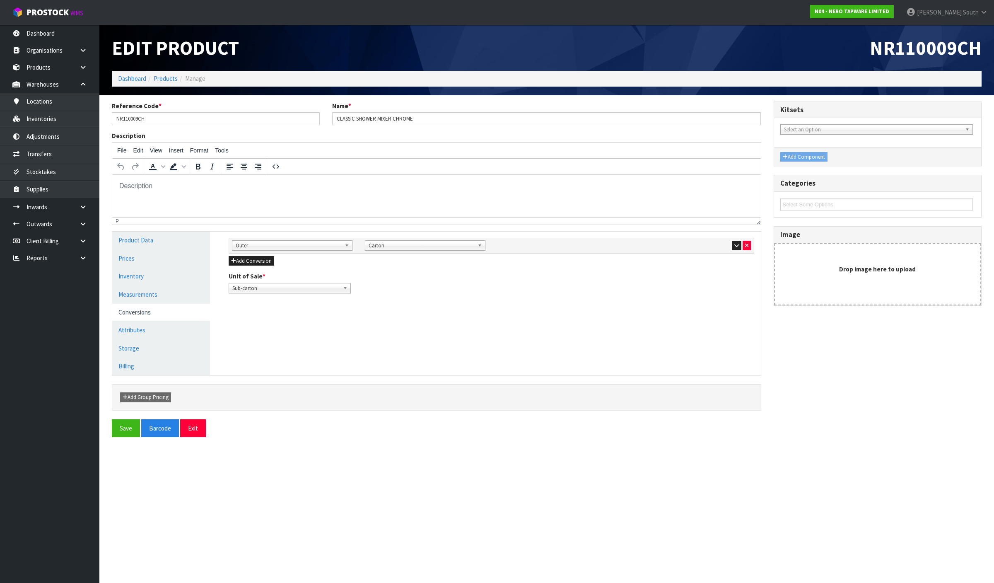
click at [734, 251] on div "Sub Inner Inner Outer Pallet Outer Bag Bar Basket Bin Bottle Box Bundle Cabinet…" at bounding box center [491, 245] width 525 height 15
click at [734, 250] on button "button" at bounding box center [737, 246] width 10 height 10
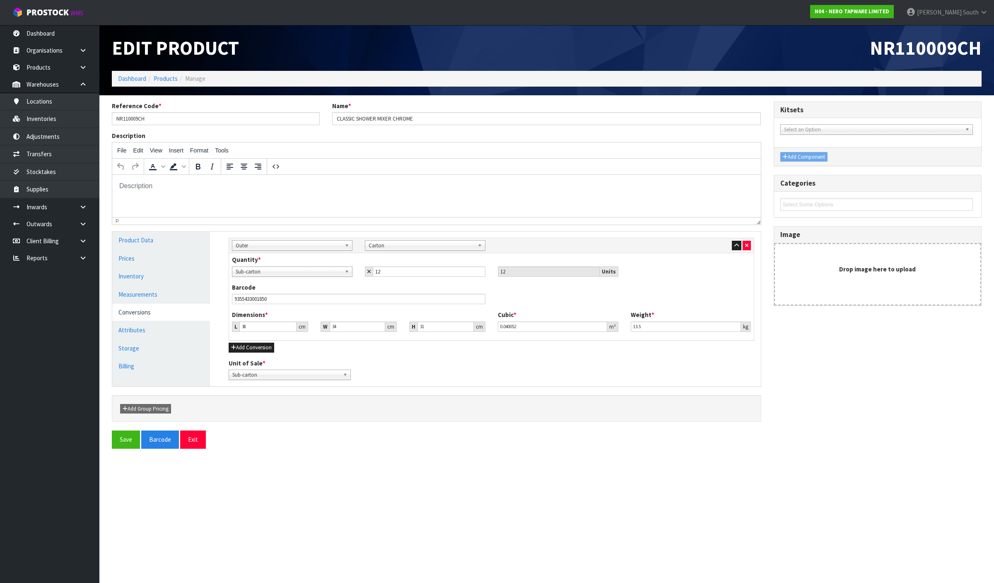
click at [176, 125] on div "Reference Code * NR110009CH Name * CLASSIC SHOWER MIXER CHROME" at bounding box center [437, 116] width 662 height 30
click at [162, 118] on input "NR110009CH" at bounding box center [216, 118] width 208 height 13
click at [65, 117] on link "Inventories" at bounding box center [49, 118] width 99 height 17
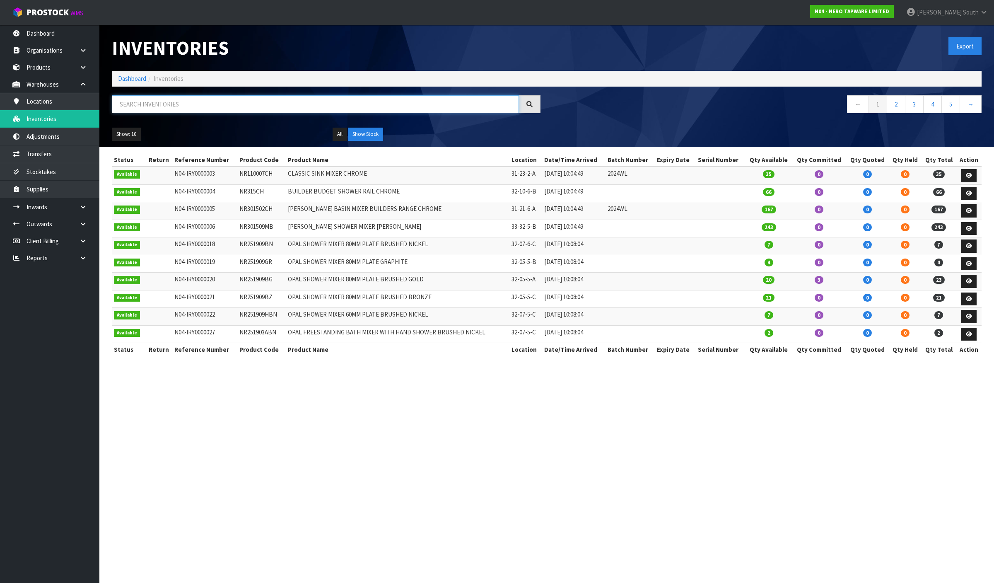
click at [206, 104] on input "text" at bounding box center [315, 104] width 407 height 18
paste input "NR110009CH"
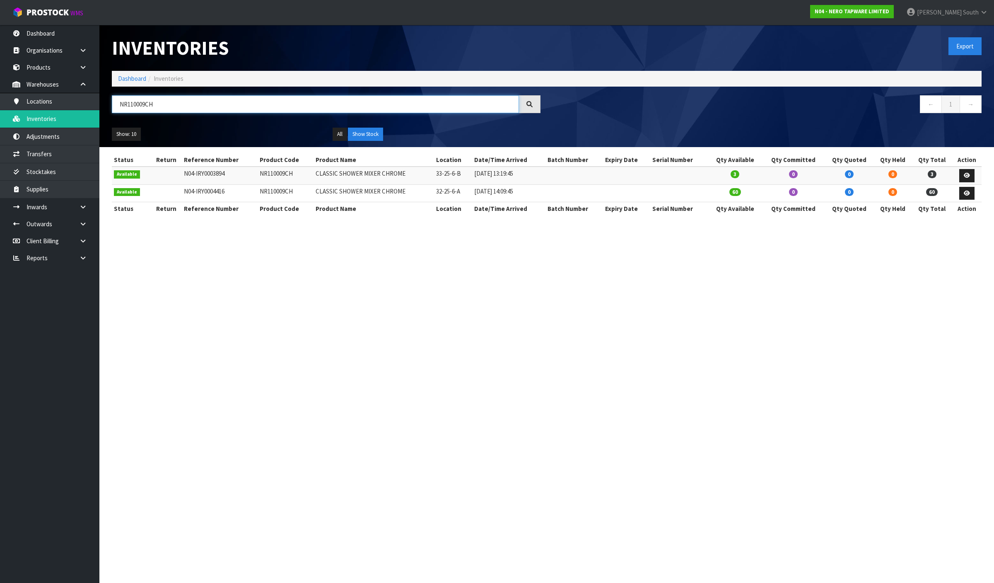
type input "NR110009CH"
click at [425, 368] on section "Inventories Export Dashboard Inventories NR110009CH ← 1 → Show: 10 5 10 25 50 A…" at bounding box center [497, 291] width 994 height 583
click at [971, 176] on link at bounding box center [966, 175] width 15 height 13
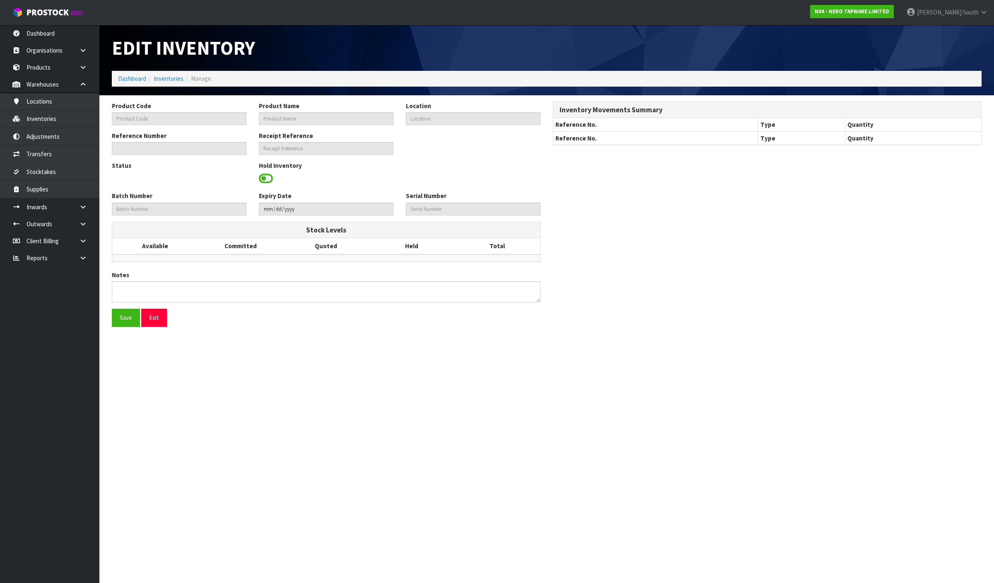
type input "NR110009CH"
type input "CLASSIC SHOWER MIXER CHROME"
type input "33-25-6-B"
type input "N04-IRY0003894"
type input "N04-REC0000120"
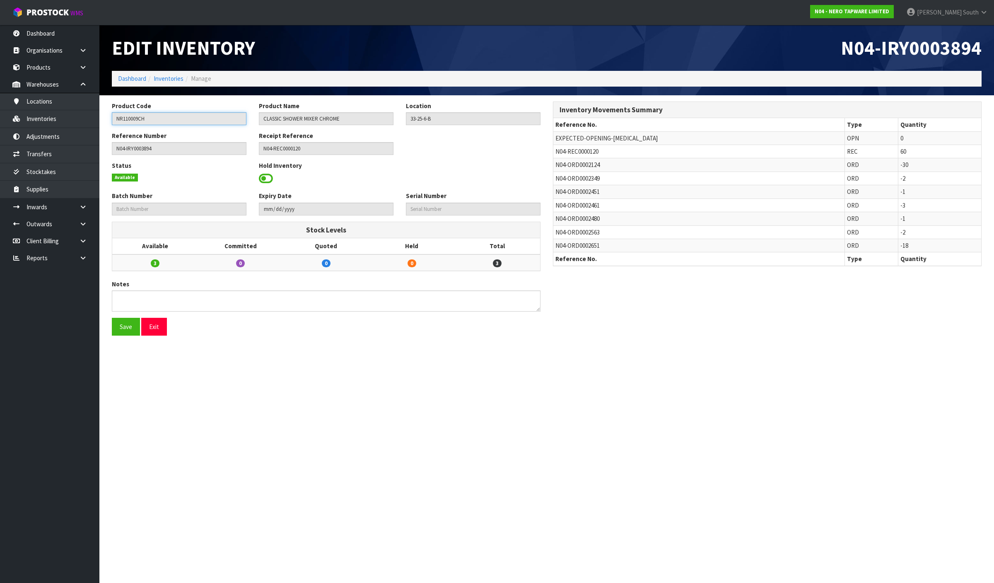
click at [171, 120] on input "NR110009CH" at bounding box center [179, 118] width 135 height 13
click at [50, 120] on link "Inventories" at bounding box center [49, 118] width 99 height 17
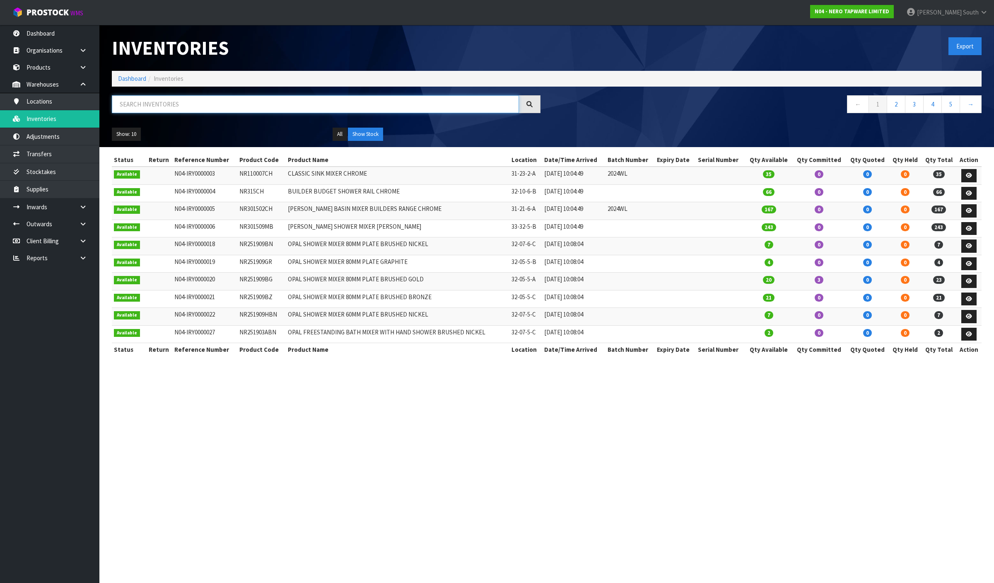
click at [209, 108] on input "text" at bounding box center [315, 104] width 407 height 18
paste input "NR110009CH"
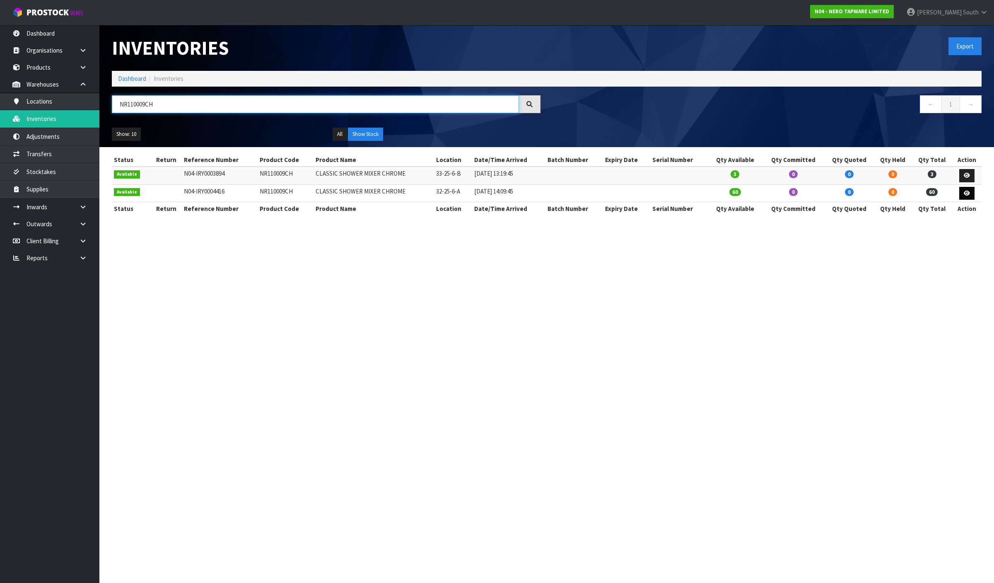
type input "NR110009CH"
click at [965, 195] on icon at bounding box center [966, 192] width 6 height 5
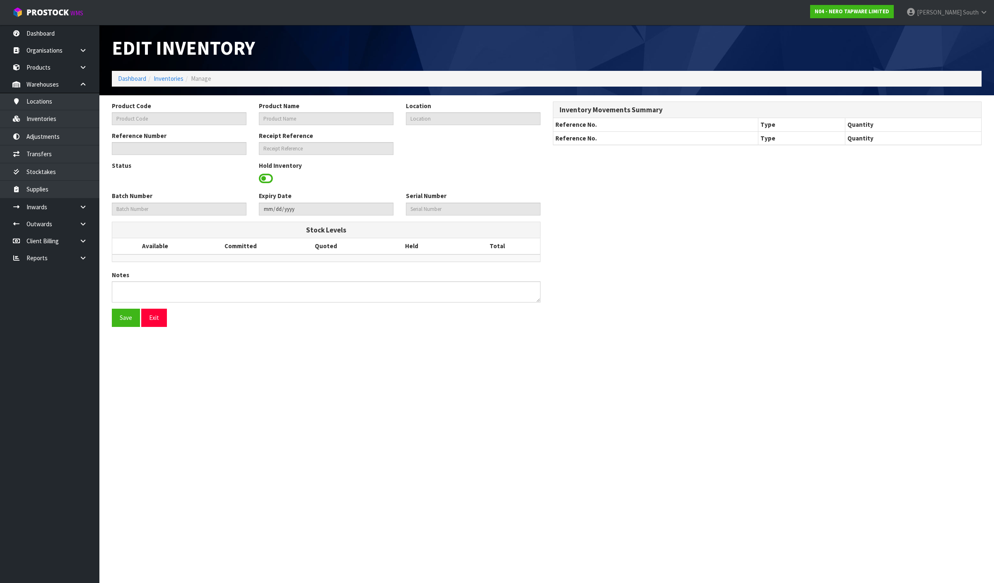
type input "NR110009CH"
type input "CLASSIC SHOWER MIXER CHROME"
type input "32-25-6-A"
type input "N04-IRY0004416"
type input "N04-REC0000243"
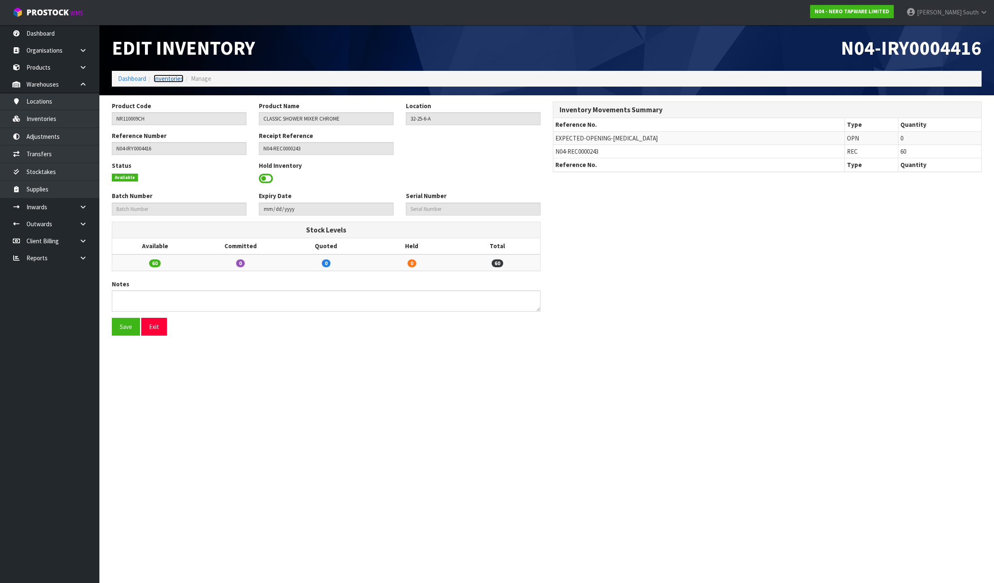
click at [168, 80] on link "Inventories" at bounding box center [169, 79] width 30 height 8
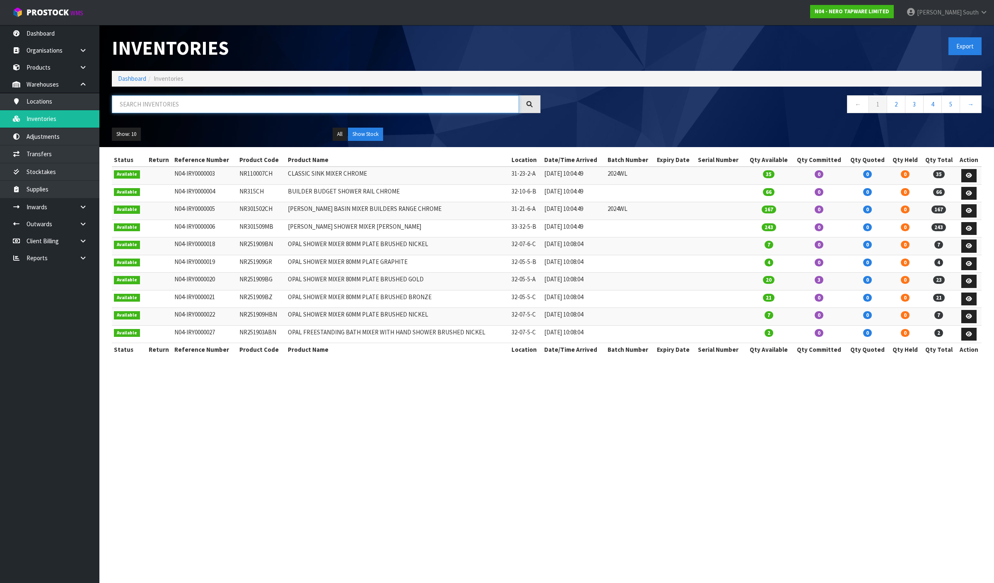
click at [185, 104] on input "text" at bounding box center [315, 104] width 407 height 18
paste input "NR110009CH"
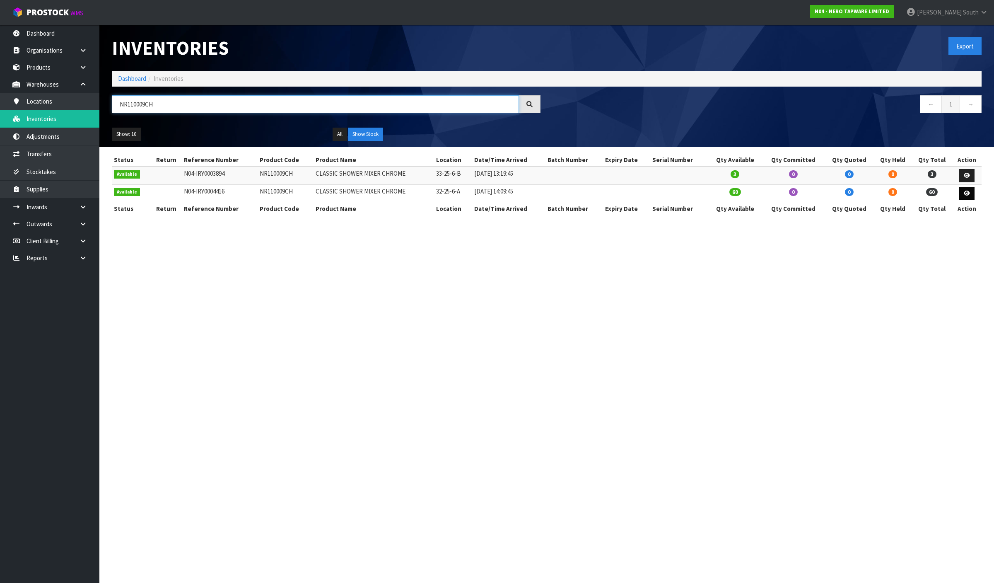
type input "NR110009CH"
click at [970, 195] on link at bounding box center [966, 193] width 15 height 13
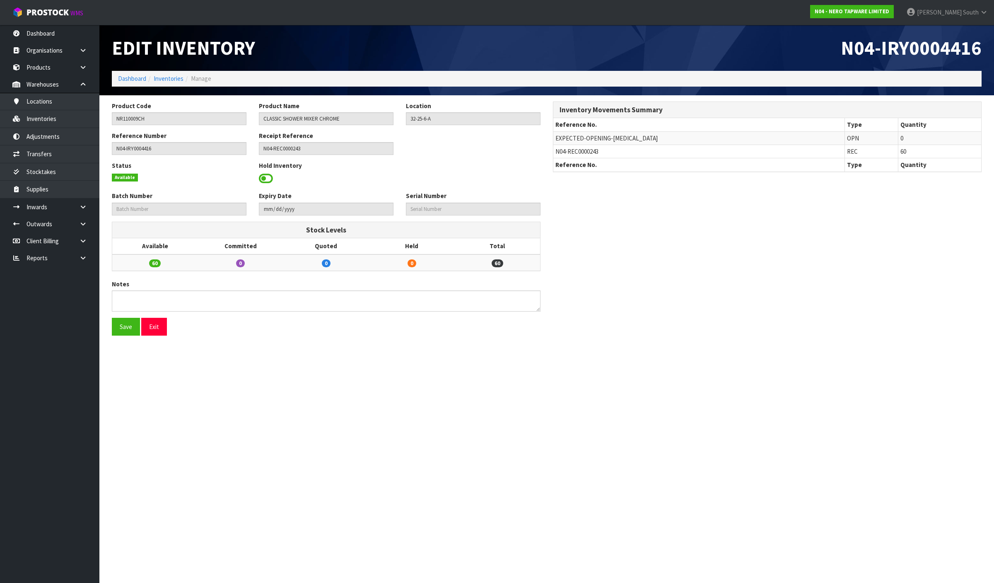
click at [595, 152] on span "N04-REC0000243" at bounding box center [576, 151] width 43 height 8
click at [594, 152] on span "N04-REC0000243" at bounding box center [576, 151] width 43 height 8
copy tr "N04-REC0000243"
click at [84, 208] on icon at bounding box center [83, 207] width 8 height 6
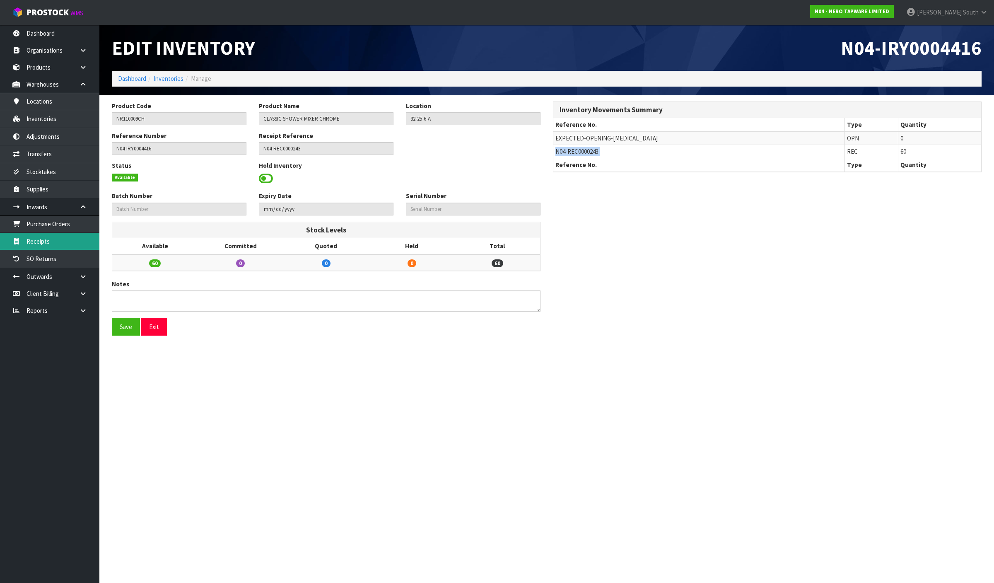
click at [67, 248] on link "Receipts" at bounding box center [49, 241] width 99 height 17
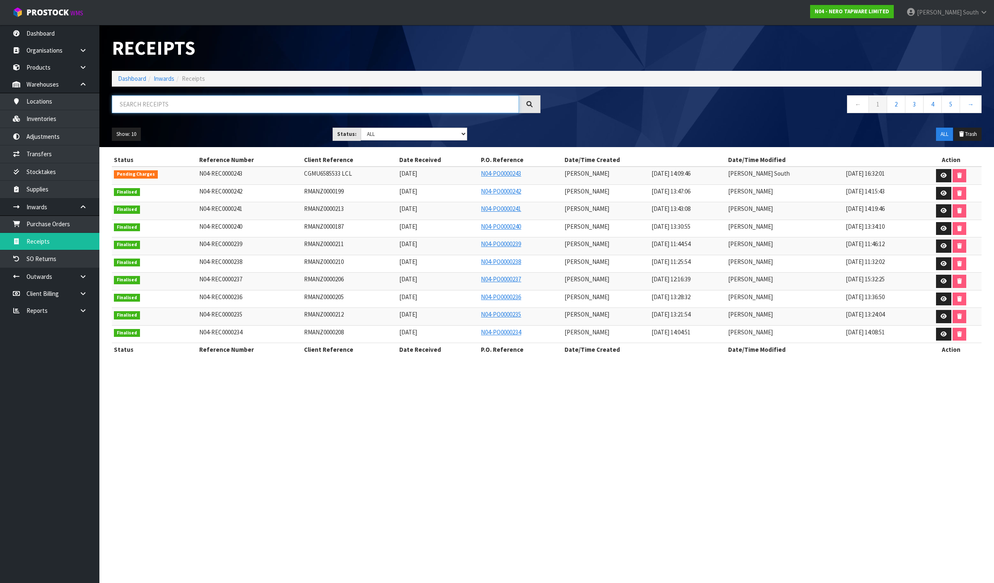
click at [239, 100] on input "text" at bounding box center [315, 104] width 407 height 18
paste input "N04-REC0000243"
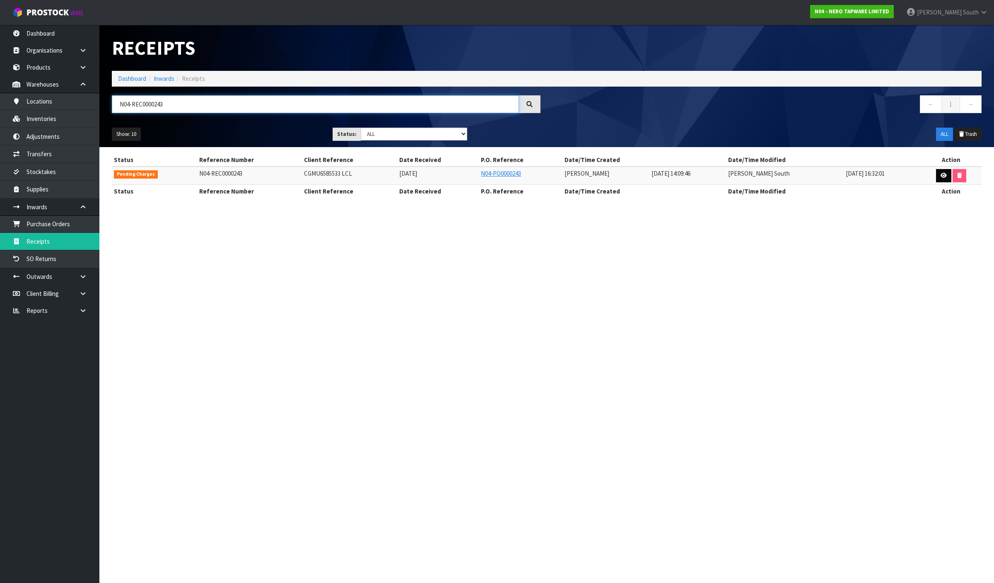
type input "N04-REC0000243"
click at [944, 176] on icon at bounding box center [943, 175] width 6 height 5
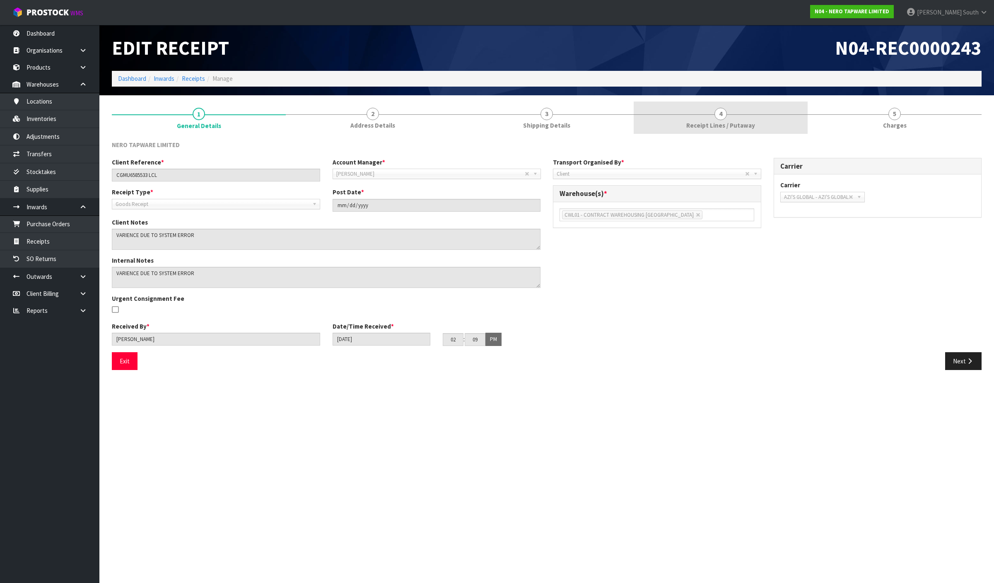
click at [733, 121] on span "Receipt Lines / Putaway" at bounding box center [720, 125] width 69 height 9
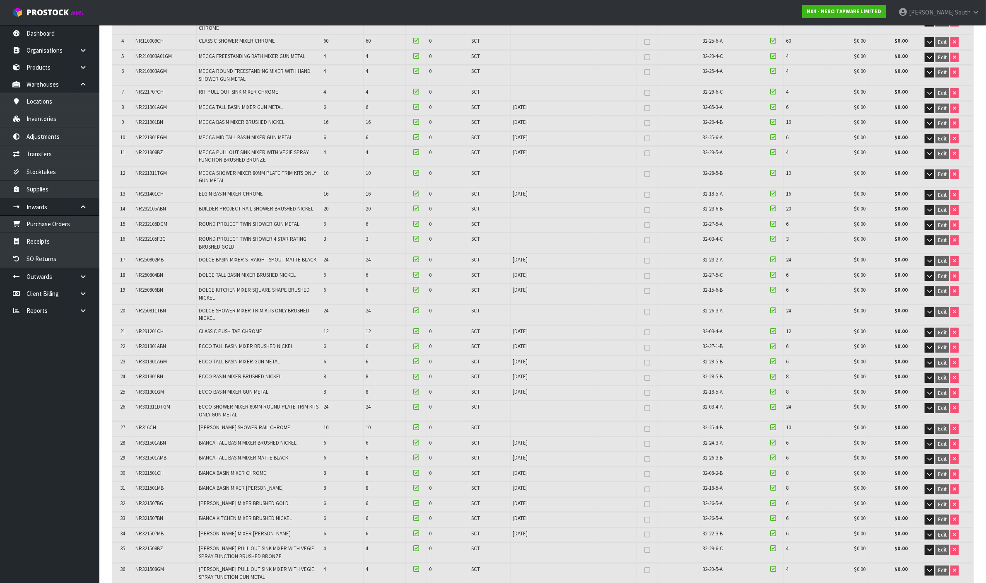
scroll to position [207, 0]
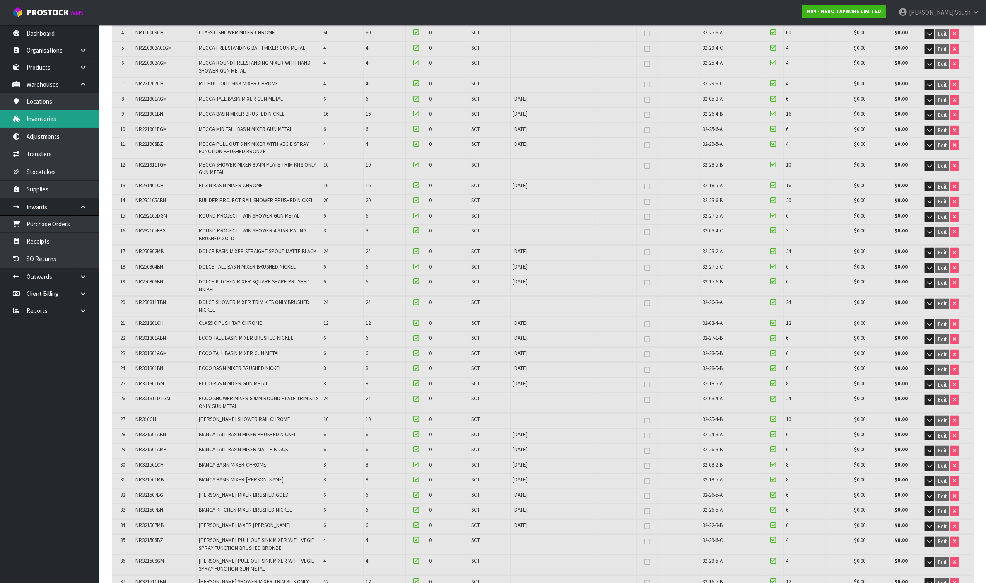
click at [66, 121] on link "Inventories" at bounding box center [49, 118] width 99 height 17
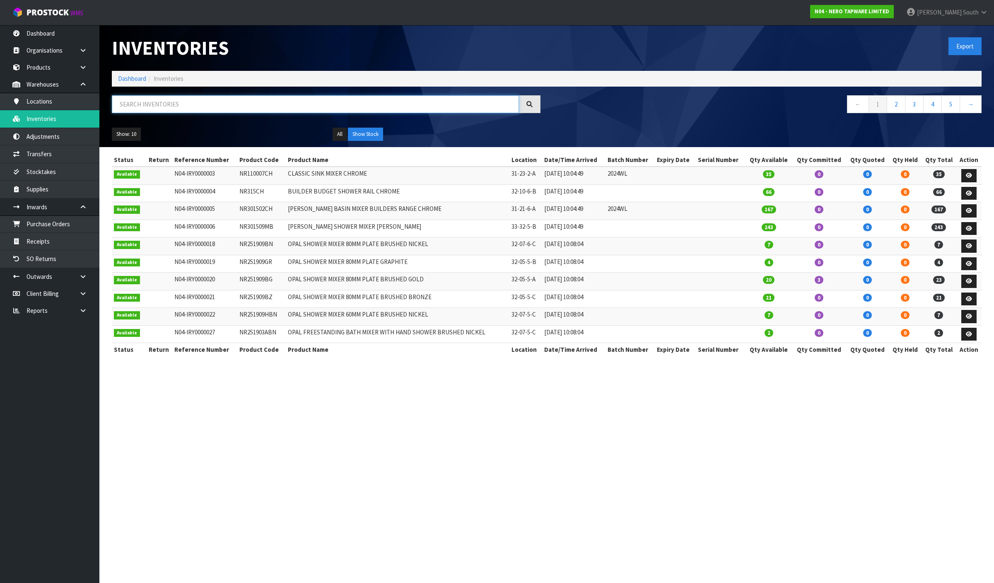
click at [142, 106] on input "text" at bounding box center [315, 104] width 407 height 18
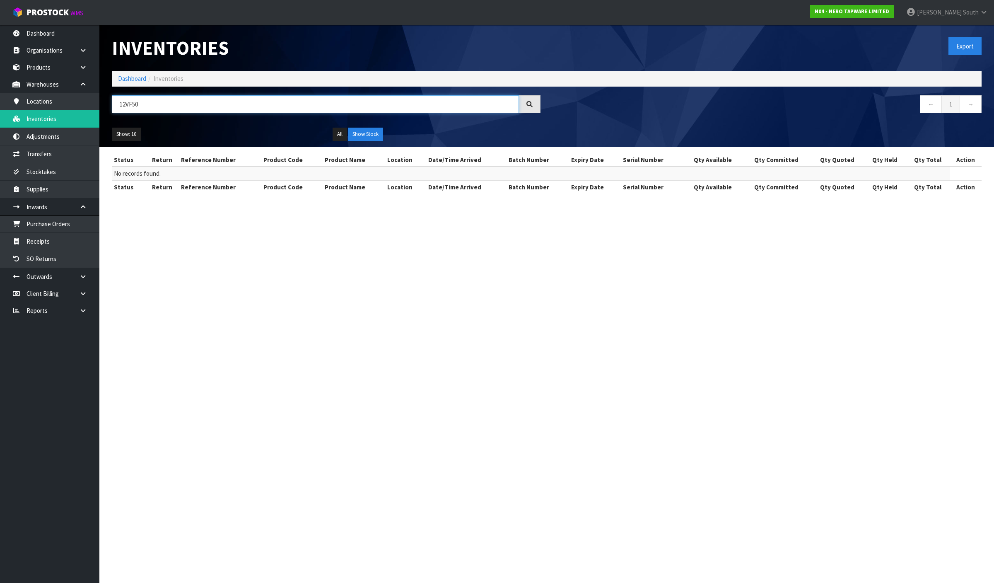
type input "12VF50"
click at [137, 79] on link "Dashboard" at bounding box center [132, 79] width 28 height 8
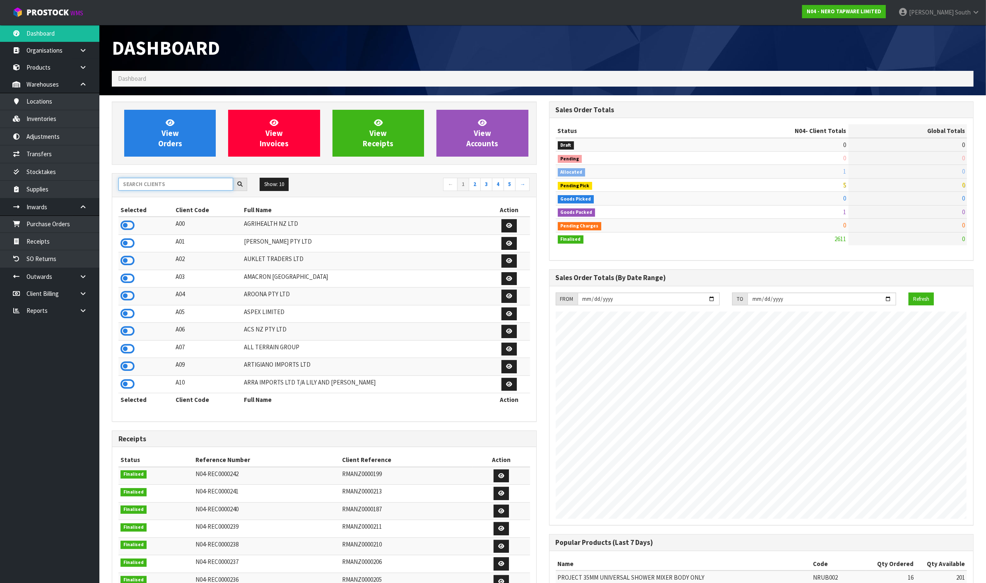
click at [159, 185] on input "text" at bounding box center [175, 184] width 115 height 13
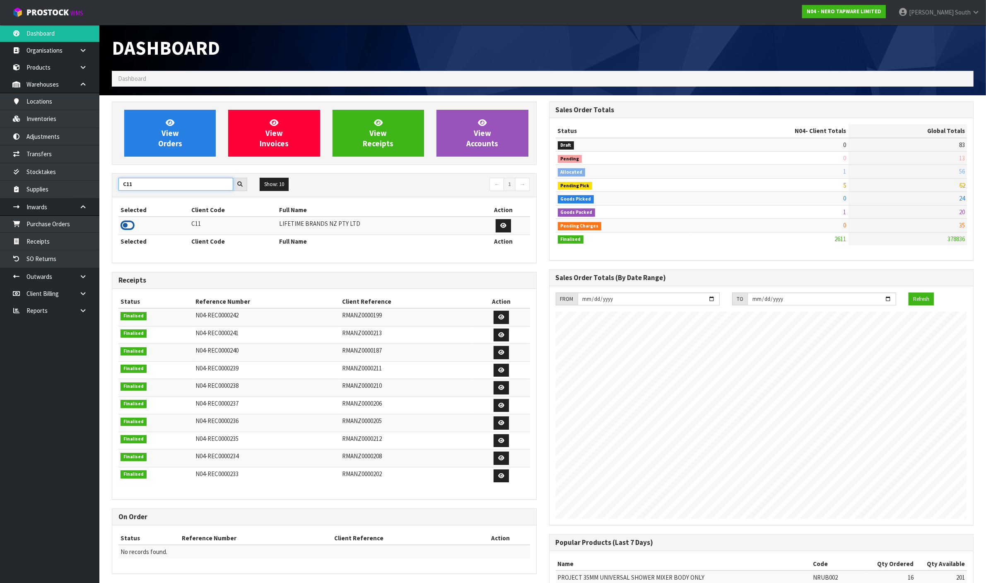
type input "C11"
click at [132, 224] on icon at bounding box center [127, 225] width 14 height 12
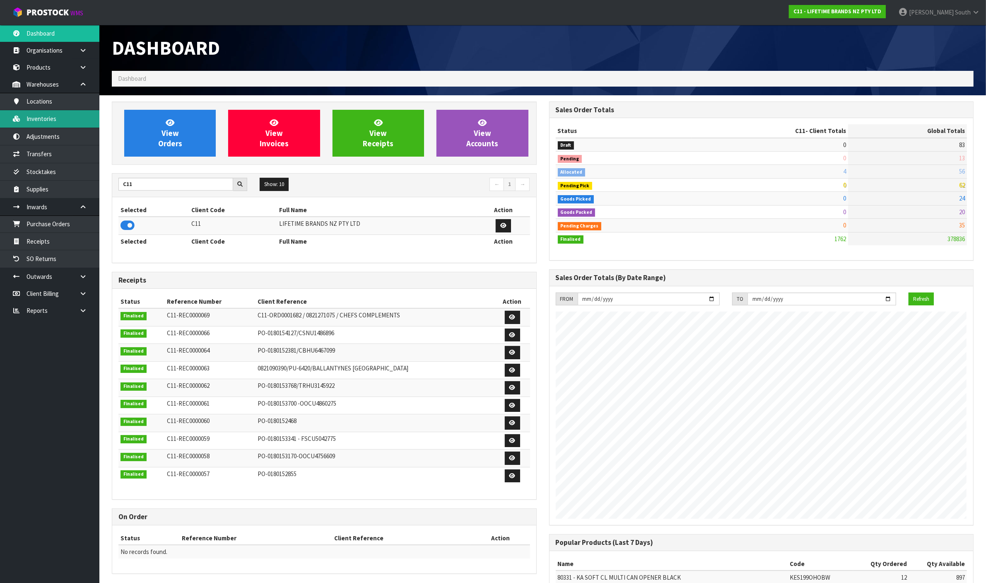
click at [60, 121] on link "Inventories" at bounding box center [49, 118] width 99 height 17
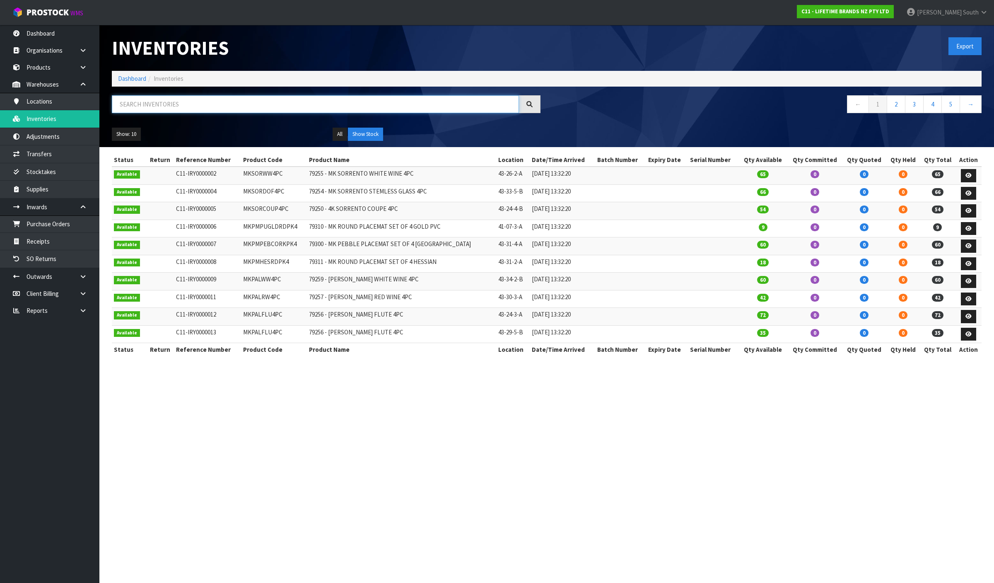
click at [206, 102] on input "text" at bounding box center [315, 104] width 407 height 18
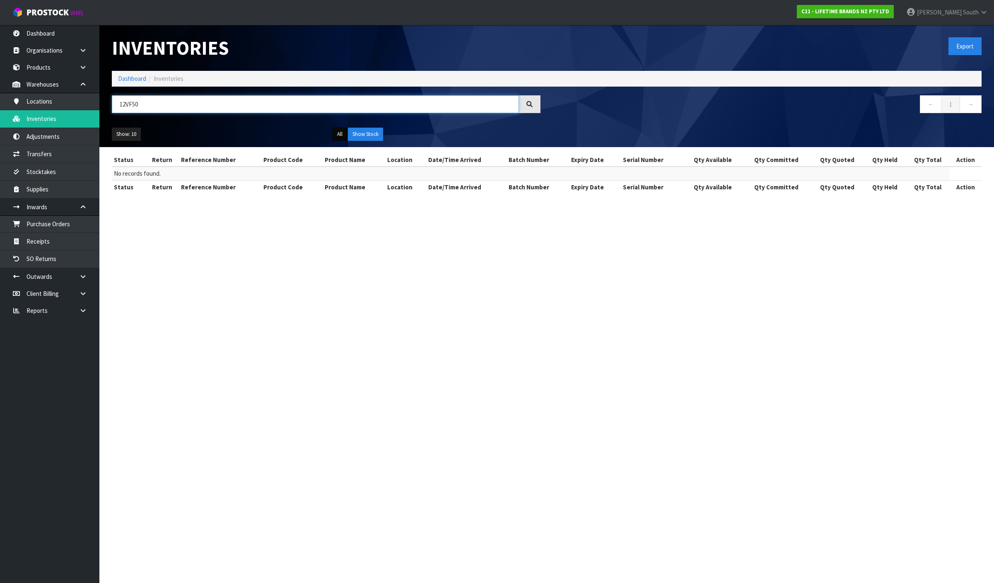
type input "12VF50"
click at [335, 135] on button "All" at bounding box center [339, 134] width 14 height 13
click at [124, 77] on link "Dashboard" at bounding box center [132, 79] width 28 height 8
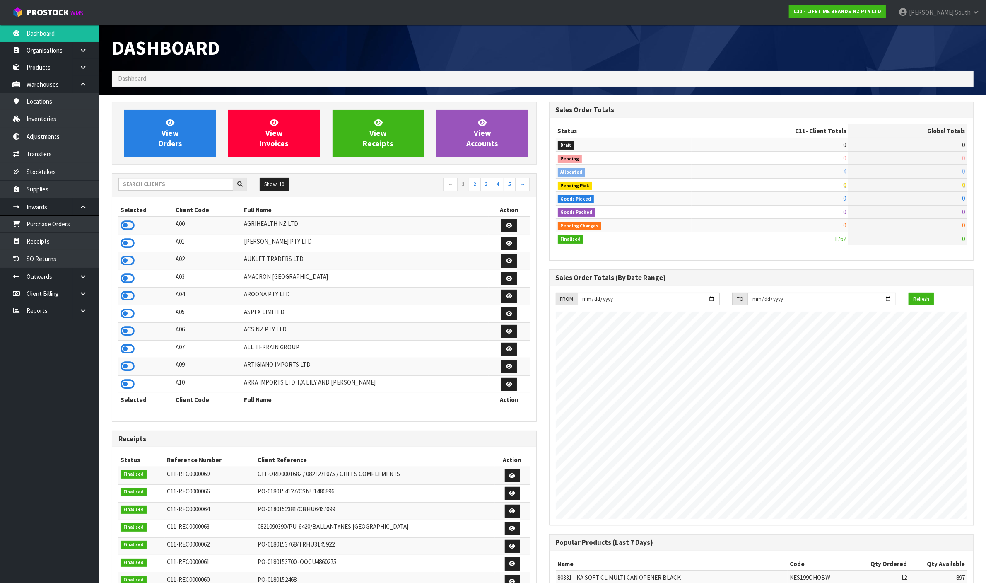
scroll to position [630, 437]
click at [143, 189] on input "text" at bounding box center [175, 184] width 115 height 13
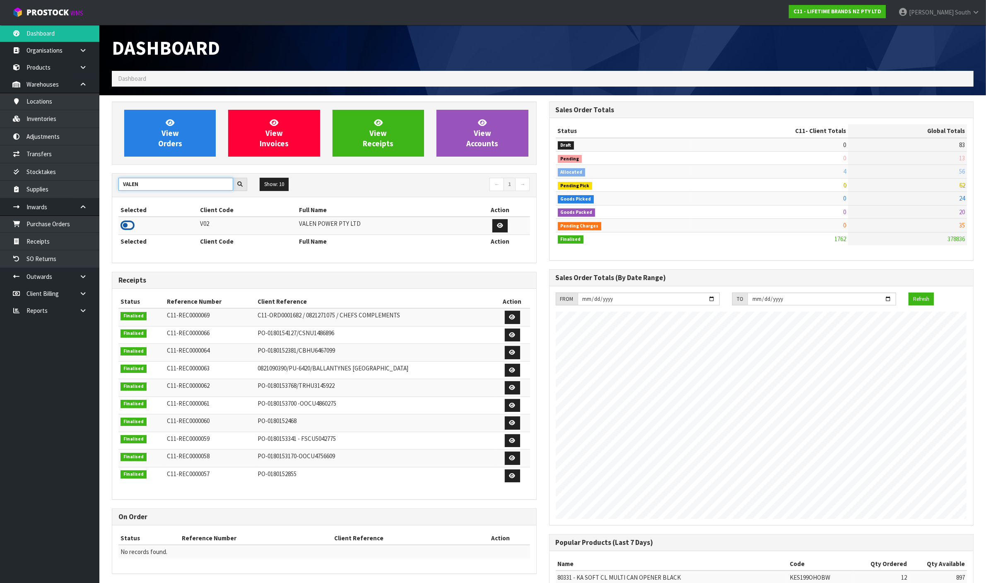
type input "VALEN"
click at [126, 222] on icon at bounding box center [127, 225] width 14 height 12
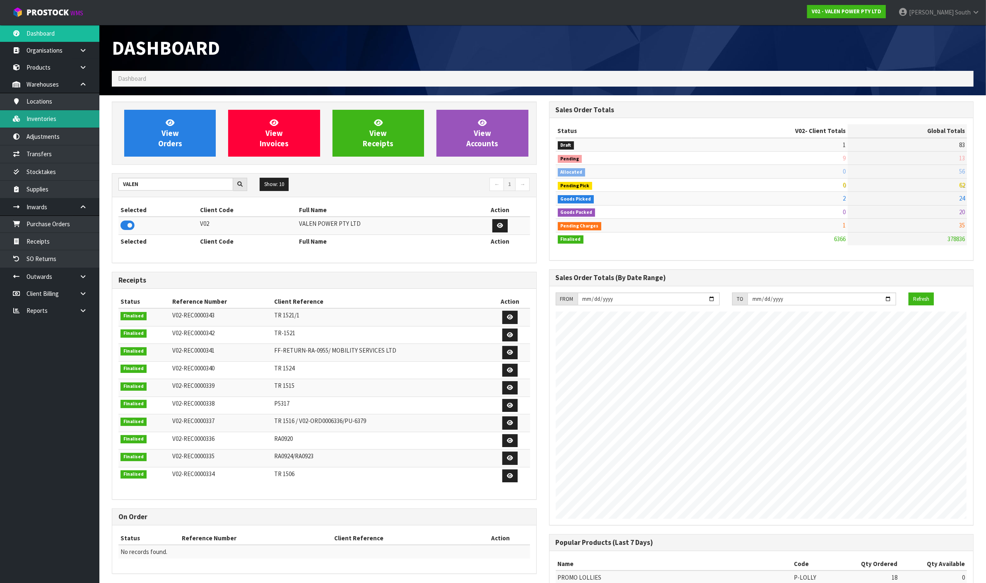
click at [81, 120] on link "Inventories" at bounding box center [49, 118] width 99 height 17
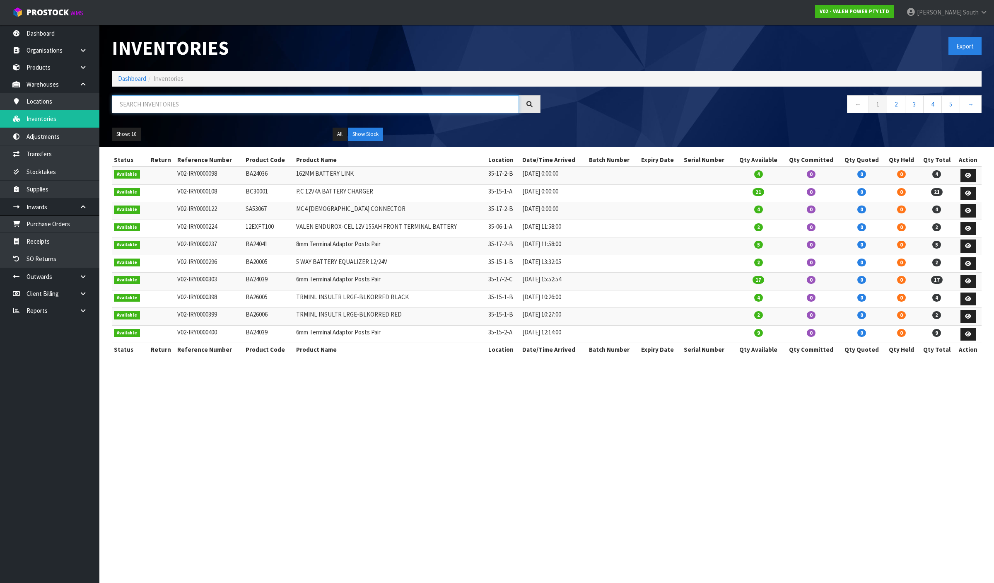
click at [145, 109] on input "text" at bounding box center [315, 104] width 407 height 18
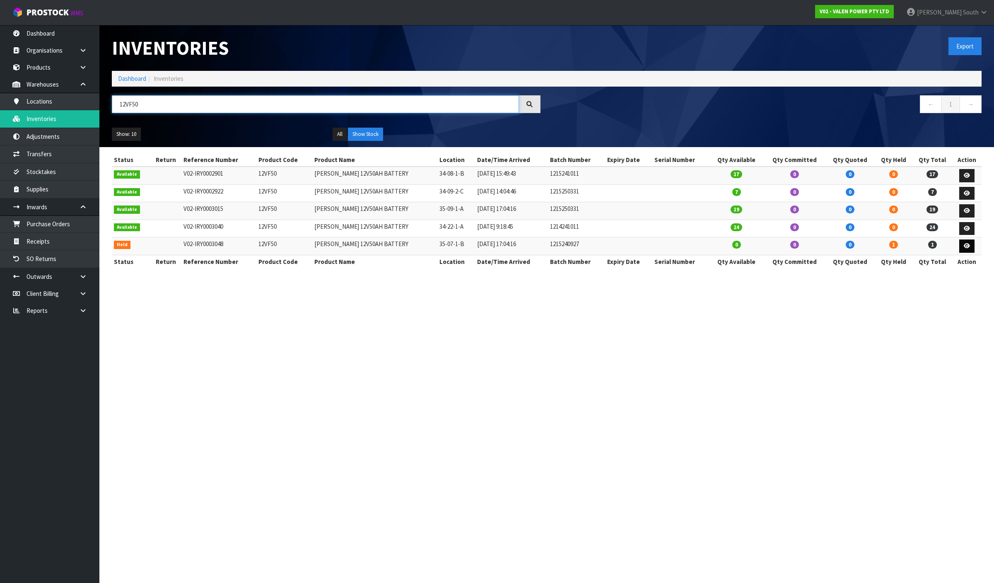
type input "12VF50"
click at [965, 247] on icon at bounding box center [966, 245] width 6 height 5
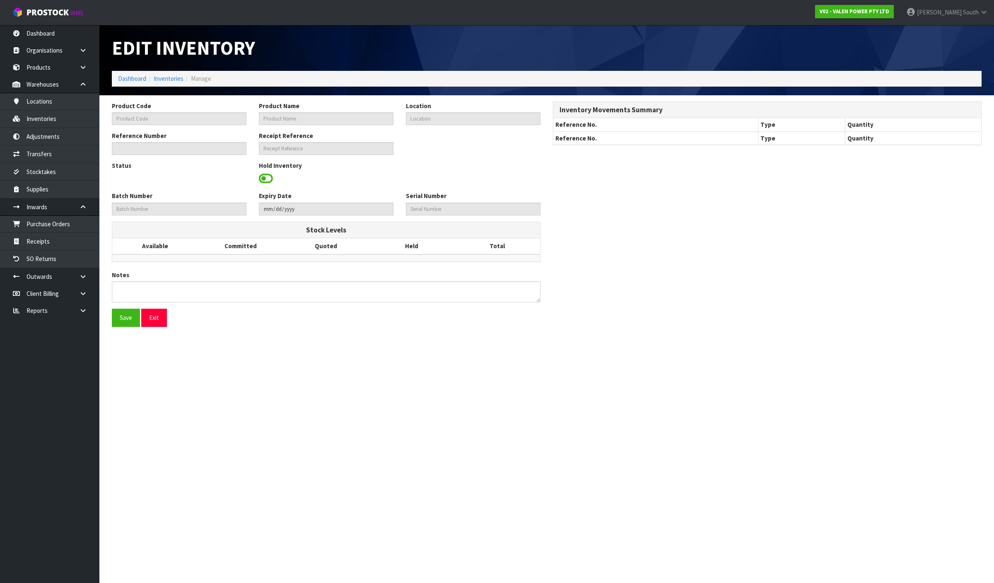
type input "12VF50"
type input "VALEN FORTE 12V50AH BATTERY"
type input "35-07-1-B"
type input "V02-IRY0003048"
type input "1215240927"
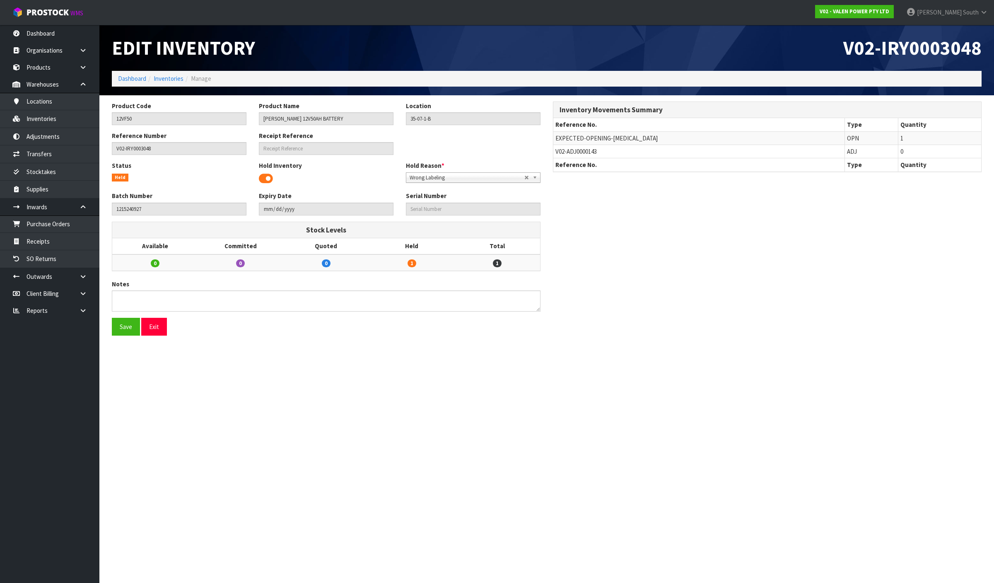
click at [259, 181] on span at bounding box center [266, 178] width 14 height 12
click at [119, 329] on button "Save" at bounding box center [126, 327] width 28 height 18
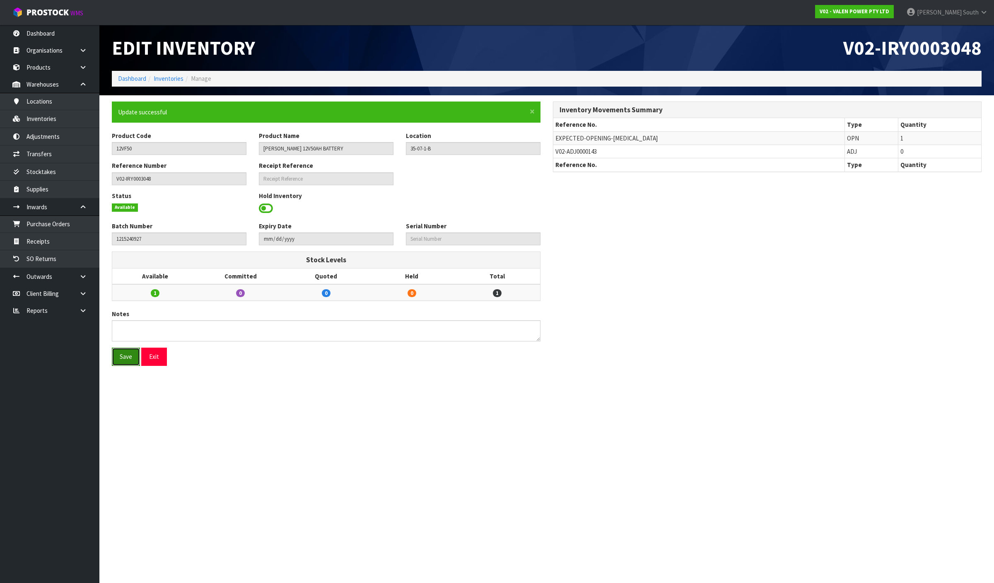
click at [123, 356] on button "Save" at bounding box center [126, 356] width 28 height 18
click at [36, 144] on link "Adjustments" at bounding box center [49, 136] width 99 height 17
